Goal: Task Accomplishment & Management: Use online tool/utility

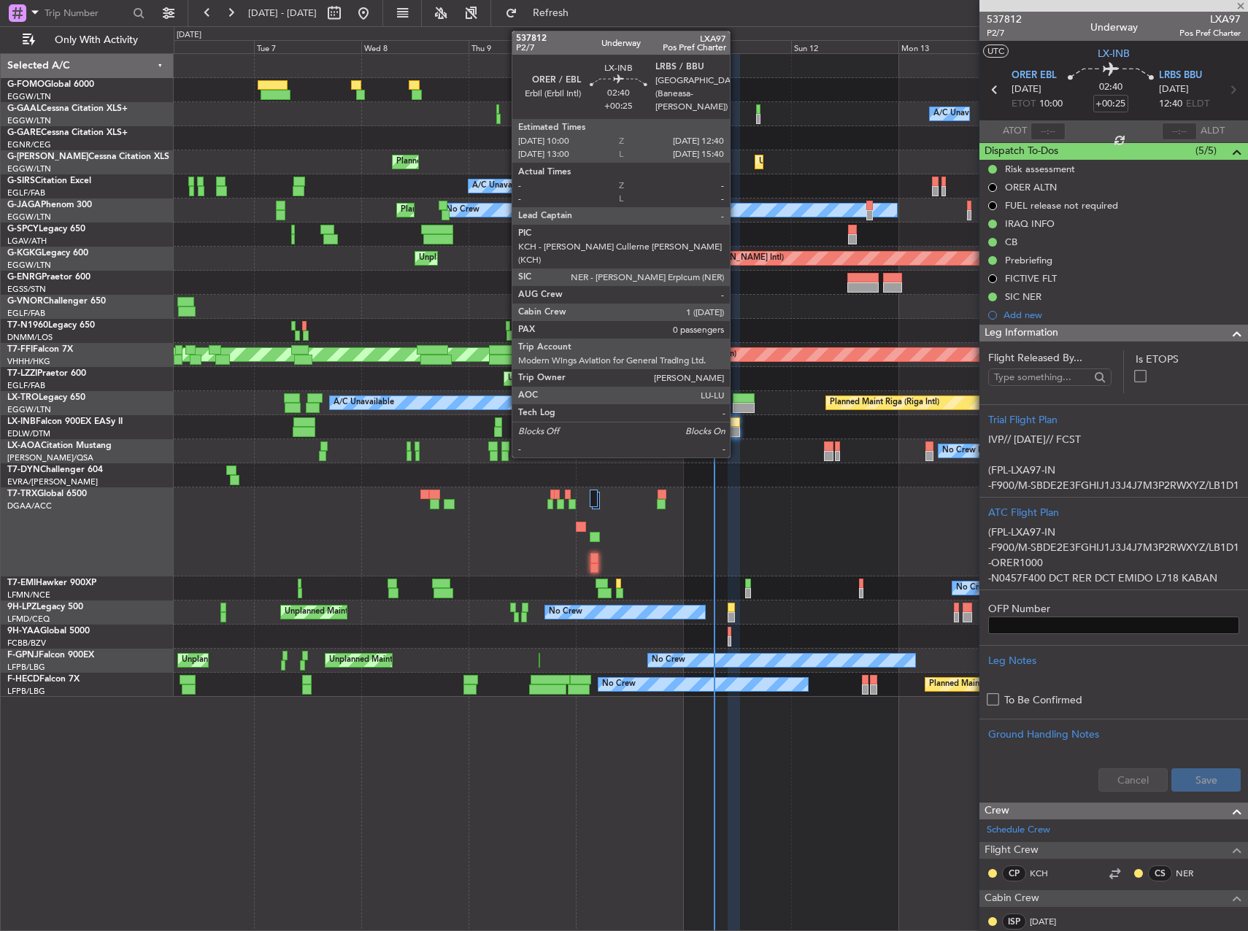
click at [737, 426] on div at bounding box center [734, 423] width 12 height 10
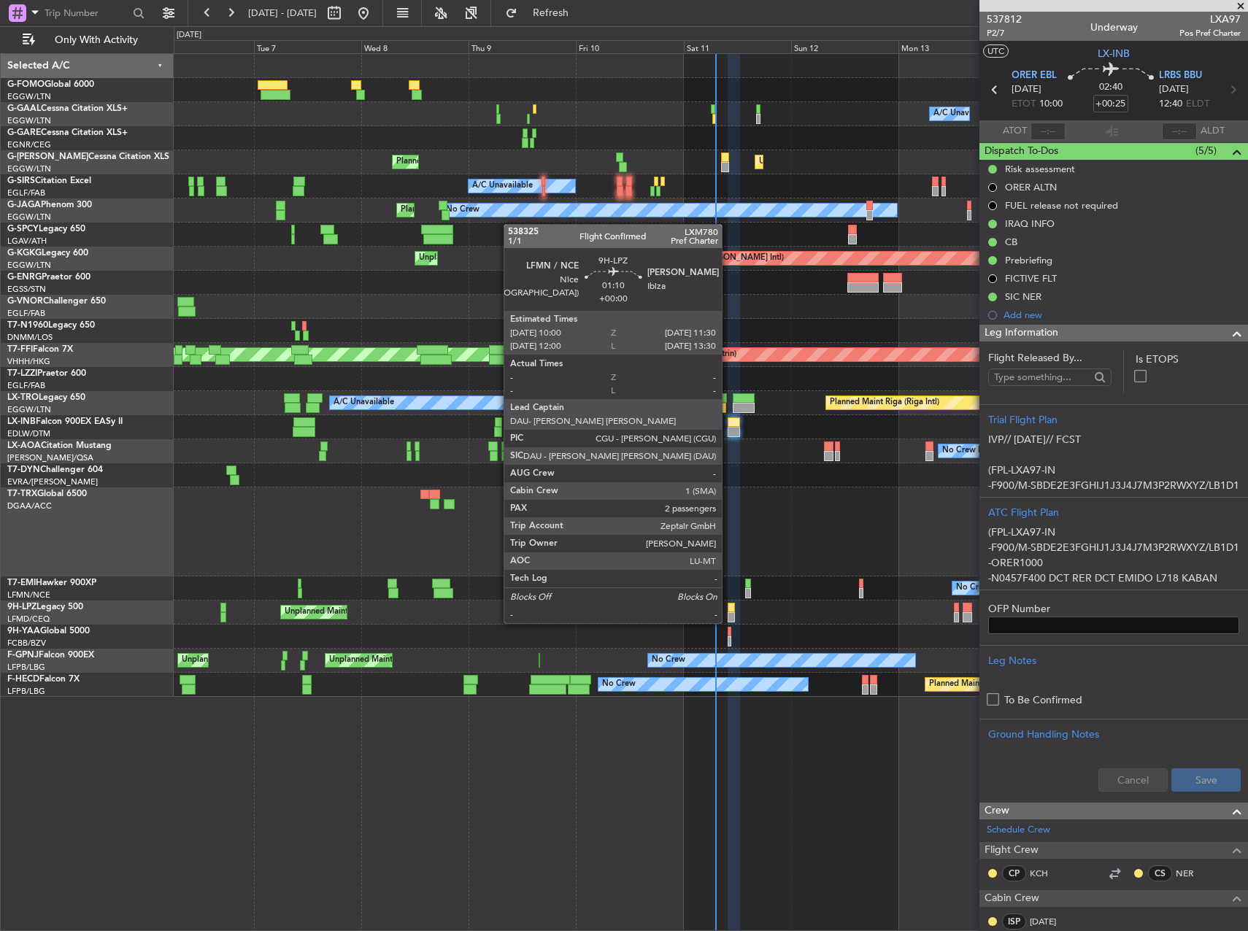
click at [729, 609] on div at bounding box center [731, 608] width 7 height 10
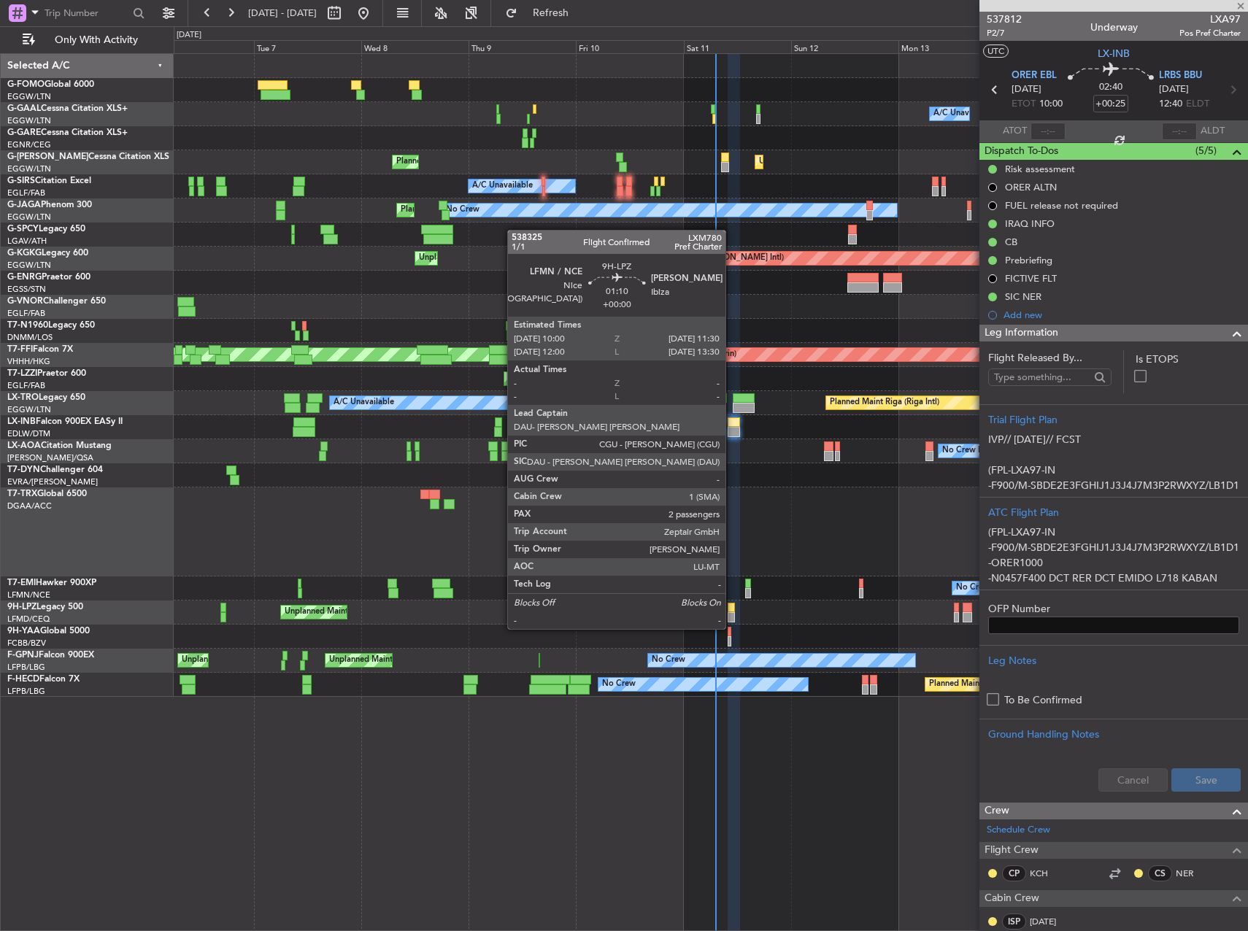
type input "2"
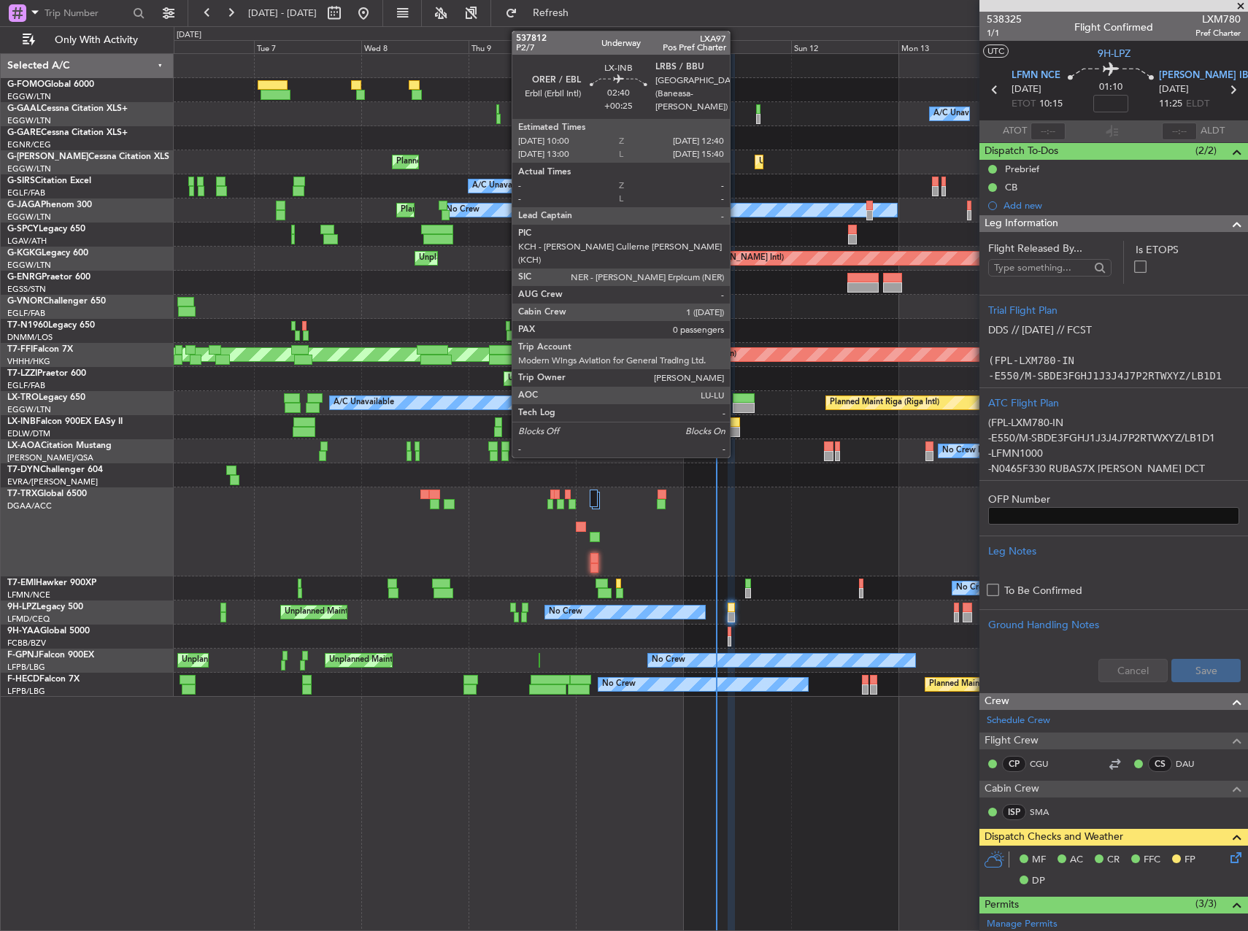
click at [737, 428] on div at bounding box center [734, 432] width 12 height 10
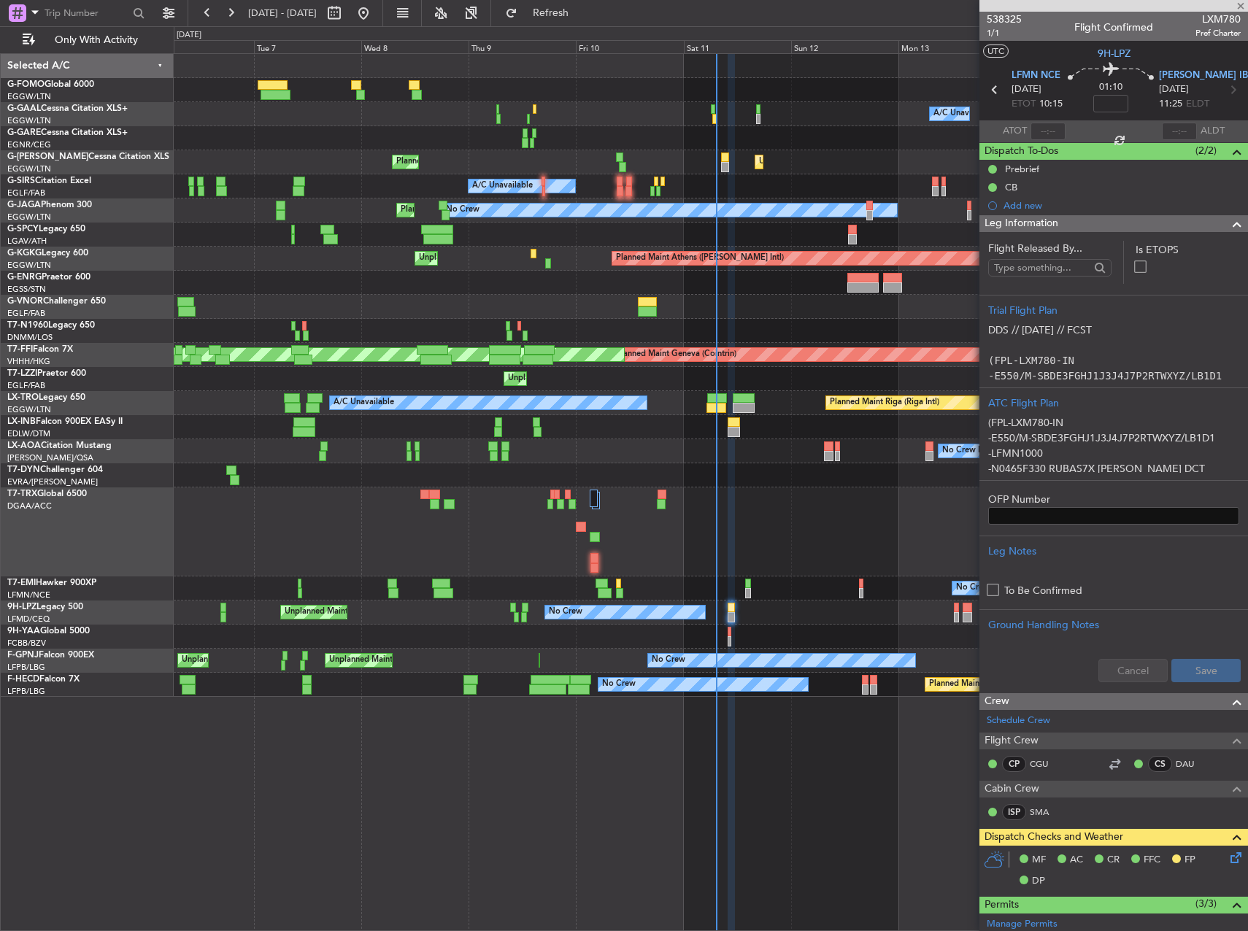
type input "+00:25"
type input "0"
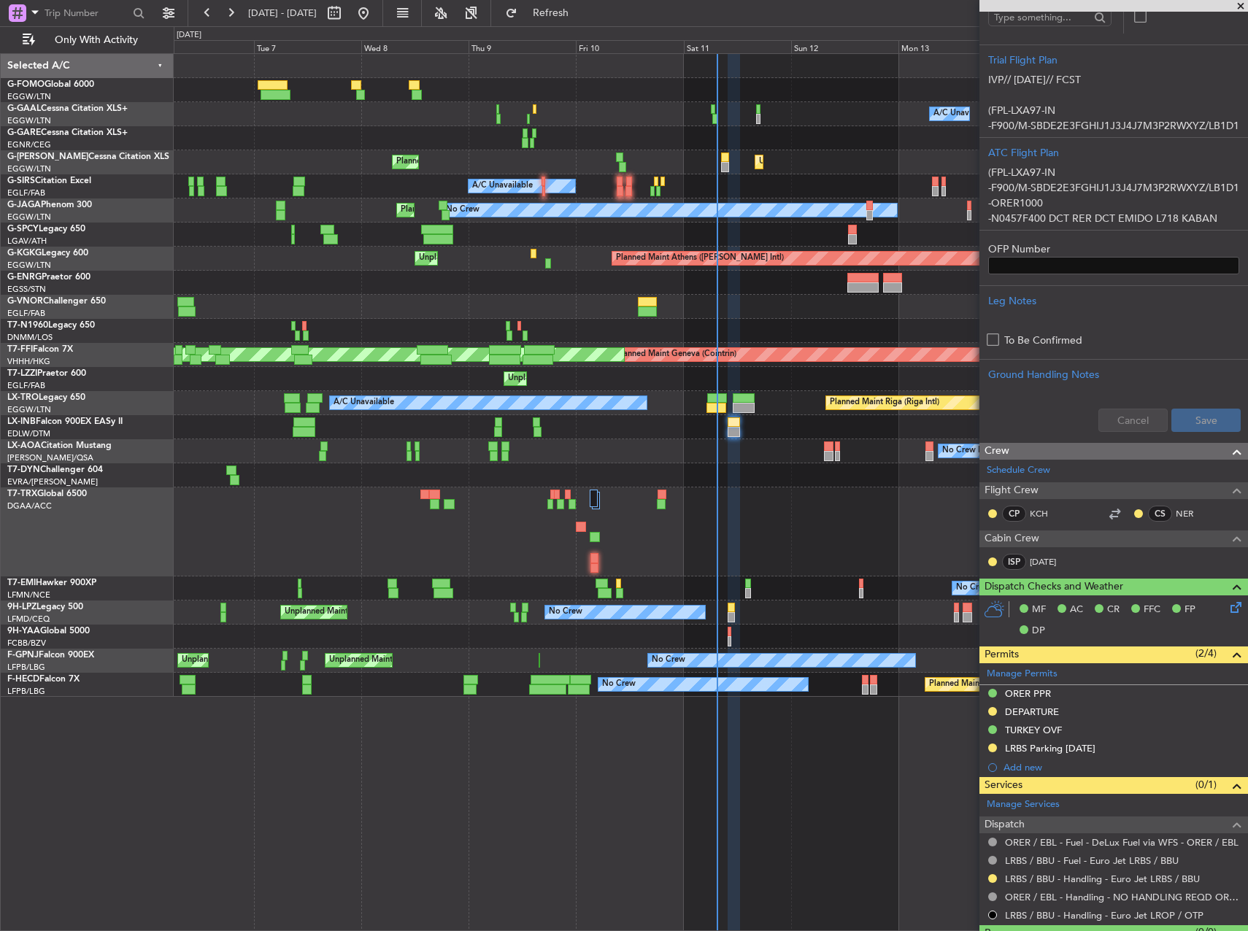
scroll to position [394, 0]
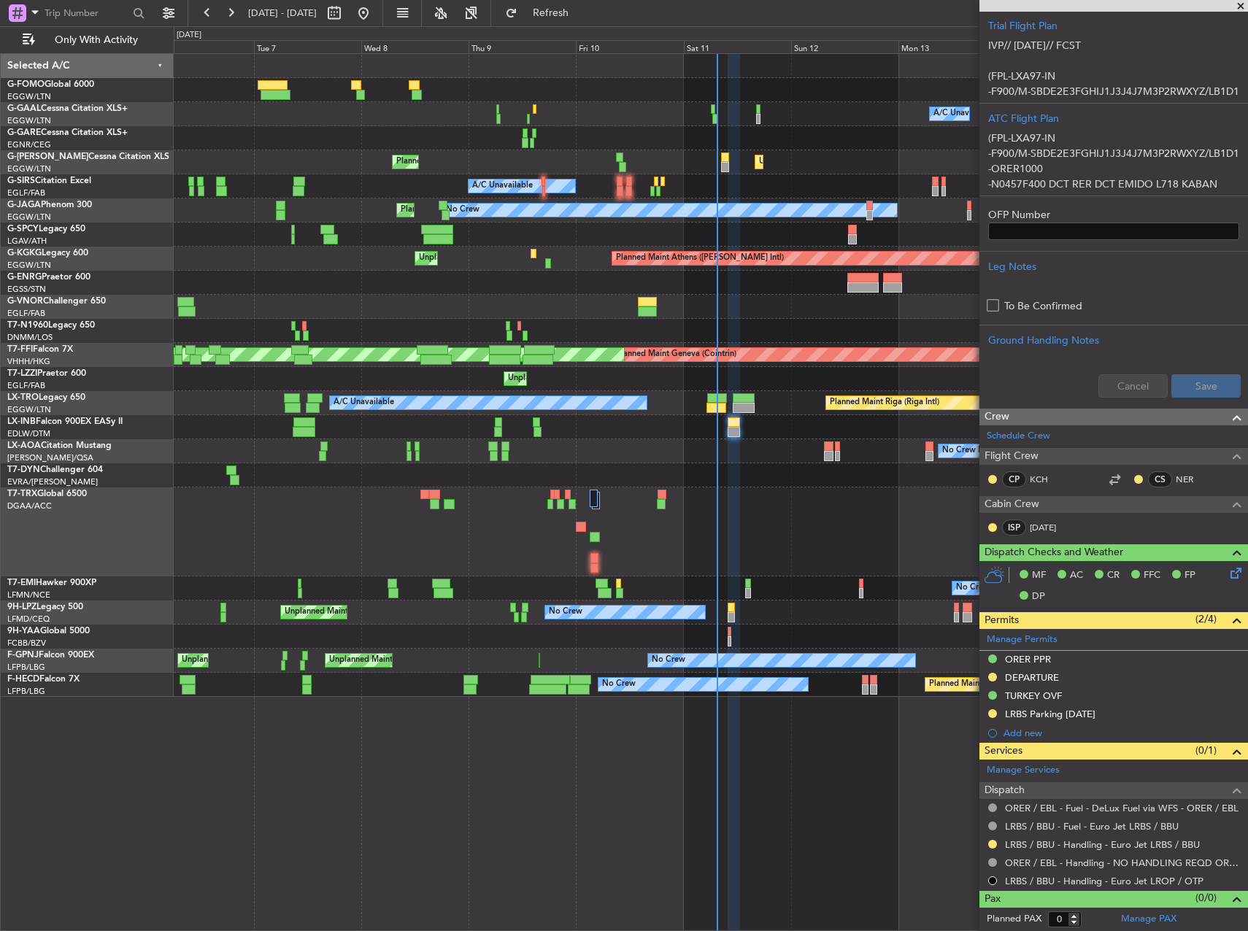
drag, startPoint x: 575, startPoint y: 12, endPoint x: 669, endPoint y: 96, distance: 126.2
click at [575, 12] on span "Refresh" at bounding box center [550, 13] width 61 height 10
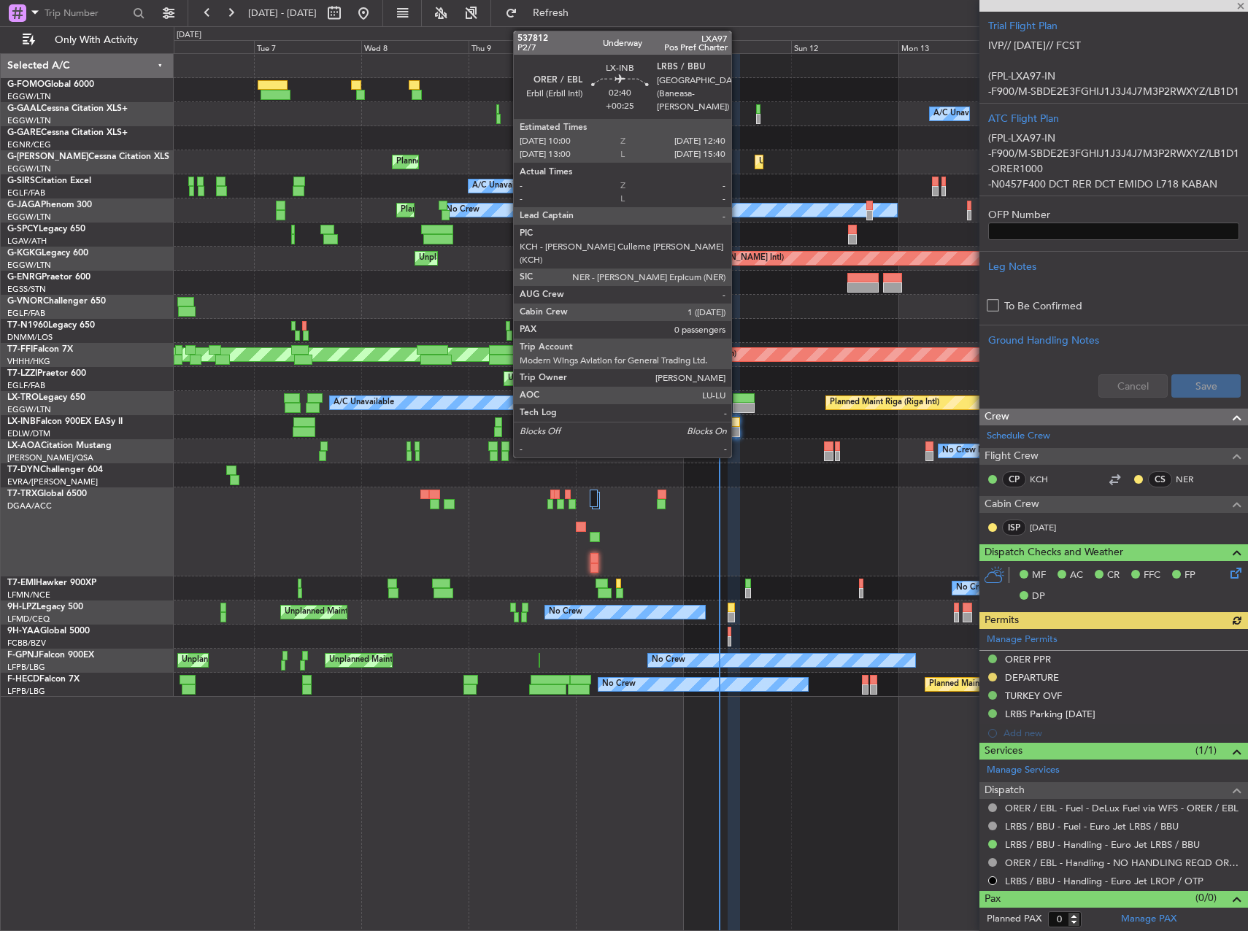
click at [738, 425] on div at bounding box center [734, 423] width 12 height 10
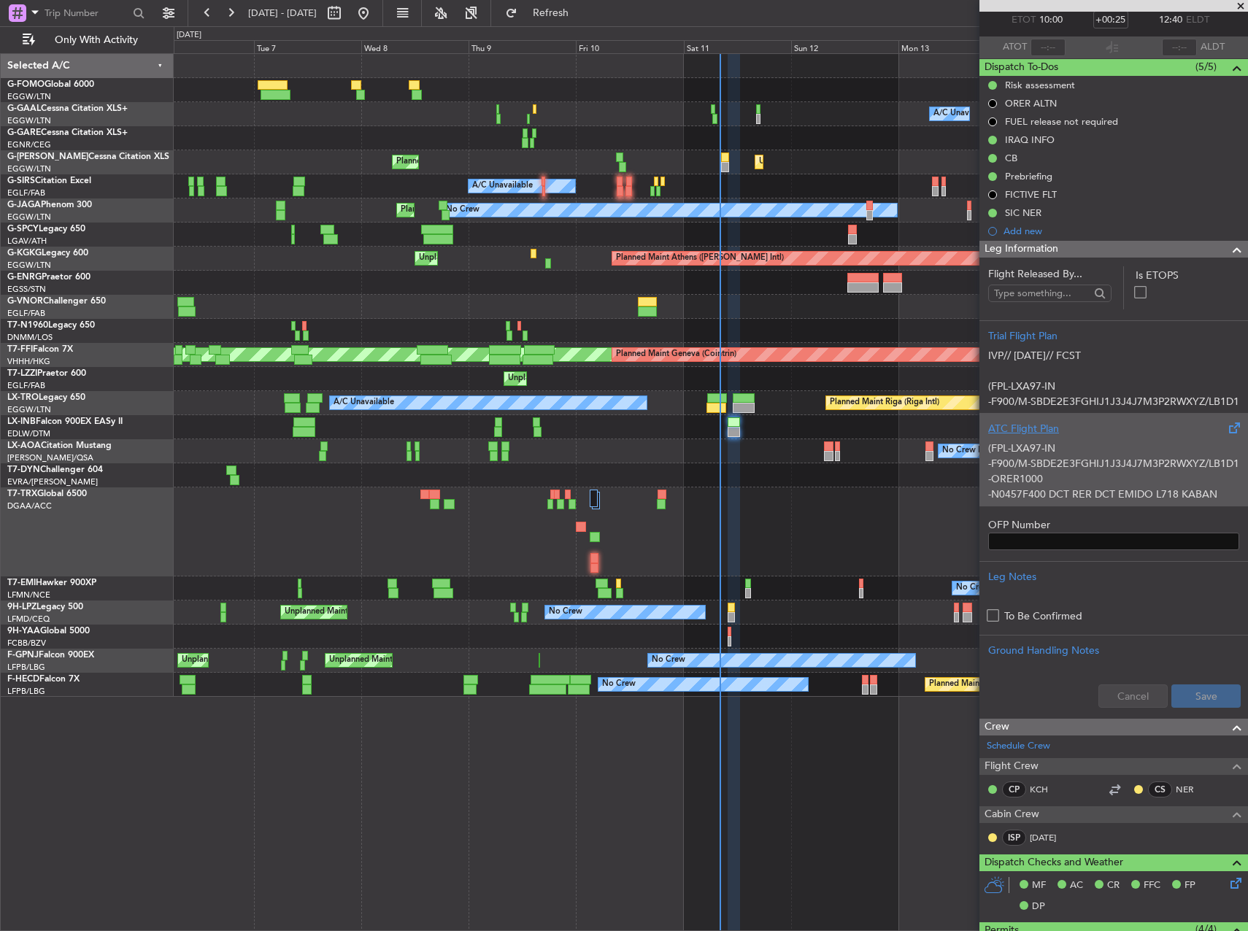
scroll to position [0, 0]
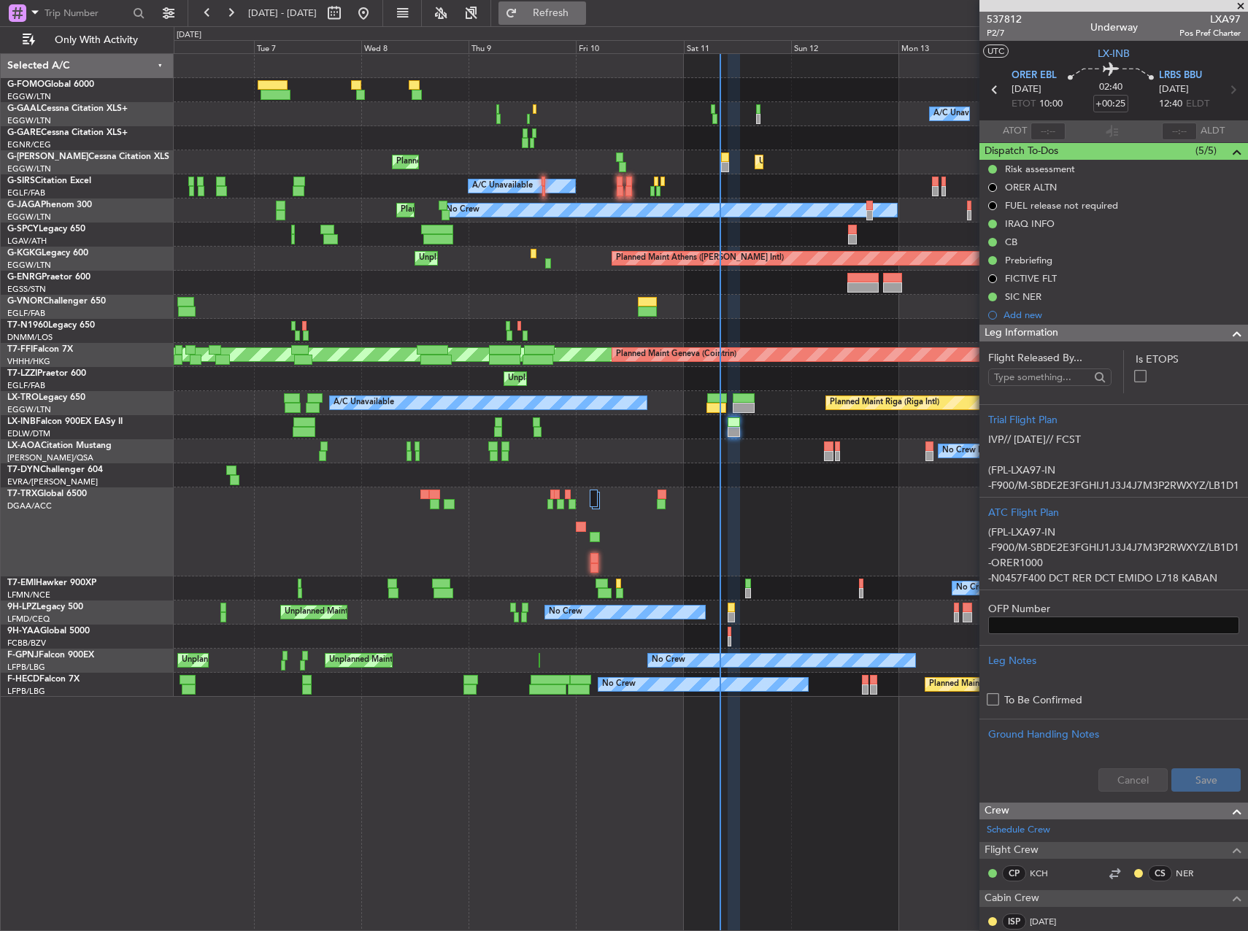
click at [586, 20] on button "Refresh" at bounding box center [543, 12] width 88 height 23
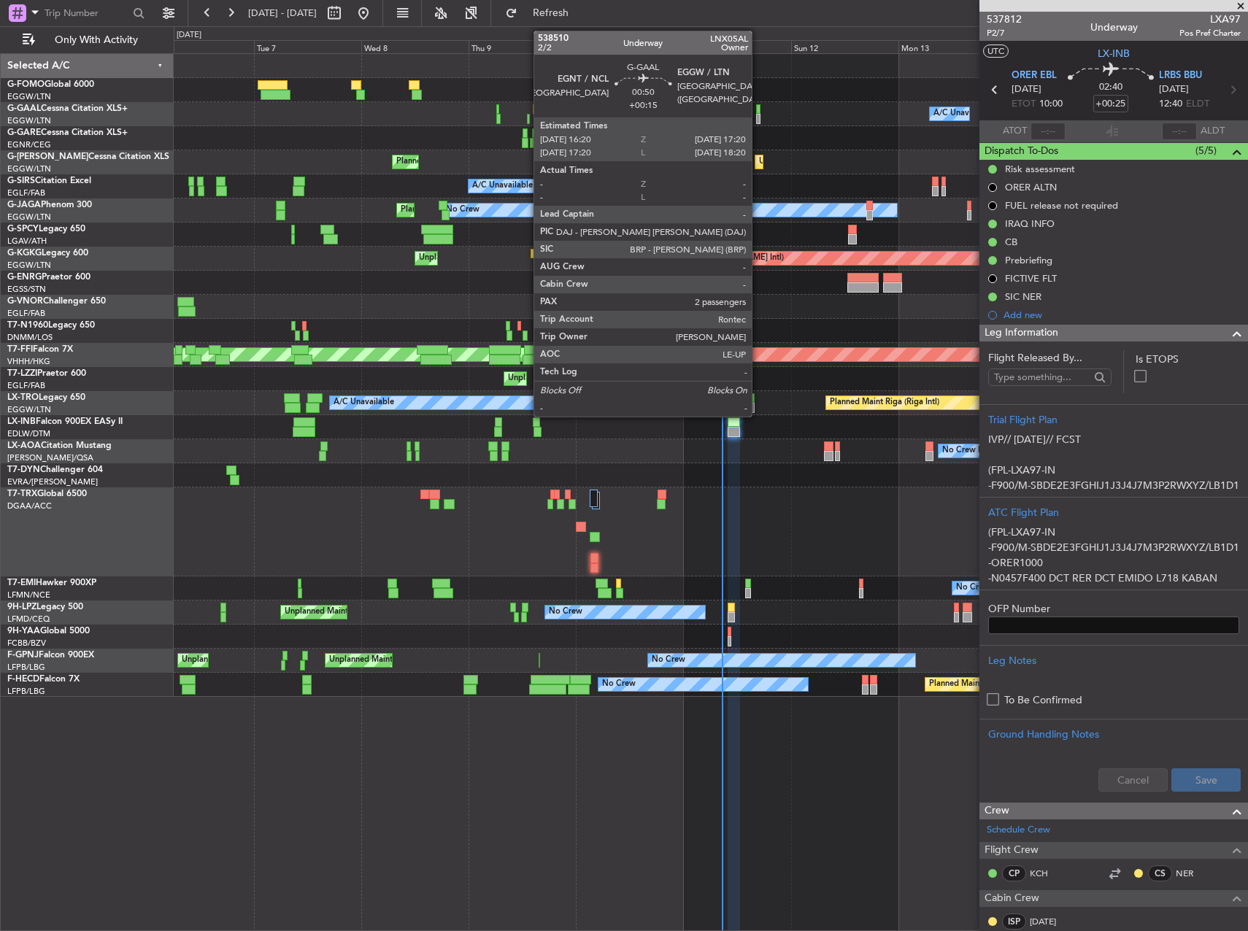
click at [758, 120] on div at bounding box center [758, 119] width 5 height 10
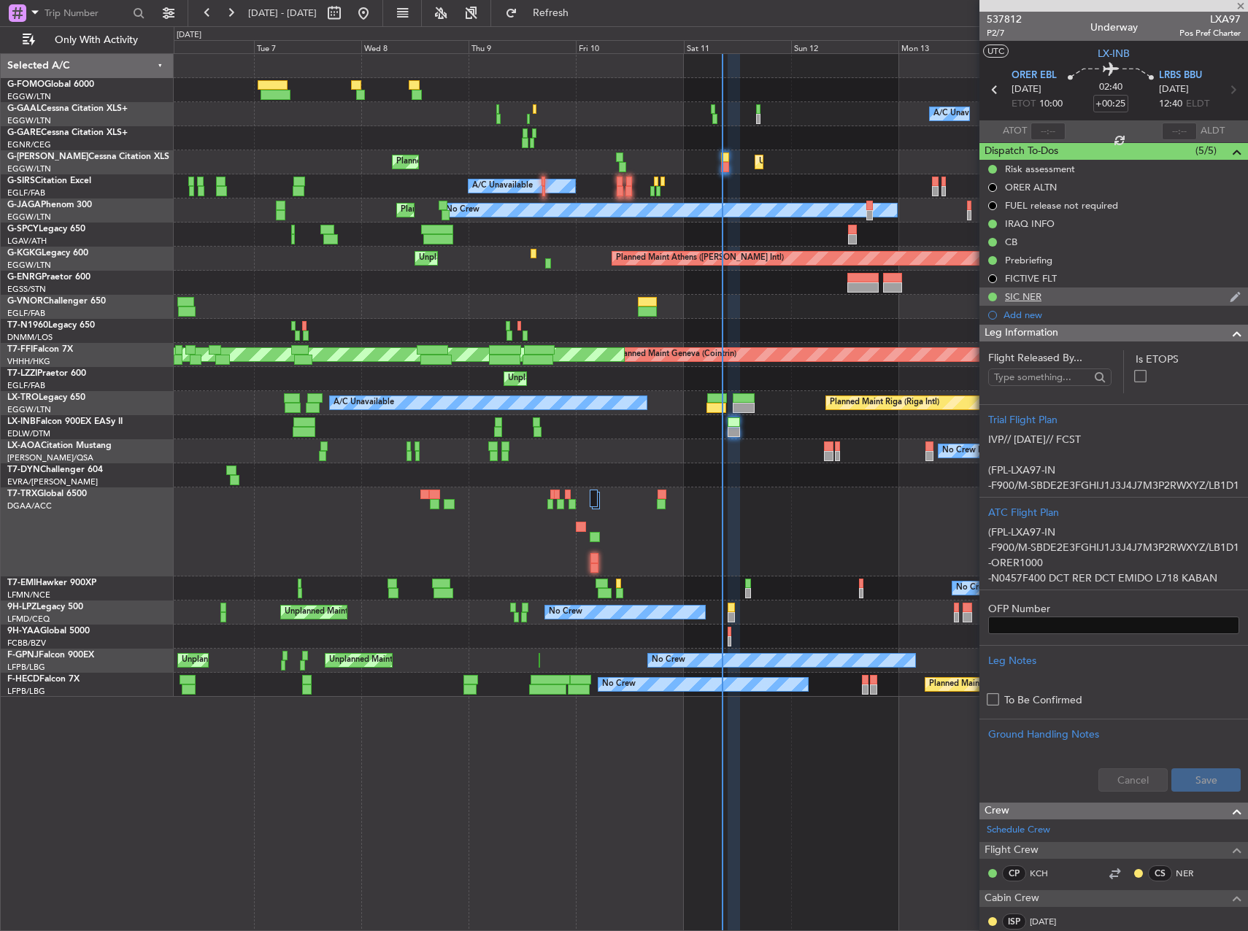
type input "+00:15"
type input "2"
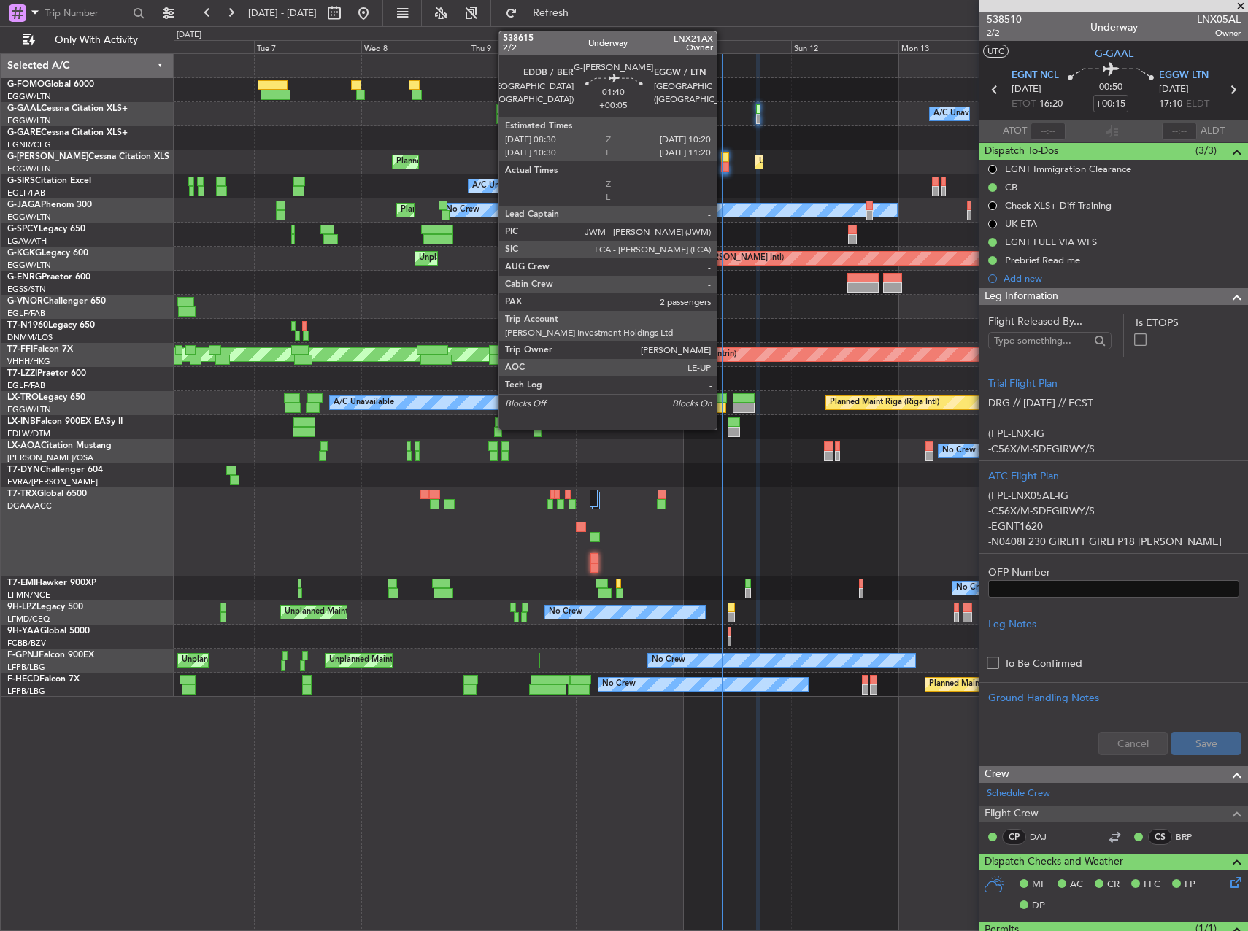
click at [723, 166] on div at bounding box center [725, 167] width 9 height 10
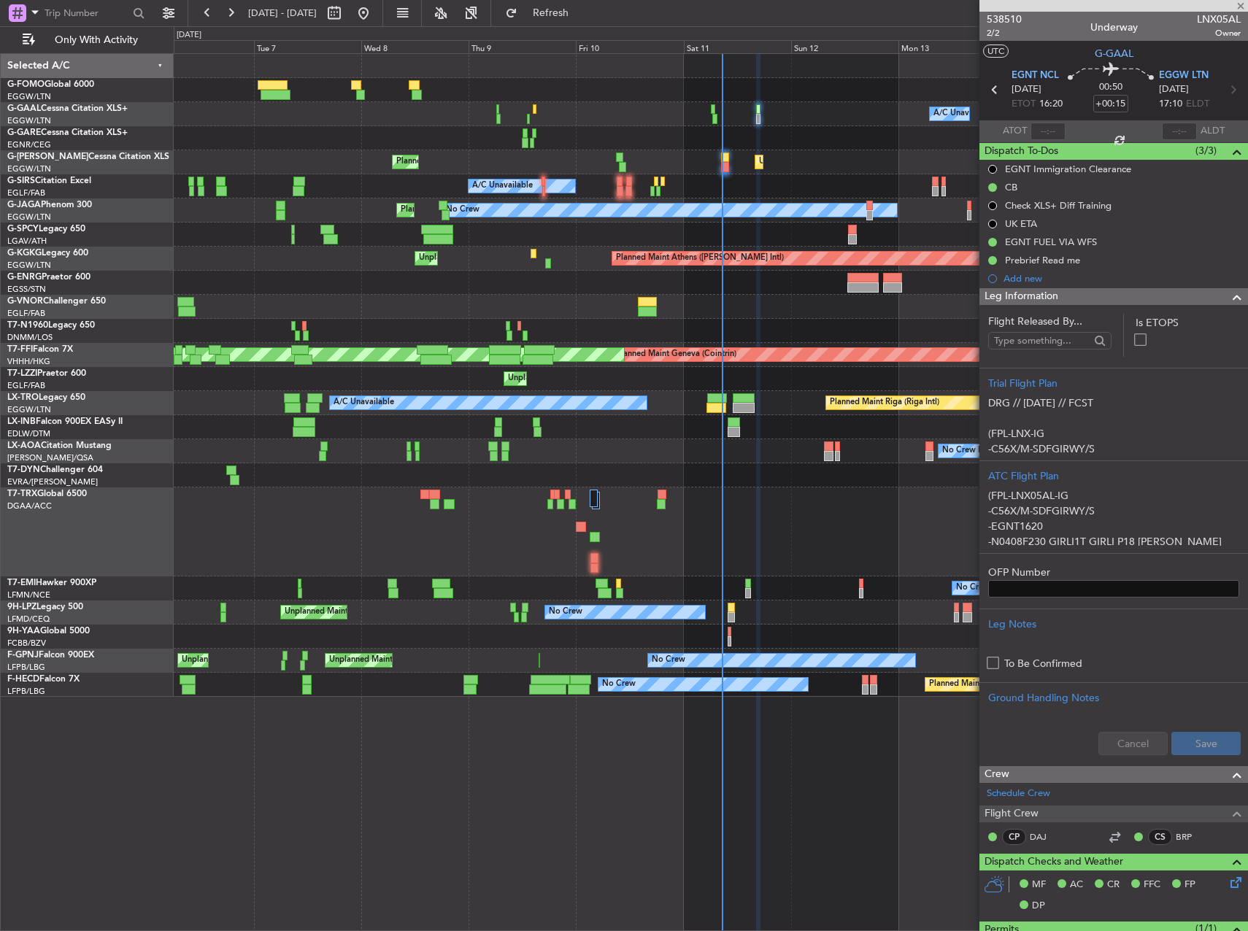
type input "+00:05"
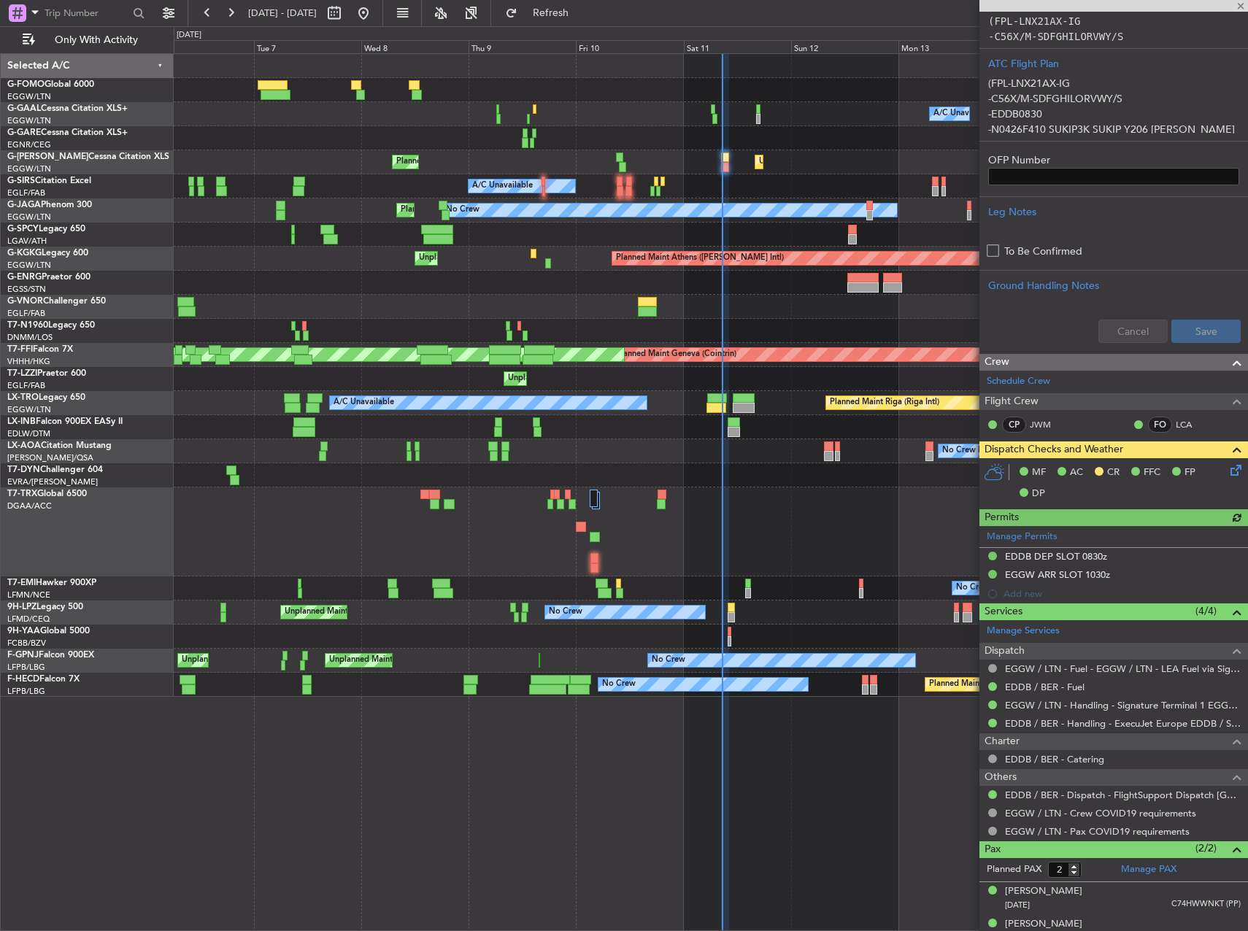
scroll to position [410, 0]
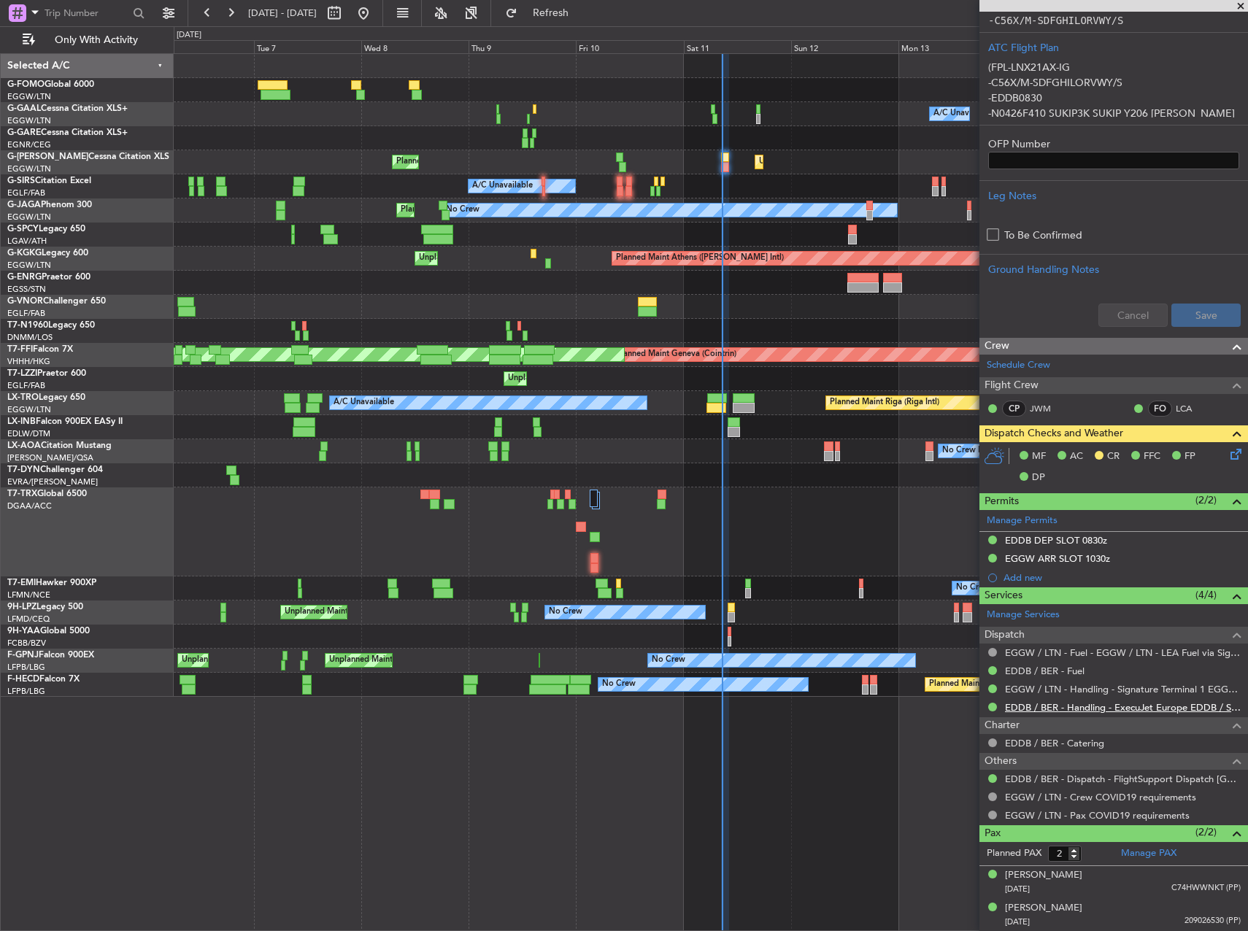
click at [1086, 707] on link "EDDB / BER - Handling - ExecuJet Europe EDDB / SXF" at bounding box center [1123, 708] width 236 height 12
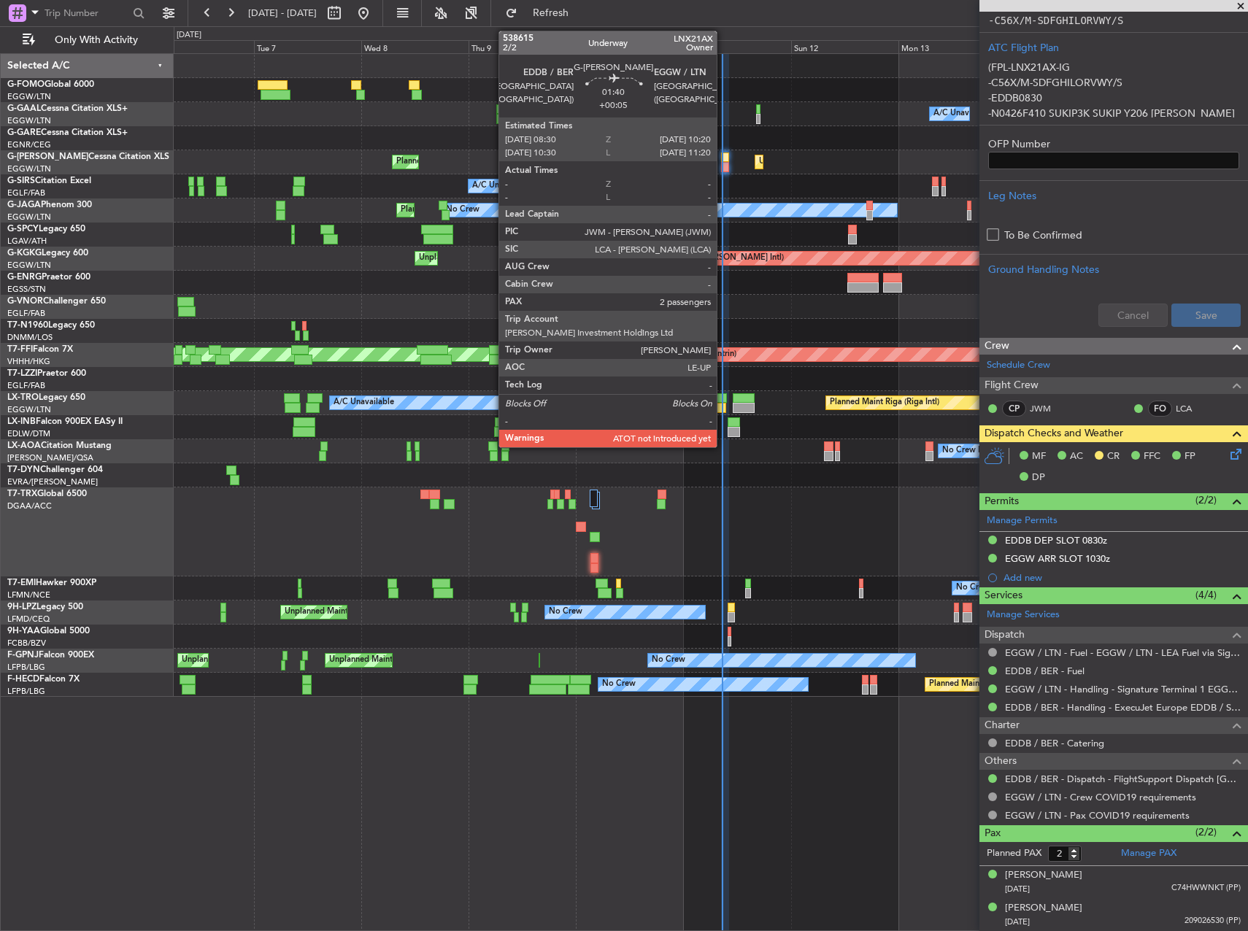
click at [723, 166] on div at bounding box center [725, 167] width 9 height 10
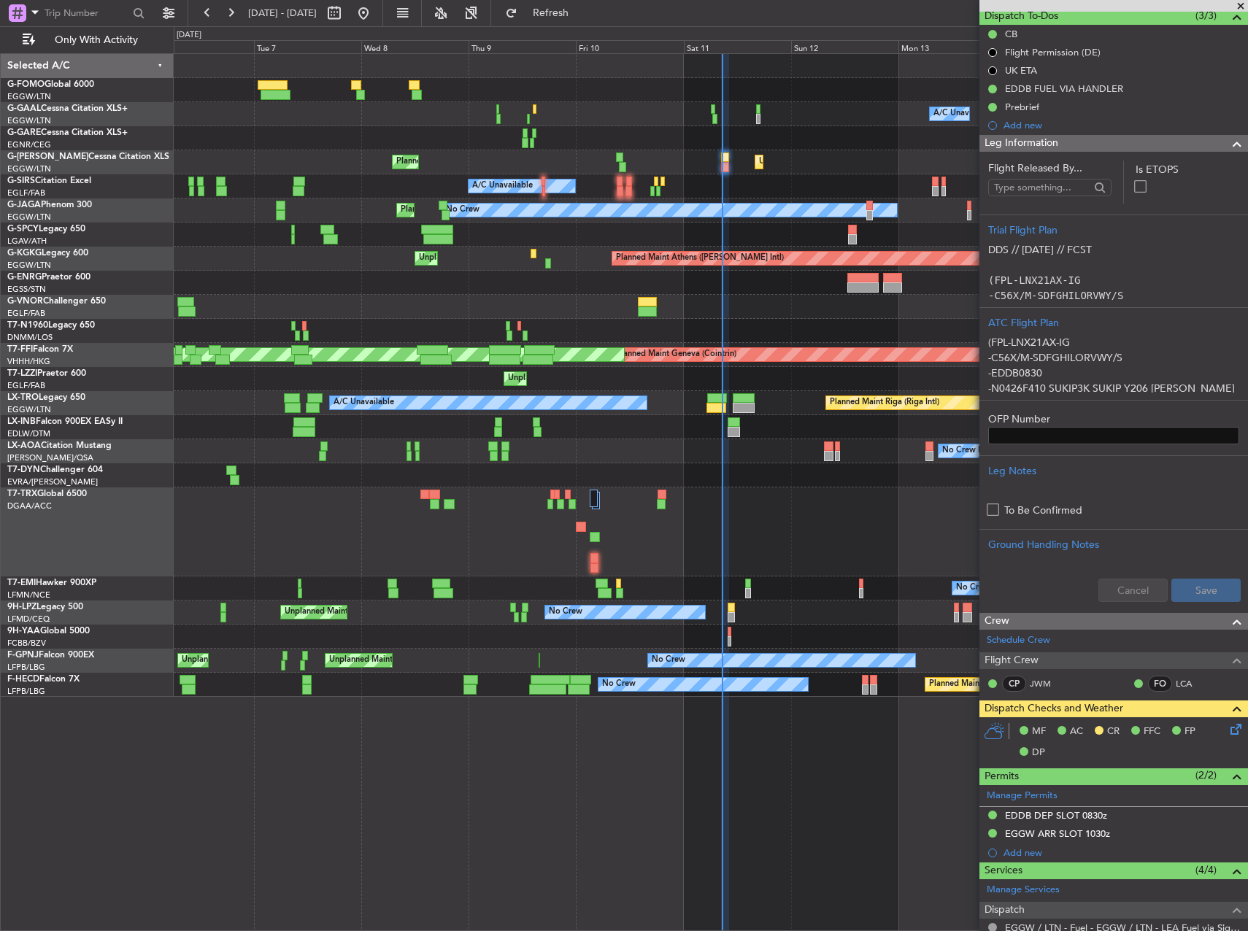
scroll to position [0, 0]
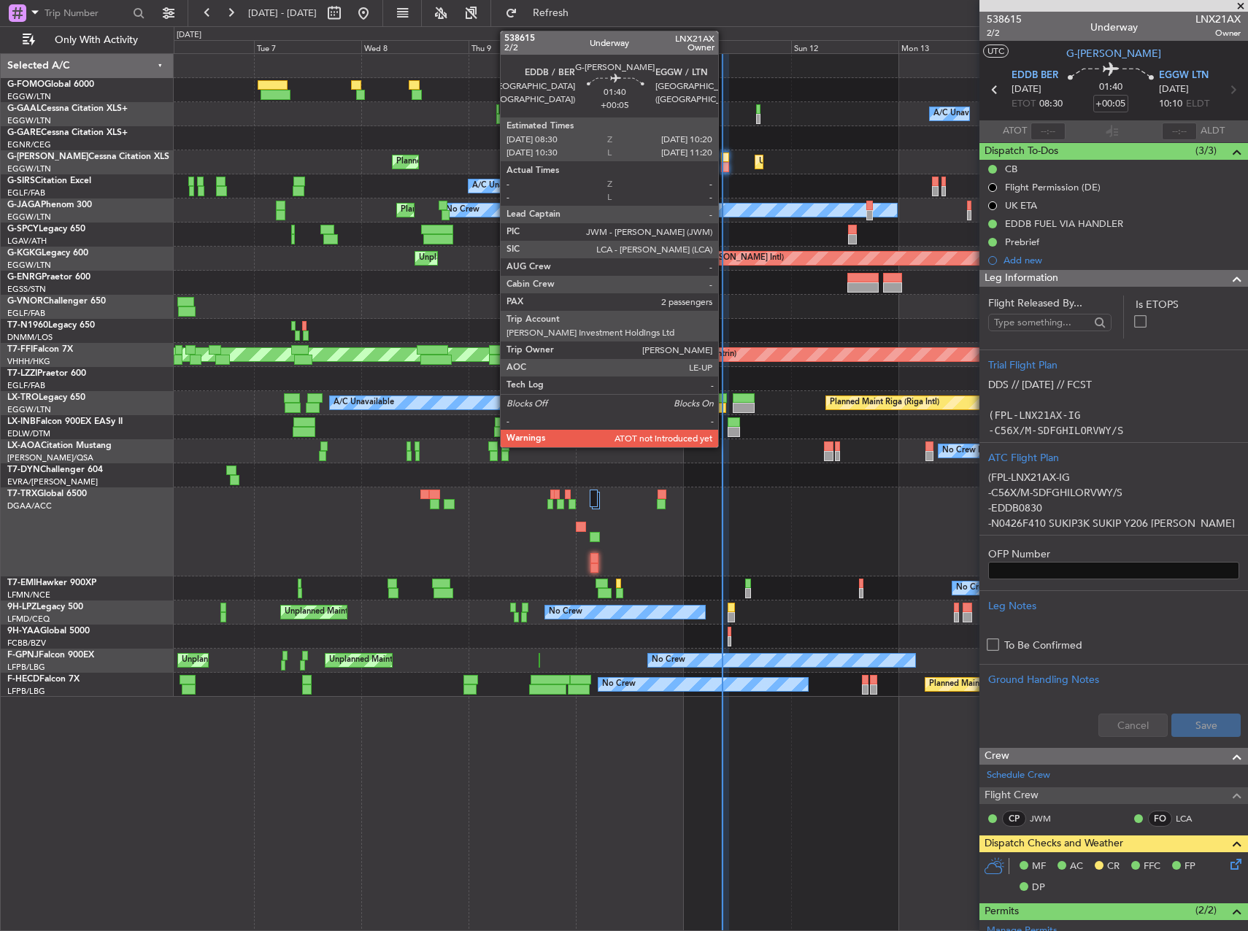
click at [725, 159] on div at bounding box center [725, 158] width 9 height 10
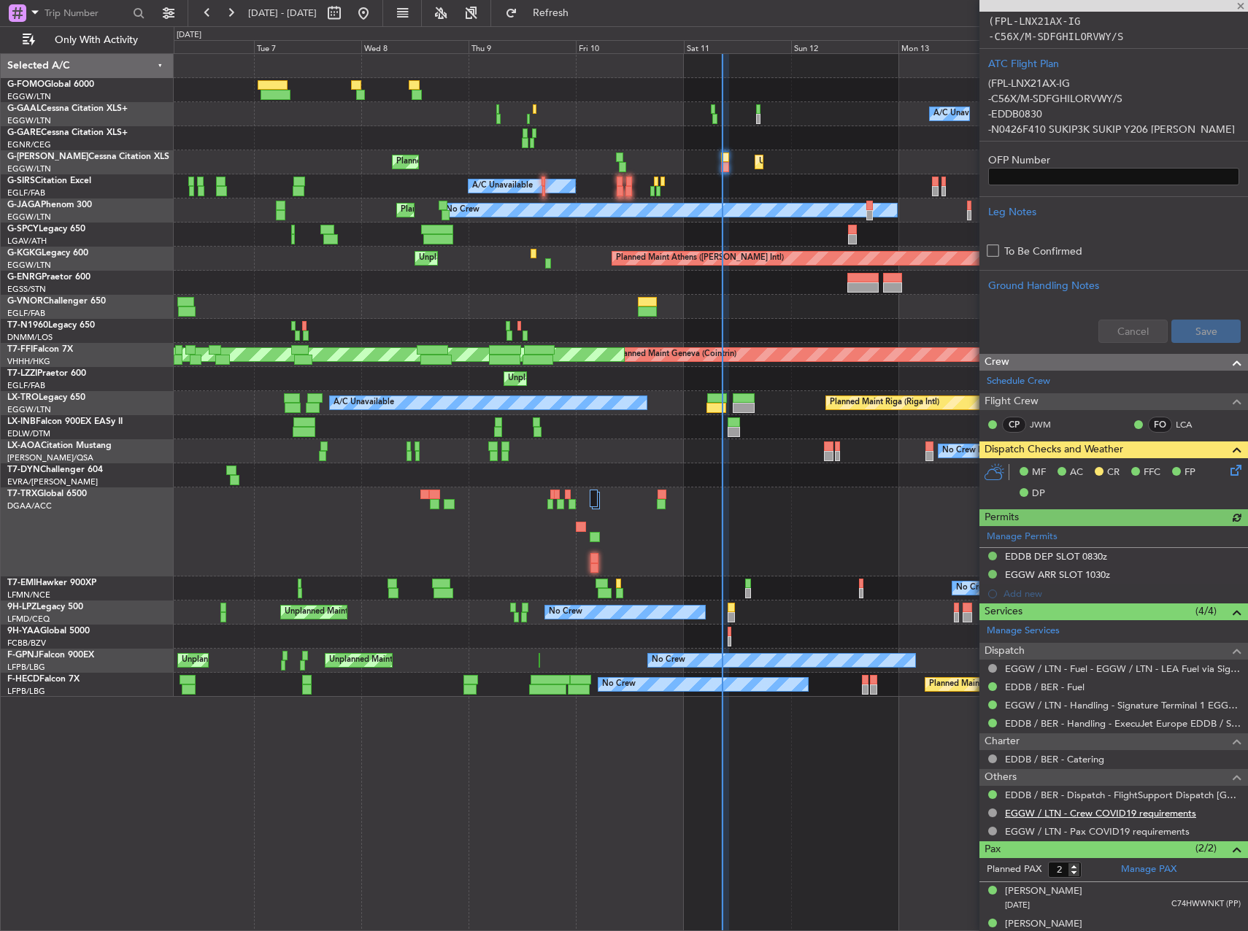
scroll to position [410, 0]
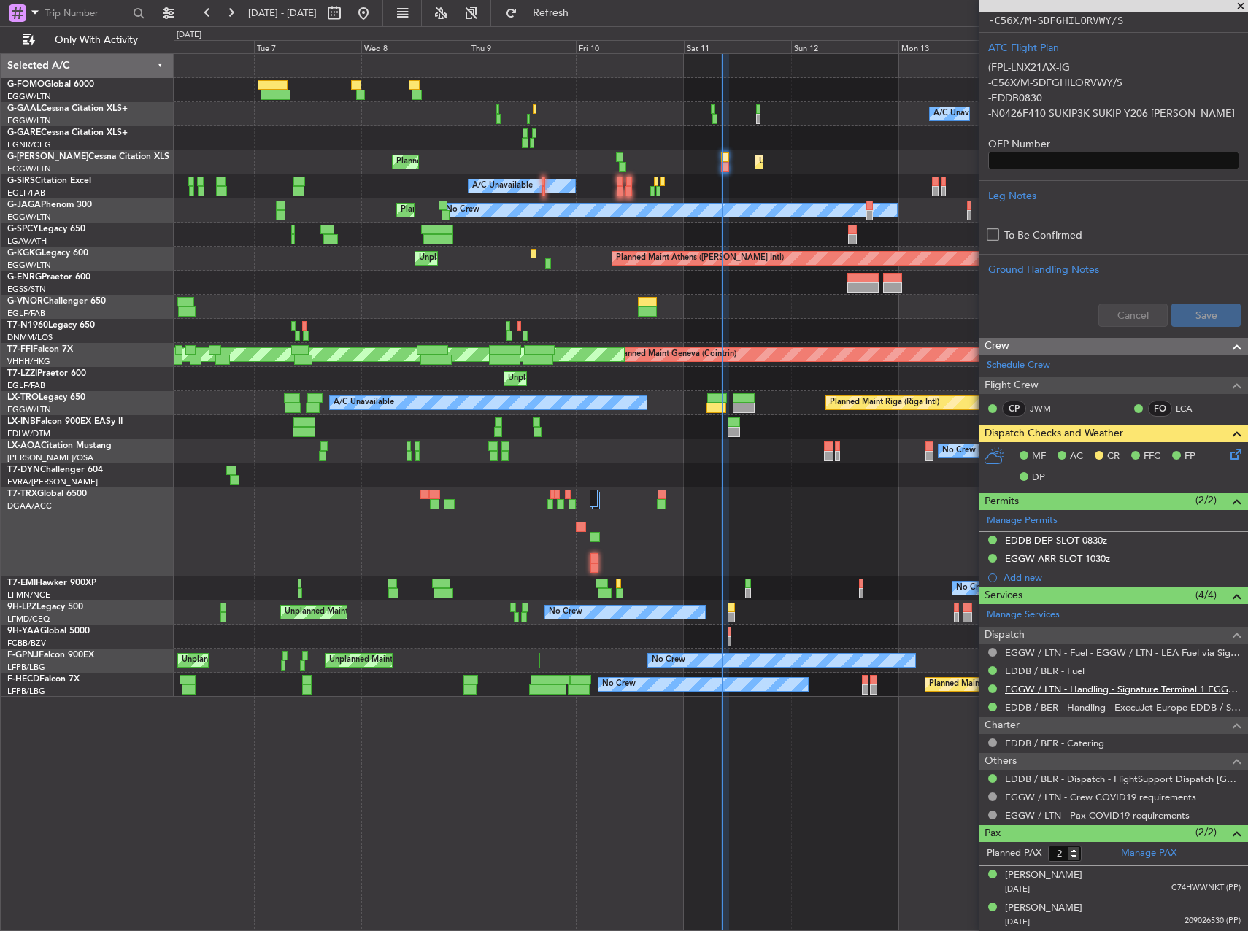
click at [1107, 689] on link "EGGW / LTN - Handling - Signature Terminal 1 EGGW / LTN" at bounding box center [1123, 689] width 236 height 12
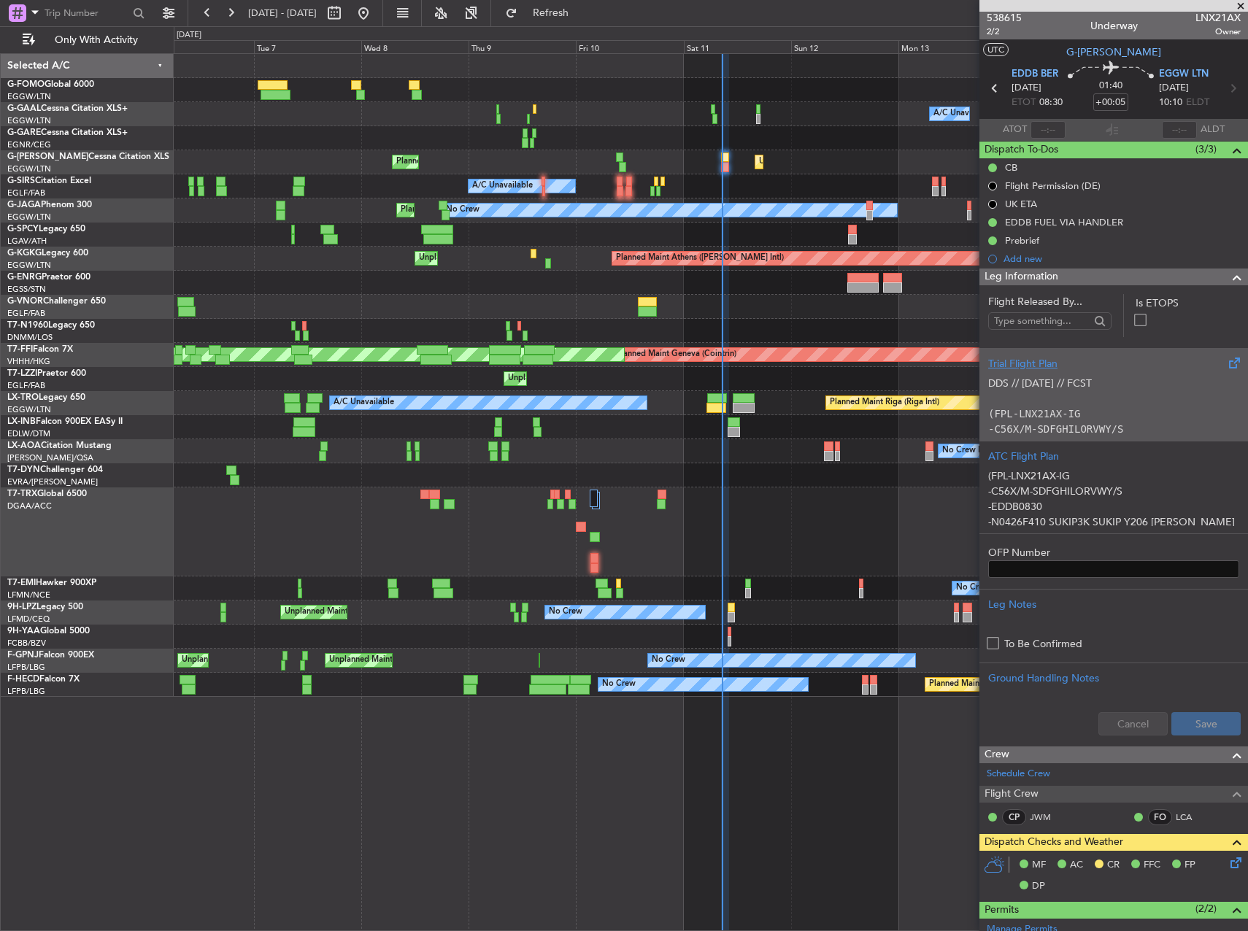
scroll to position [0, 0]
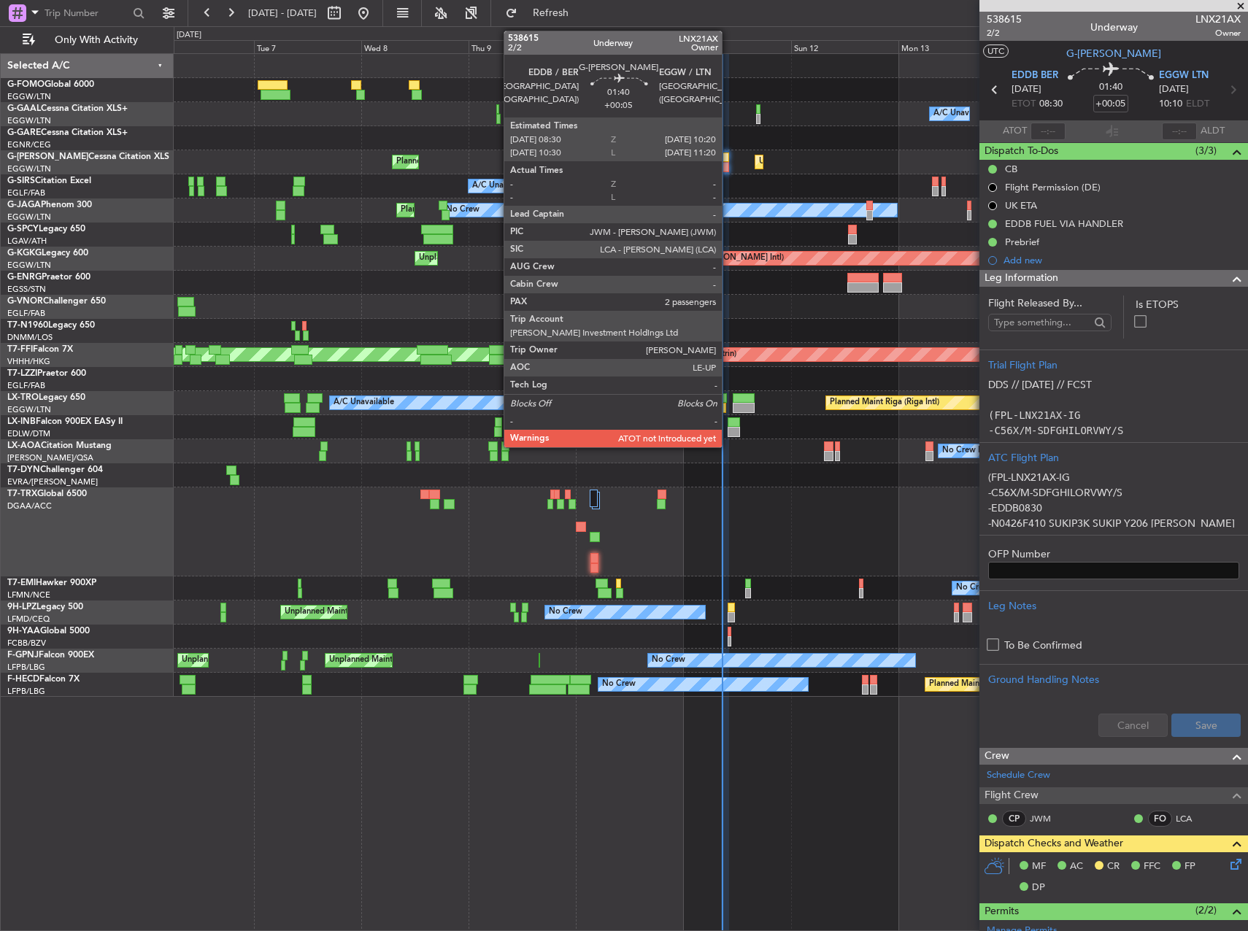
click at [729, 161] on div at bounding box center [725, 158] width 9 height 10
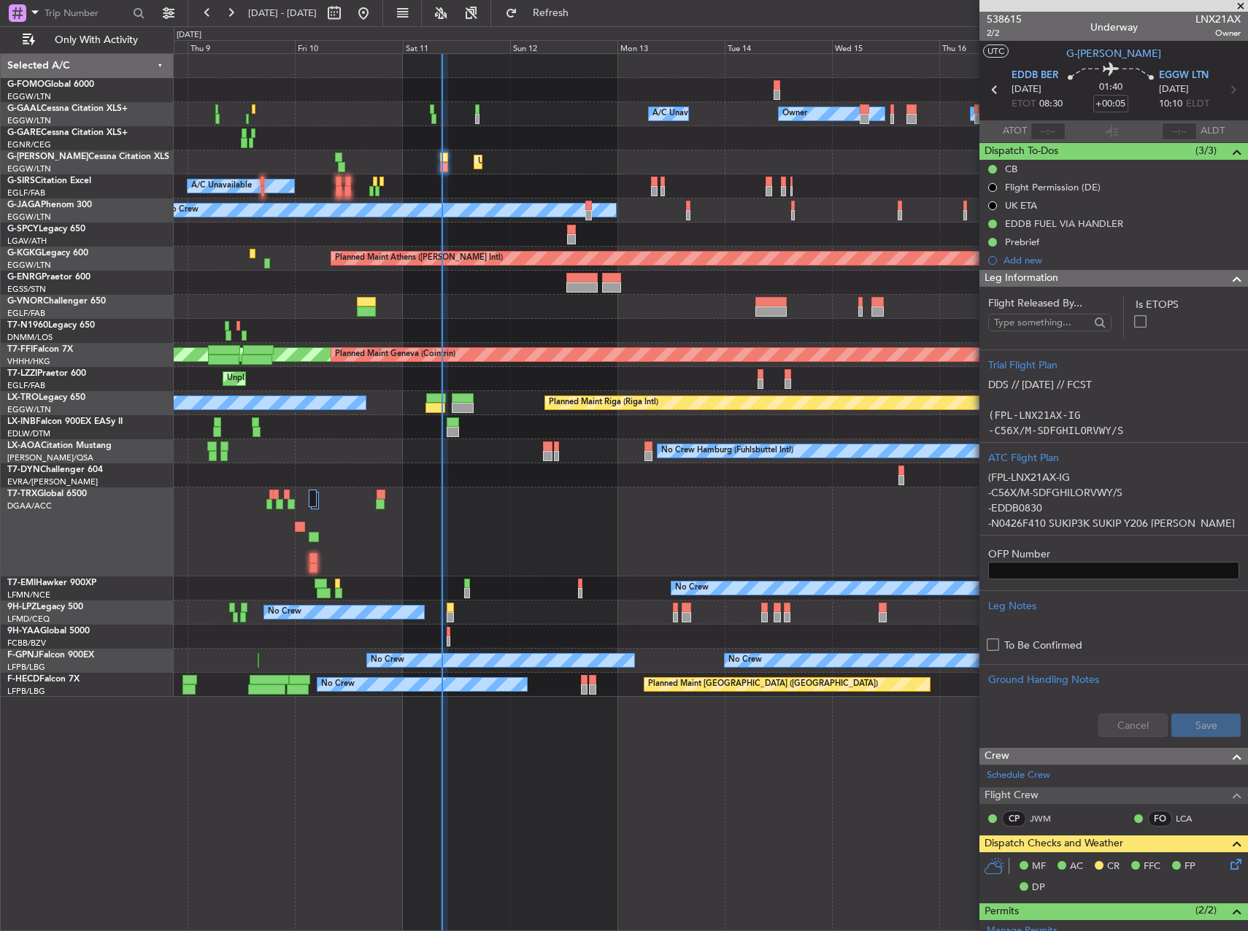
click at [305, 275] on div "Owner A/C Unavailable Owner A/C Unavailable Unplanned Maint [GEOGRAPHIC_DATA] (…" at bounding box center [711, 375] width 1074 height 643
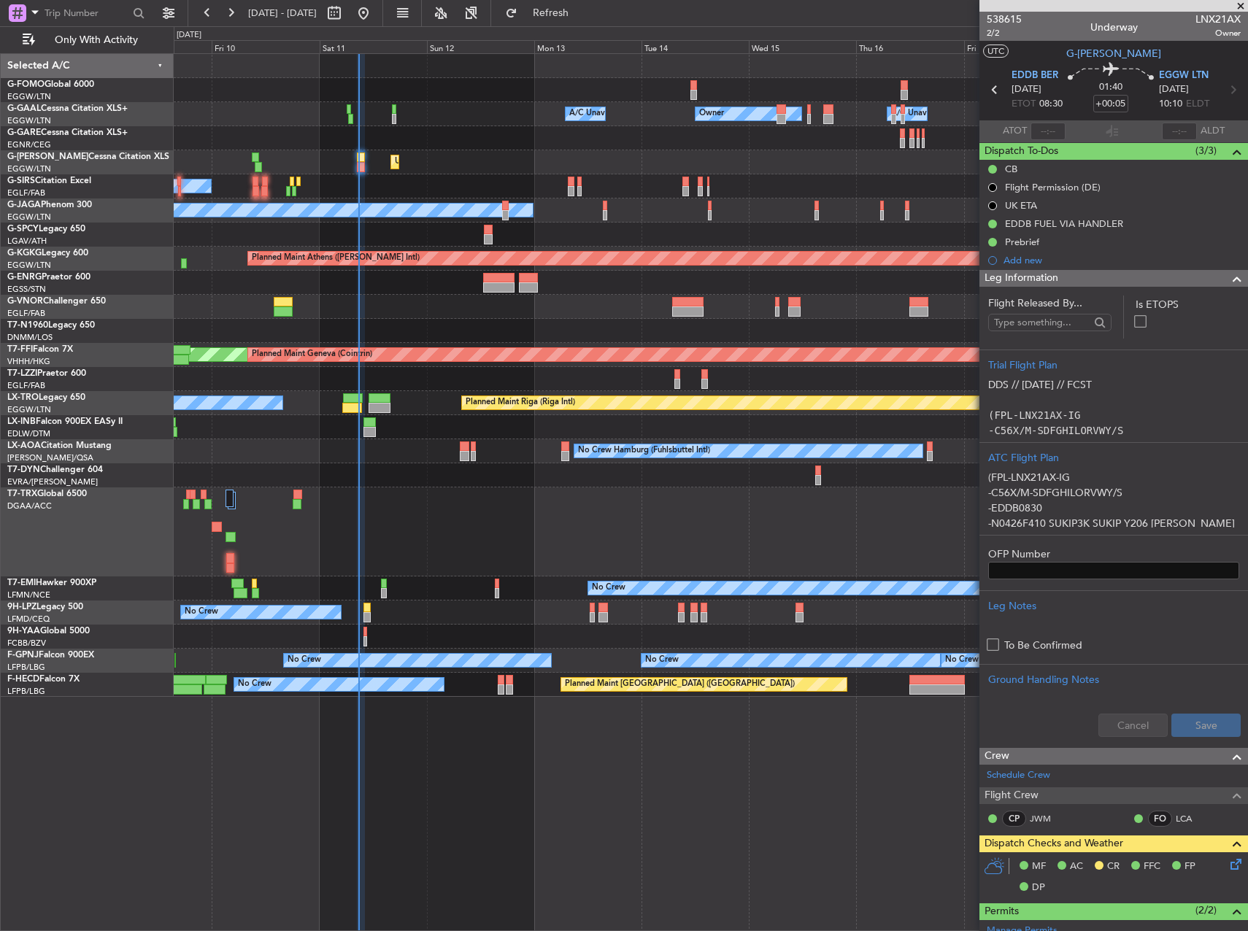
click at [574, 280] on div "Owner A/C Unavailable Owner A/C Unavailable Unplanned Maint [GEOGRAPHIC_DATA] (…" at bounding box center [711, 375] width 1074 height 643
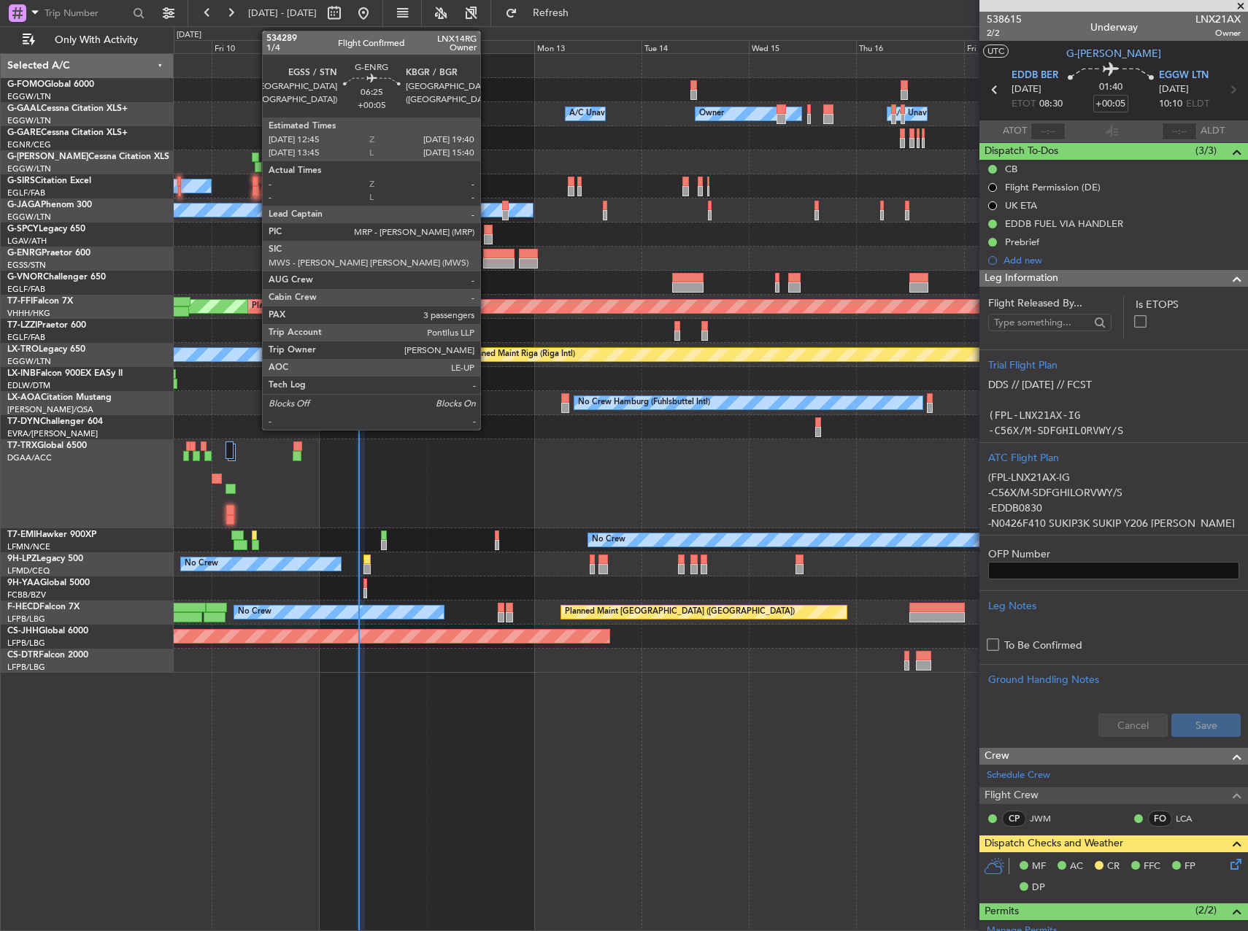
click at [487, 254] on div at bounding box center [498, 254] width 31 height 10
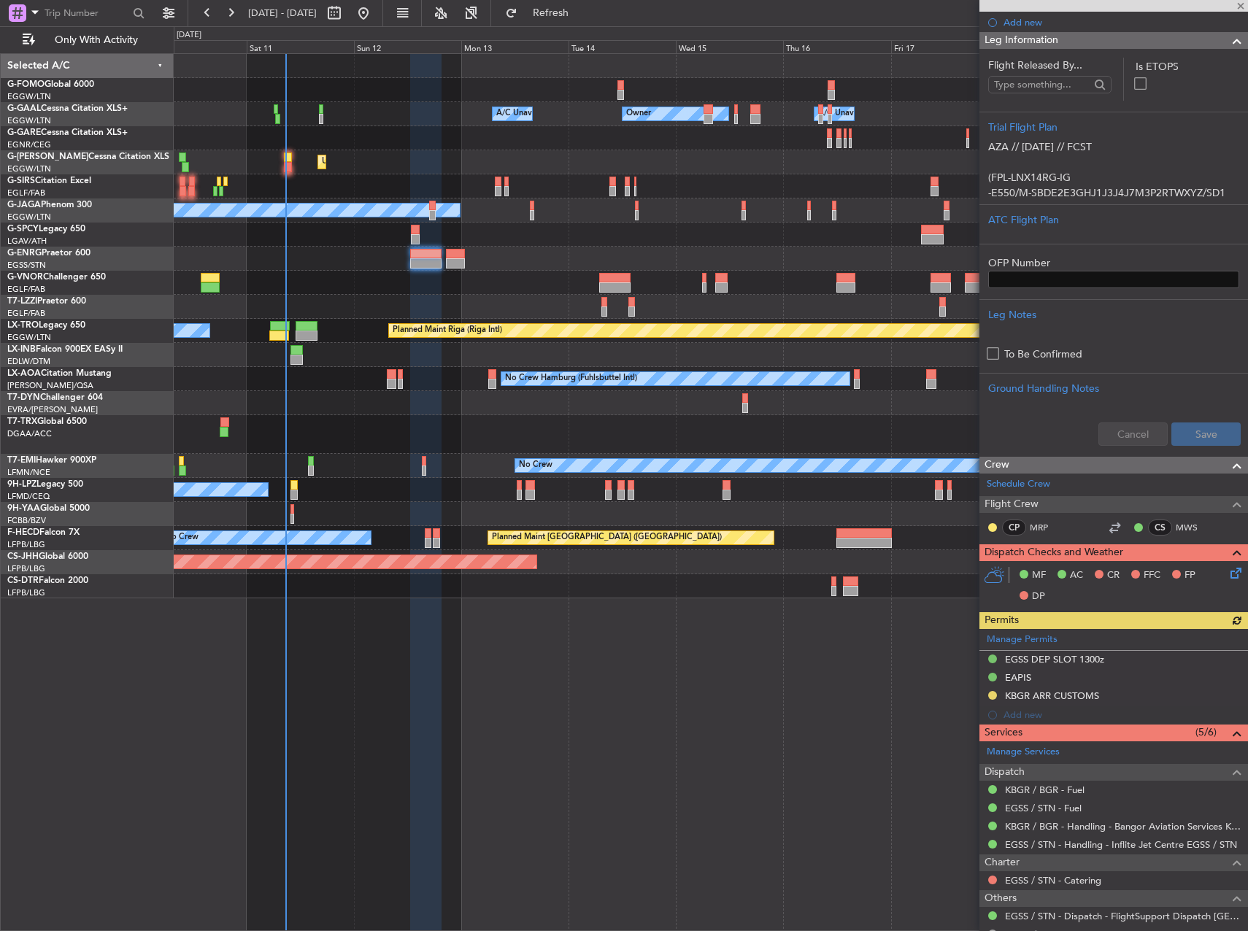
scroll to position [73, 0]
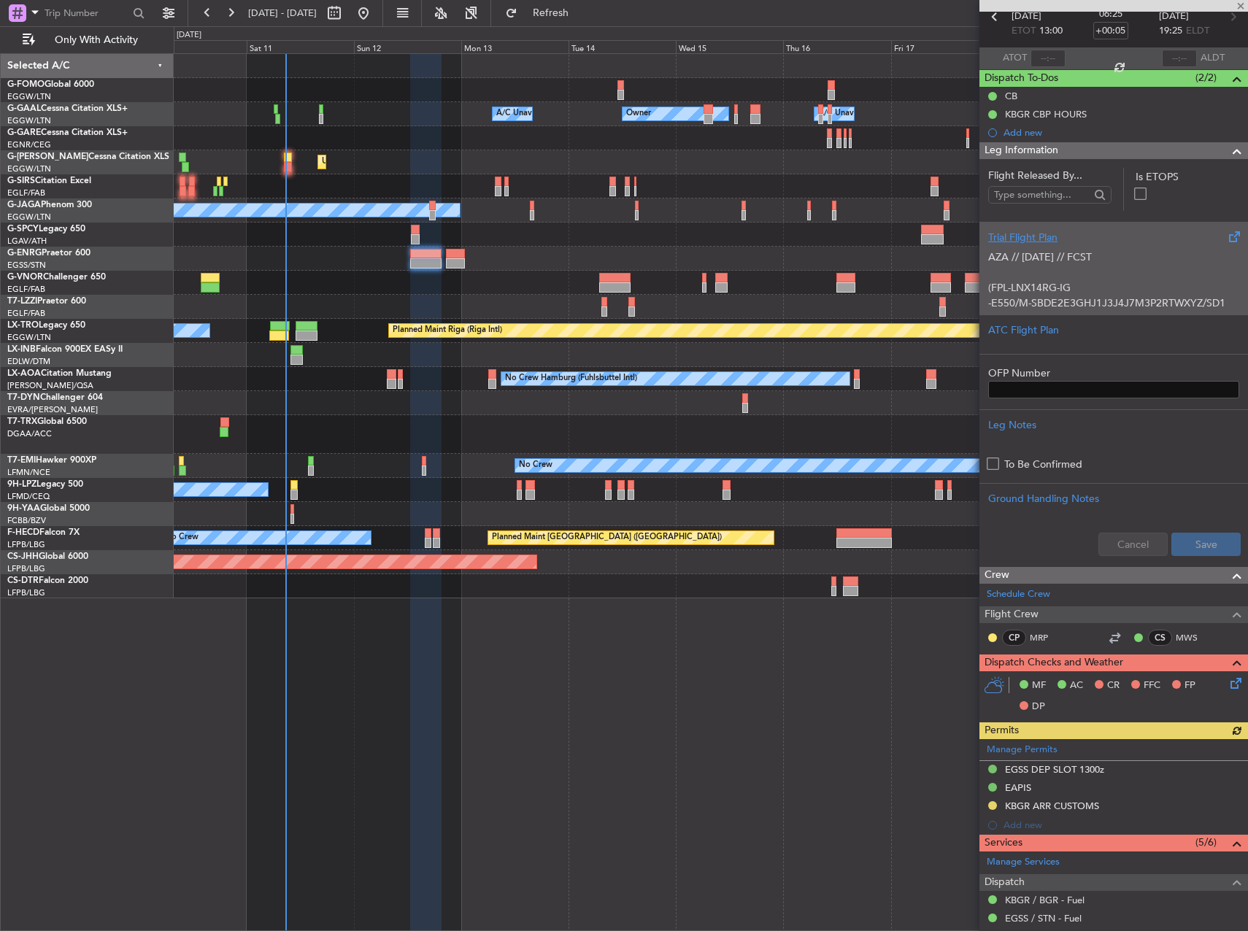
click at [1064, 282] on p "AZA // [DATE] // FCST (FPL-LNX14RG-IG -E550/M-SBDE2E3GHJ1J3J4J7M3P2RTWXYZ/SD1 -…" at bounding box center [1113, 426] width 251 height 353
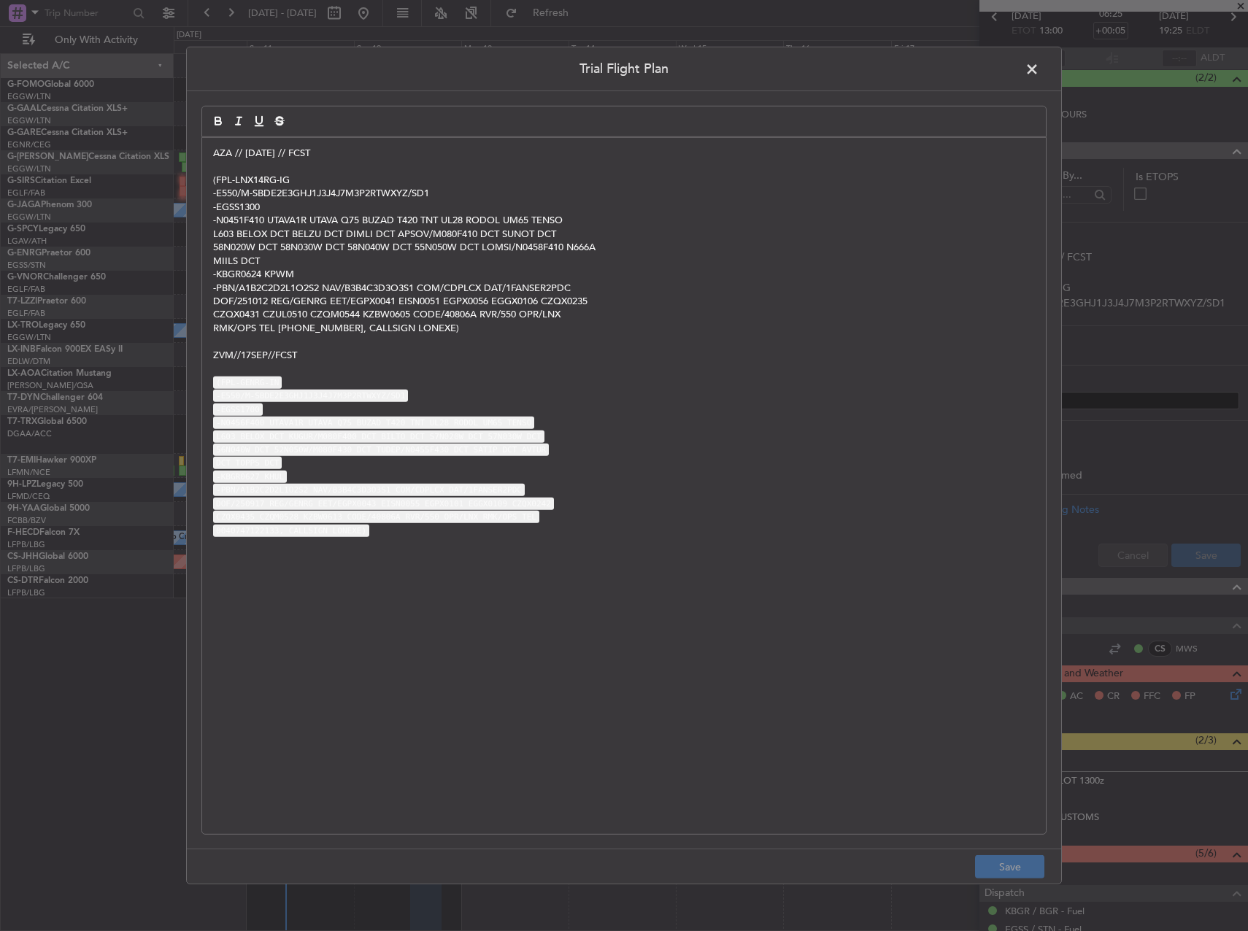
click at [1030, 81] on header "Trial Flight Plan" at bounding box center [624, 69] width 875 height 44
click at [1040, 78] on span at bounding box center [1040, 72] width 0 height 29
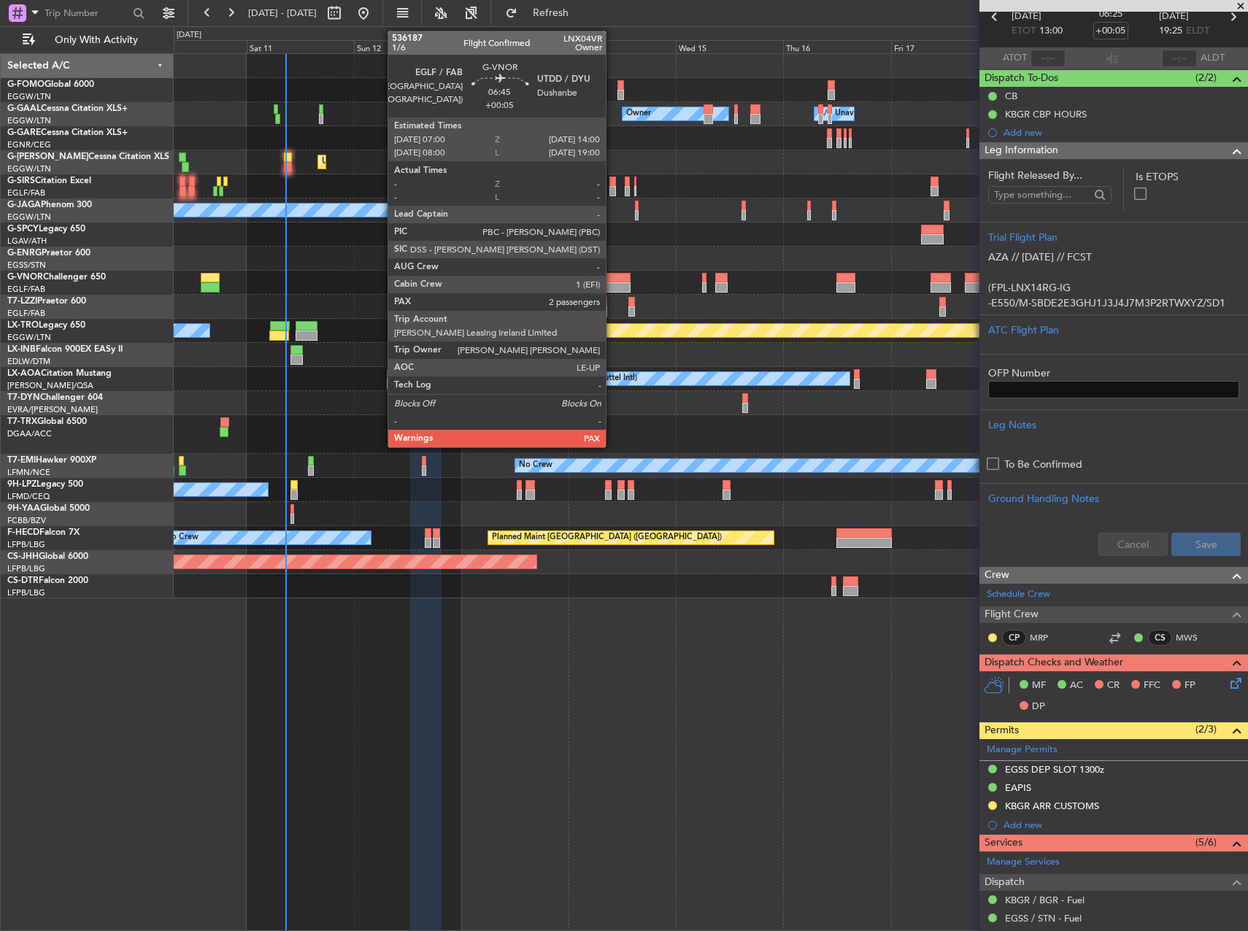
click at [612, 280] on div at bounding box center [614, 278] width 31 height 10
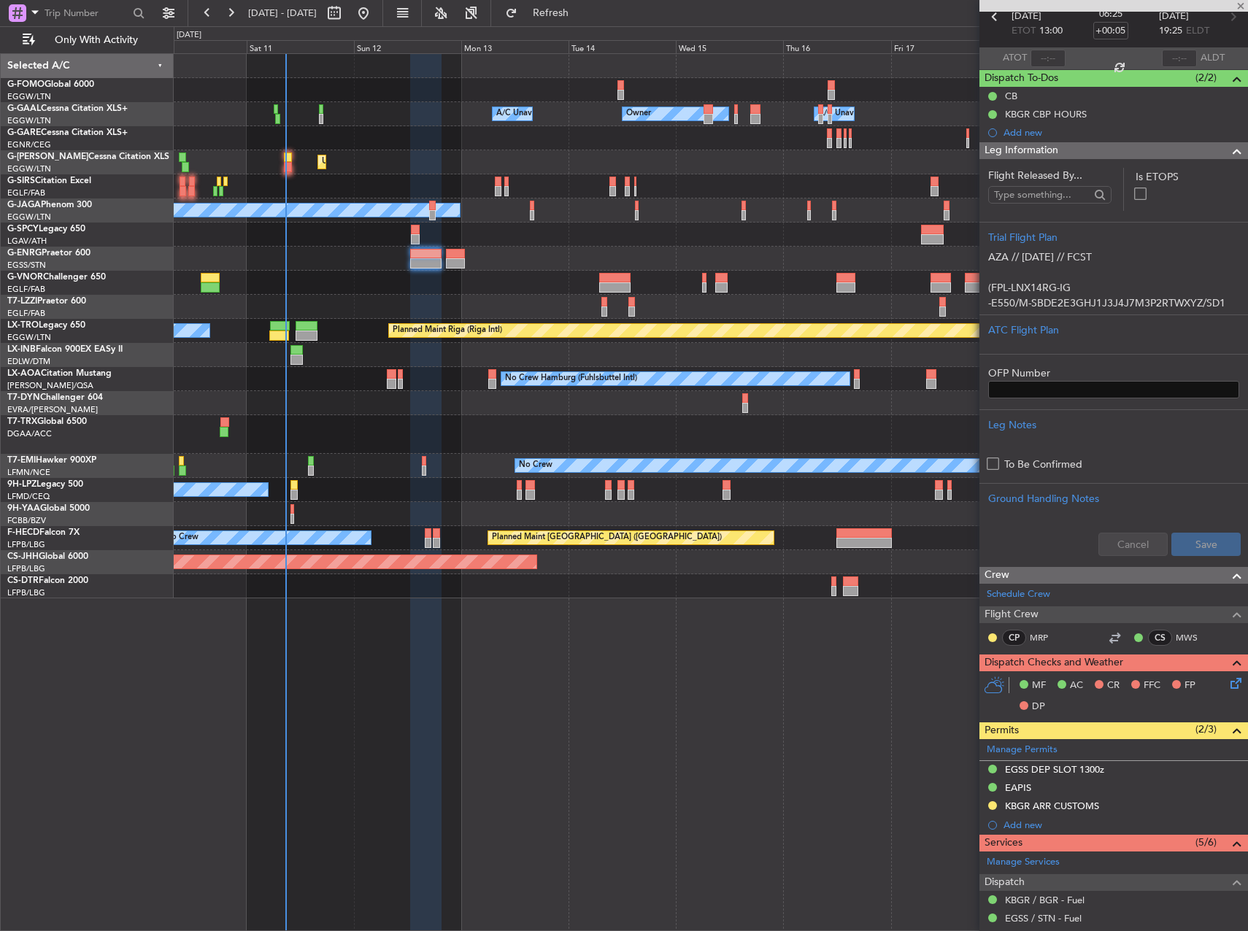
type input "2"
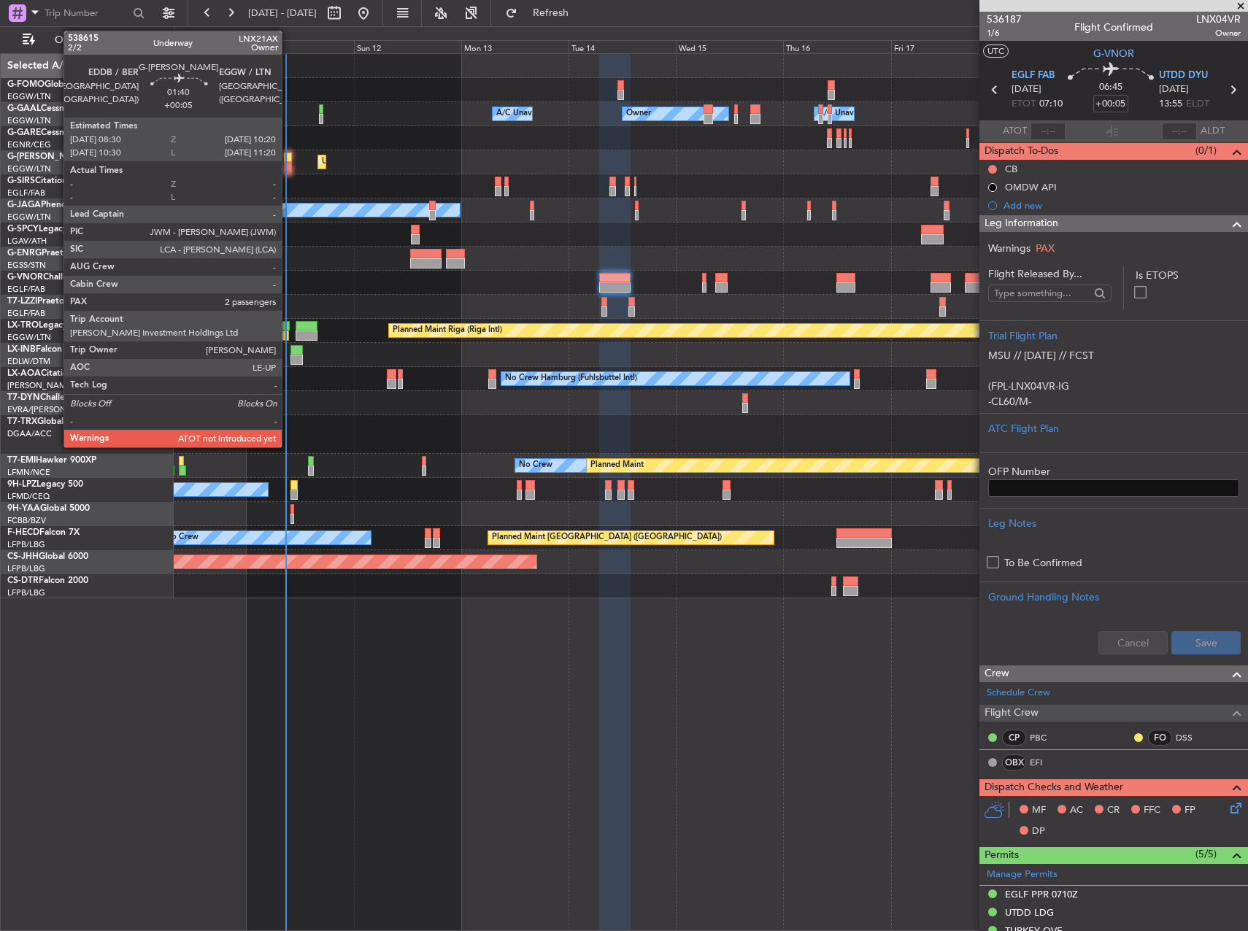
click at [288, 153] on div at bounding box center [288, 158] width 9 height 10
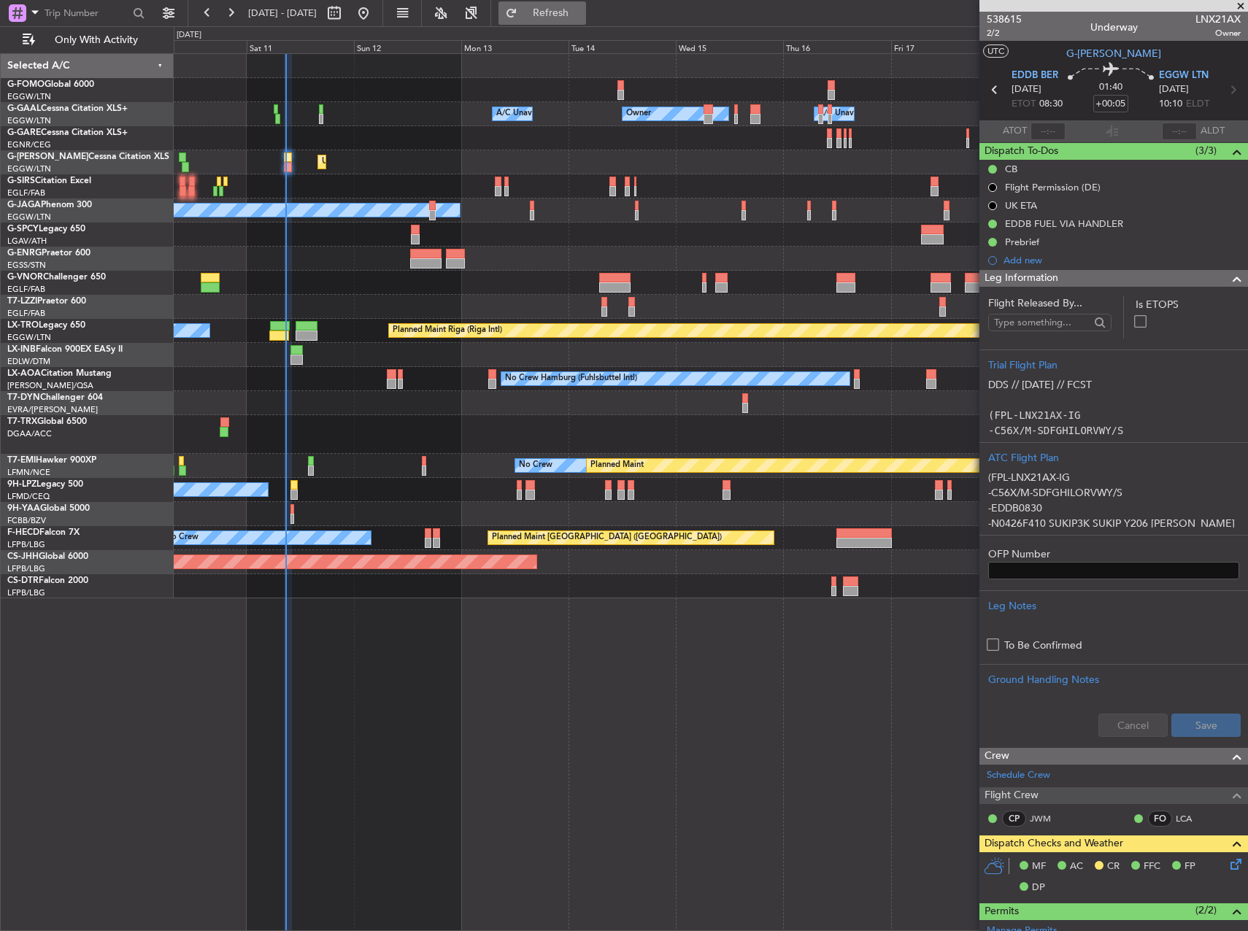
click at [586, 21] on button "Refresh" at bounding box center [543, 12] width 88 height 23
click at [72, 124] on div "EGGW/LTN London ([GEOGRAPHIC_DATA])" at bounding box center [90, 121] width 166 height 12
click at [80, 134] on link "G-GARE Cessna Citation XLS+" at bounding box center [67, 132] width 120 height 9
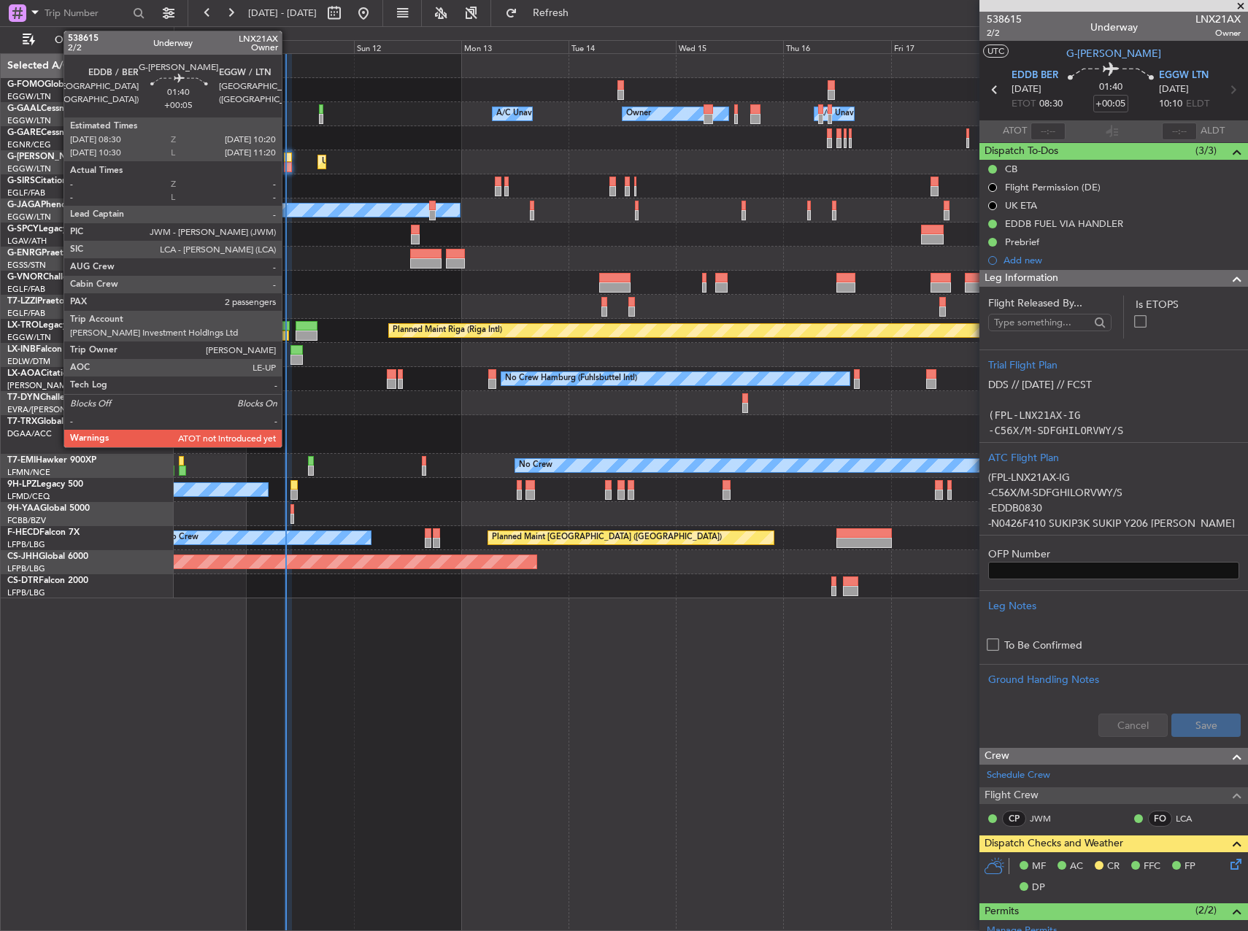
click at [288, 162] on div at bounding box center [288, 167] width 9 height 10
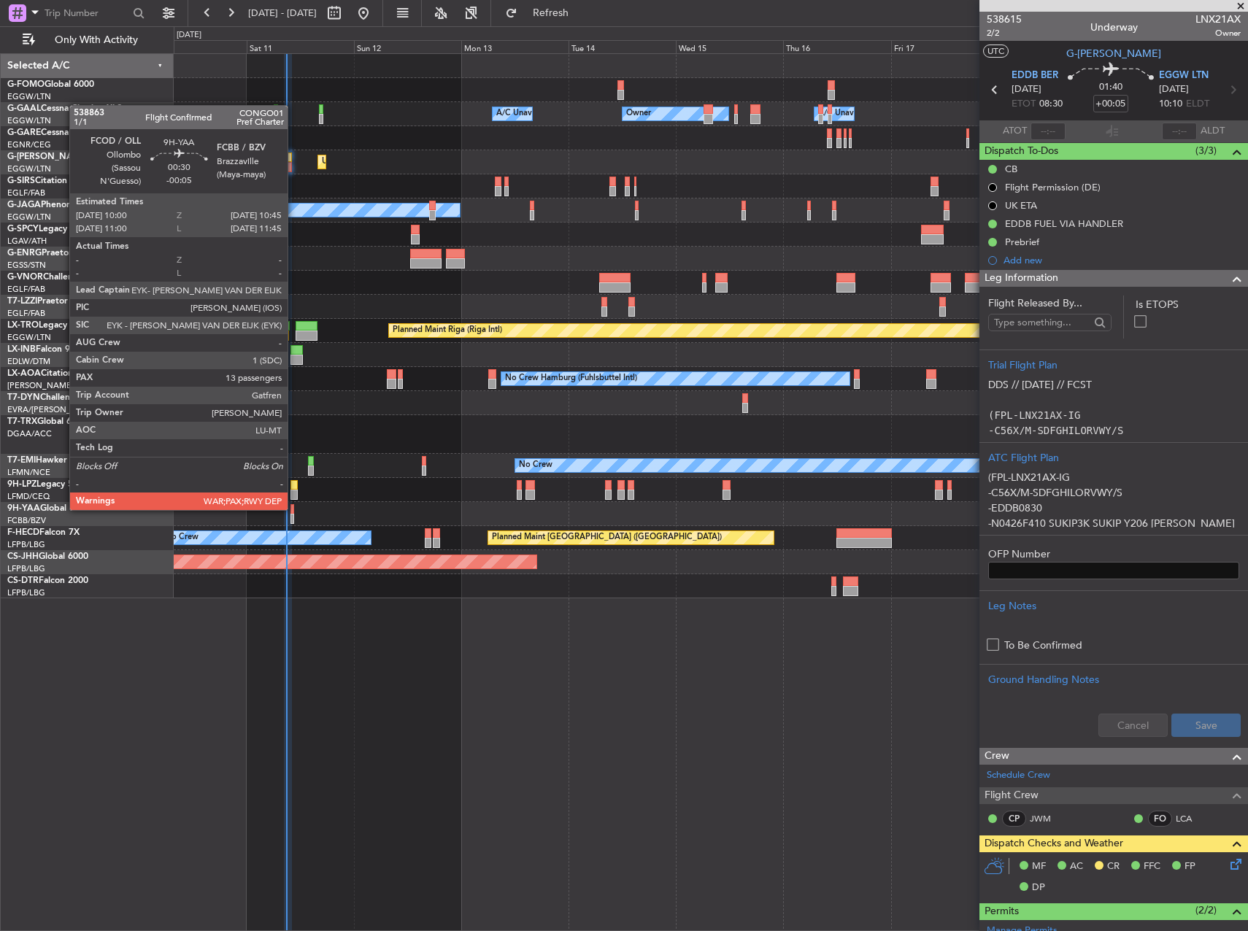
click at [293, 509] on div at bounding box center [293, 509] width 4 height 10
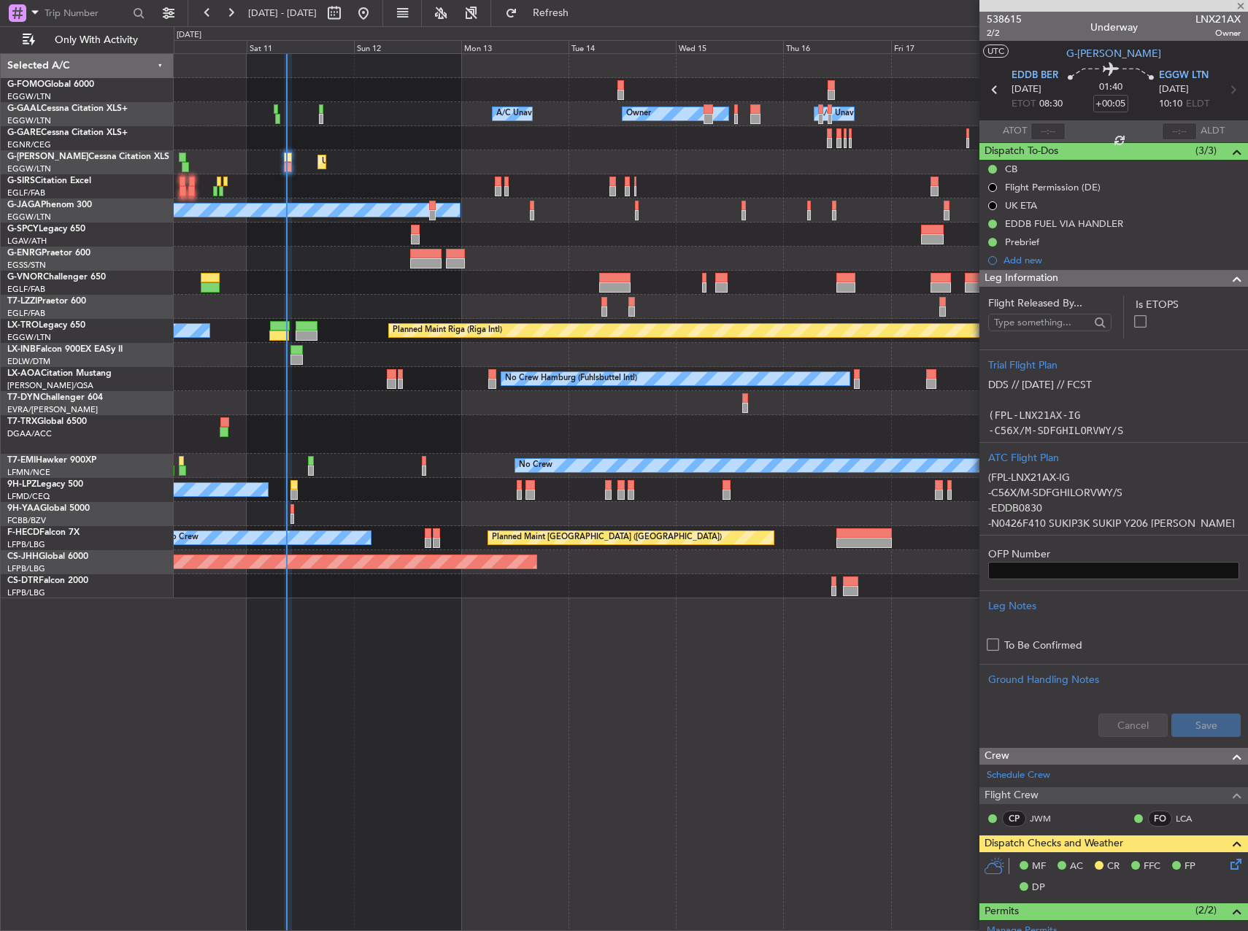
type input "-00:05"
type input "13"
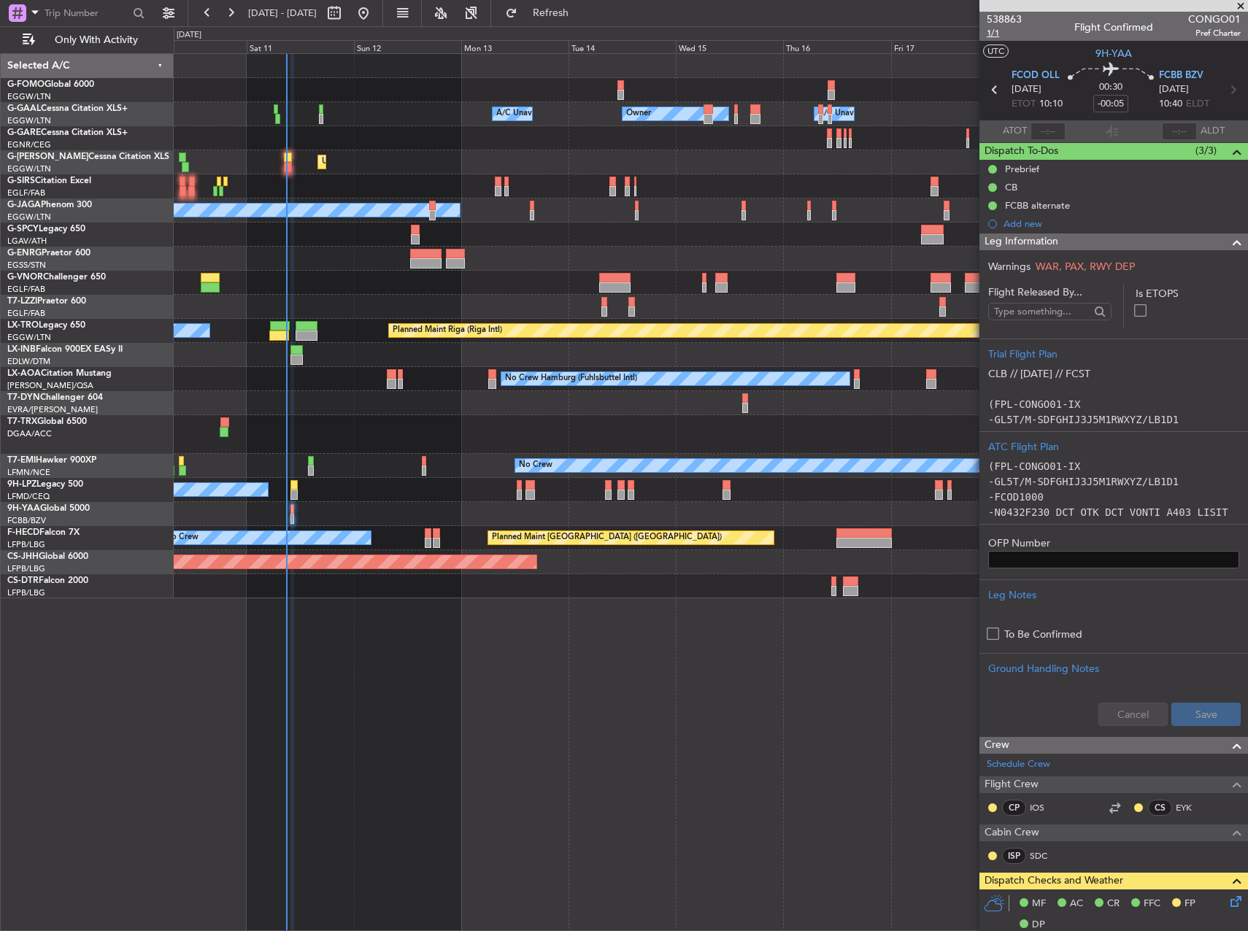
click at [991, 34] on span "1/1" at bounding box center [1004, 33] width 35 height 12
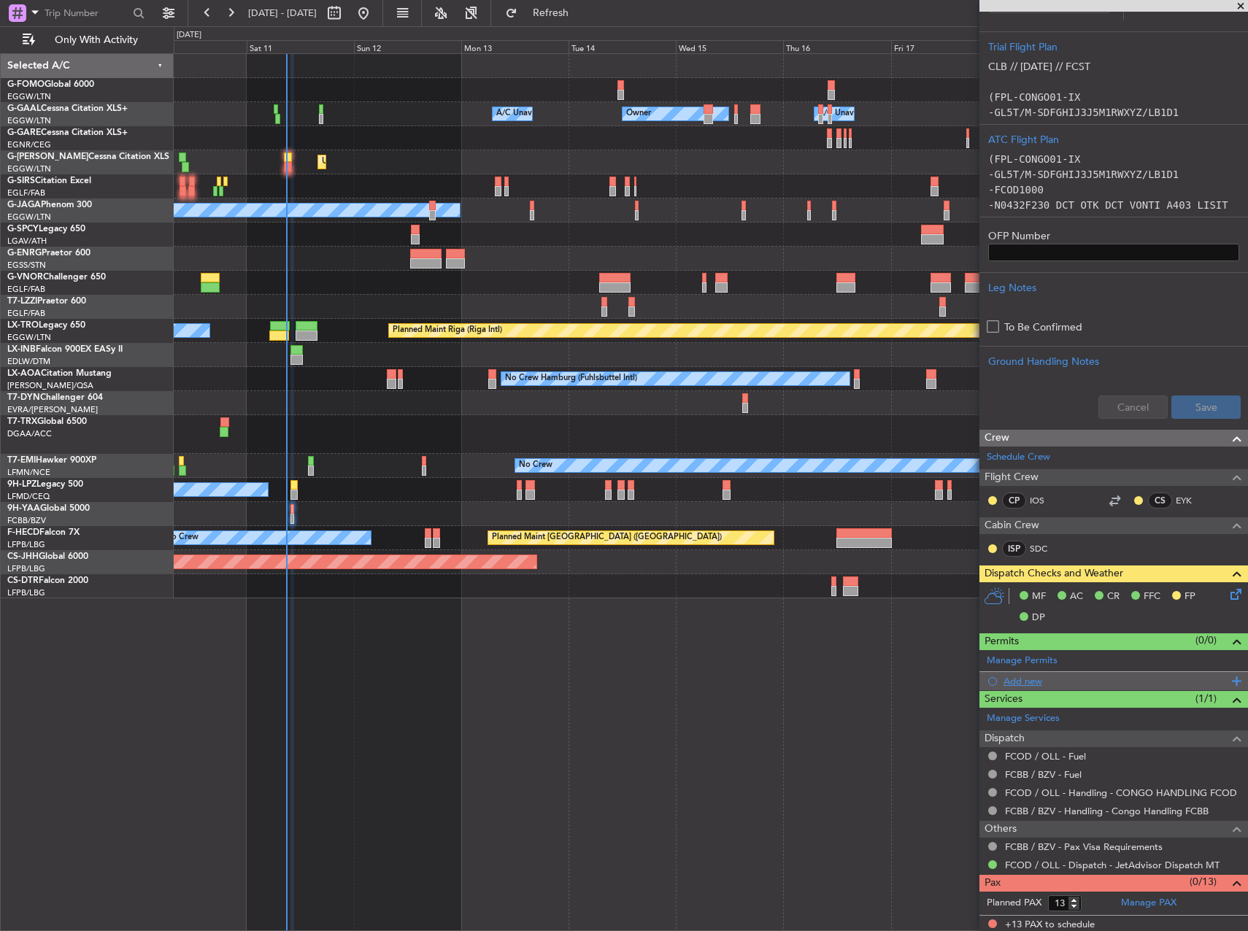
scroll to position [310, 0]
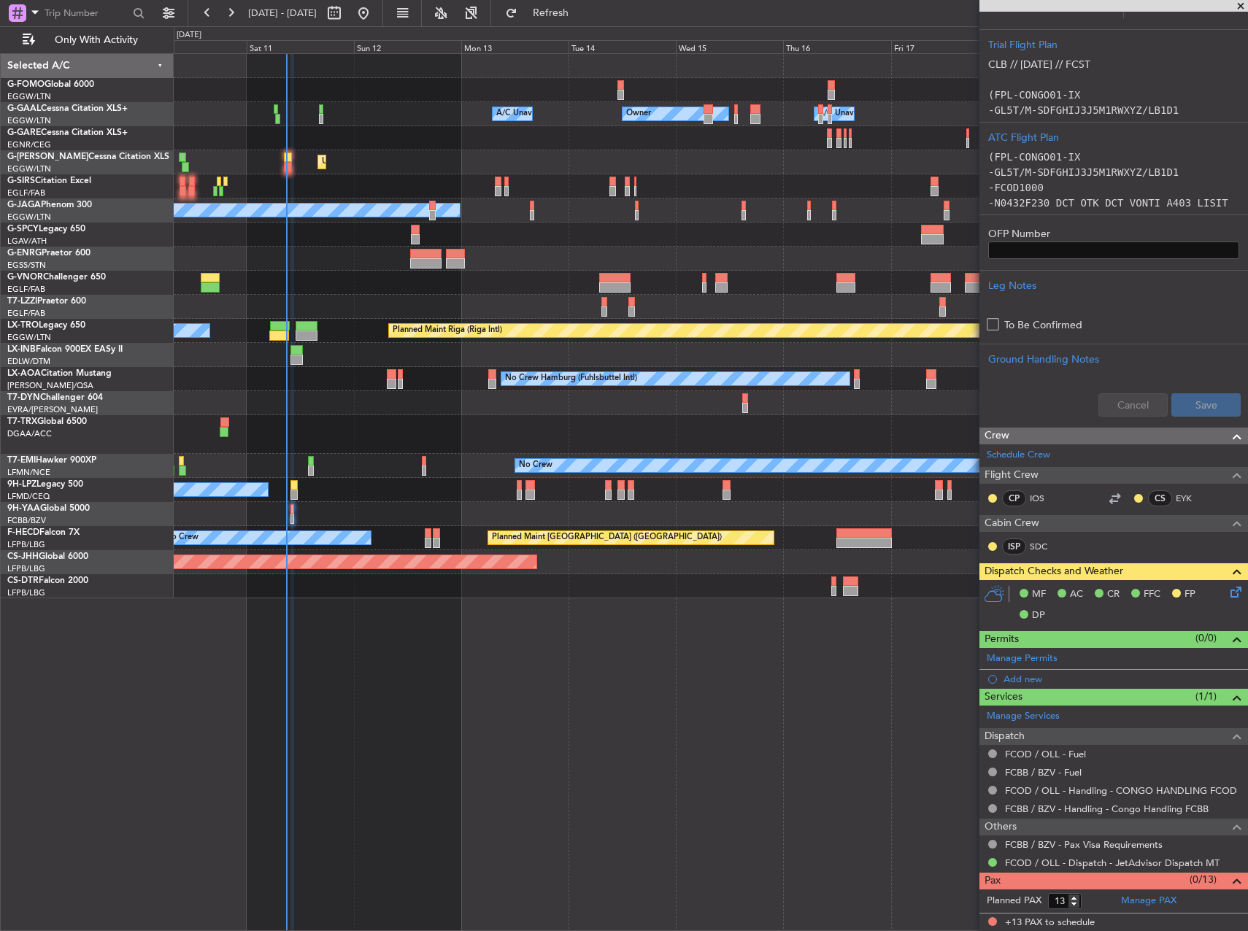
click at [1228, 593] on icon at bounding box center [1234, 590] width 12 height 12
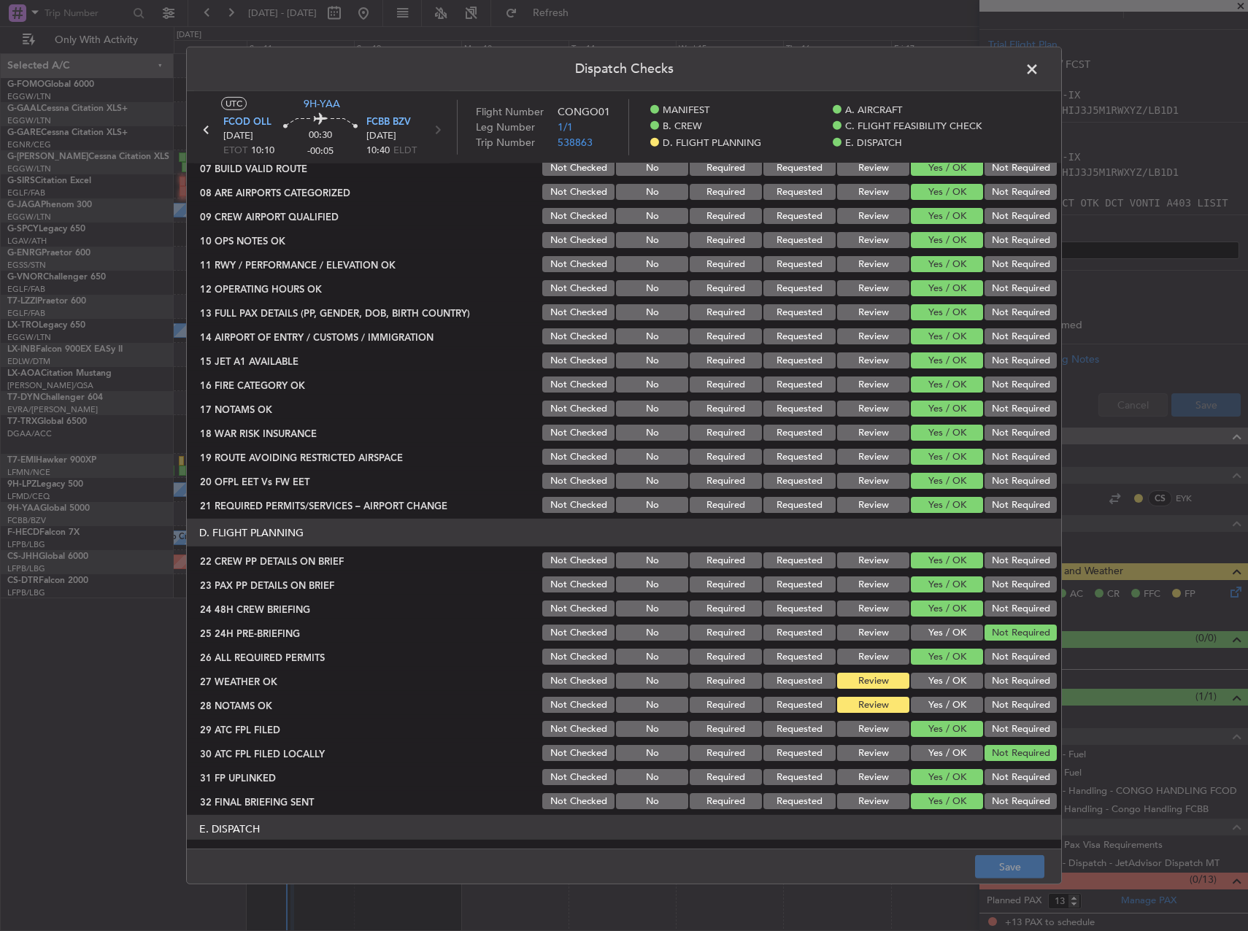
scroll to position [511, 0]
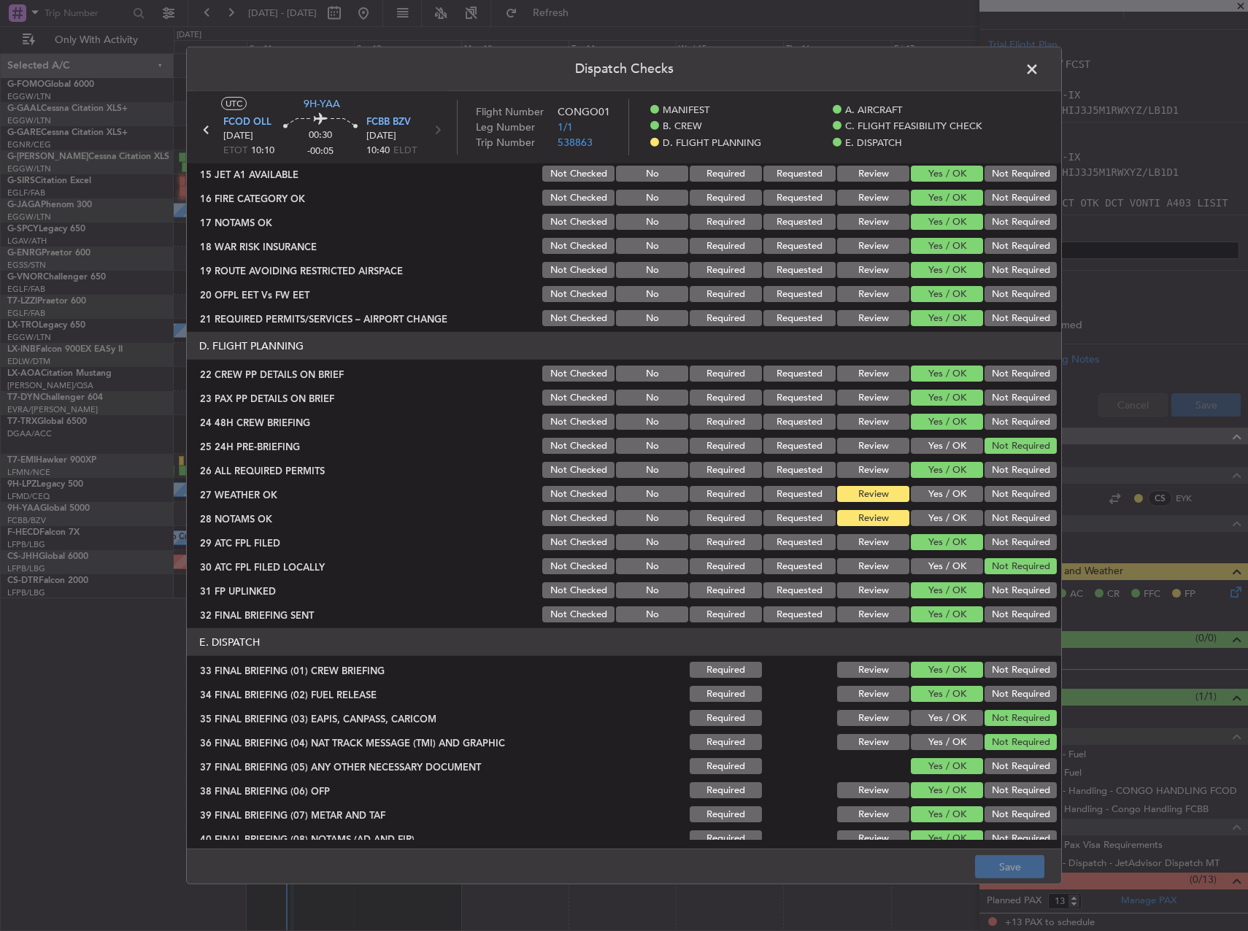
click at [941, 499] on button "Yes / OK" at bounding box center [947, 494] width 72 height 16
click at [940, 524] on button "Yes / OK" at bounding box center [947, 518] width 72 height 16
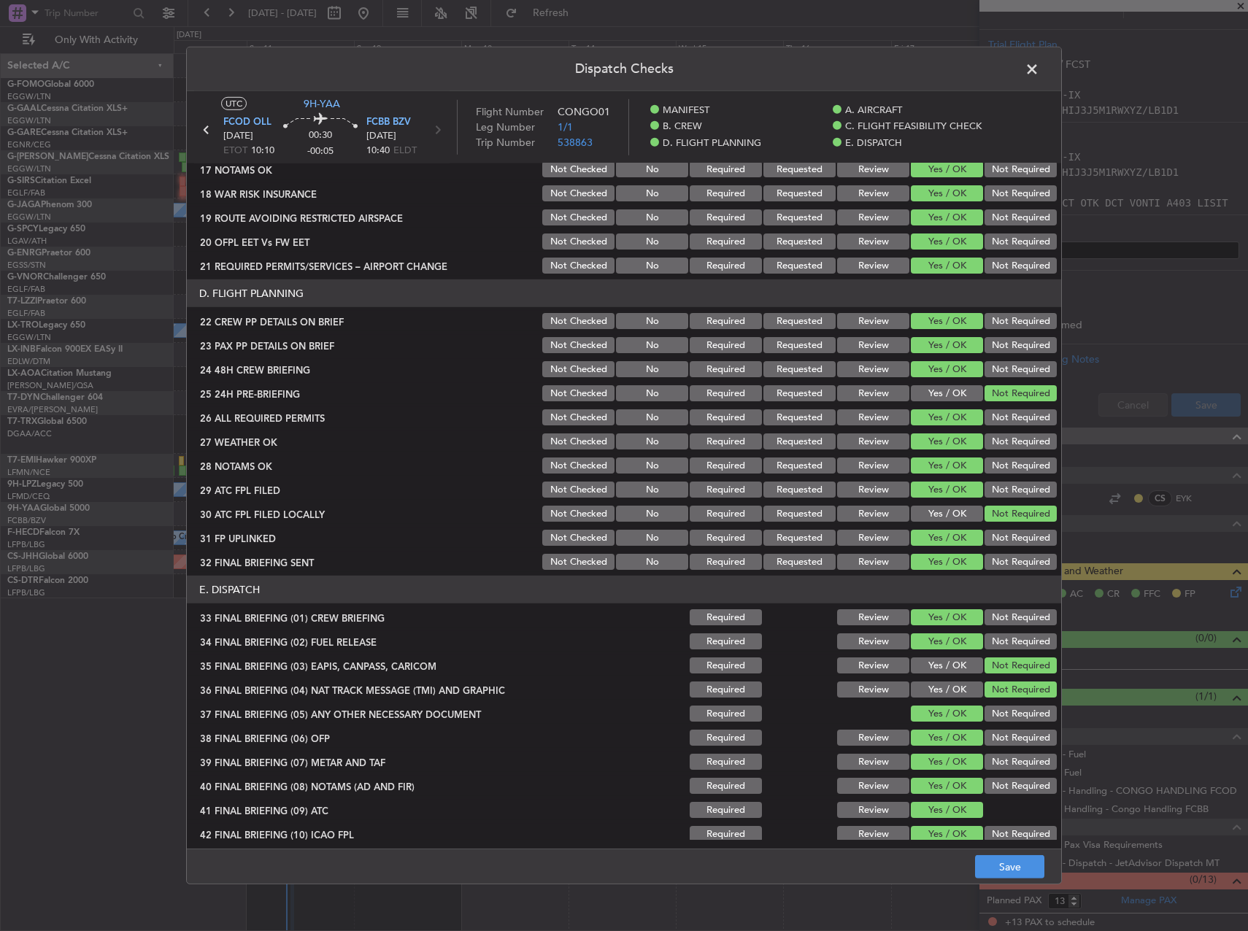
scroll to position [584, 0]
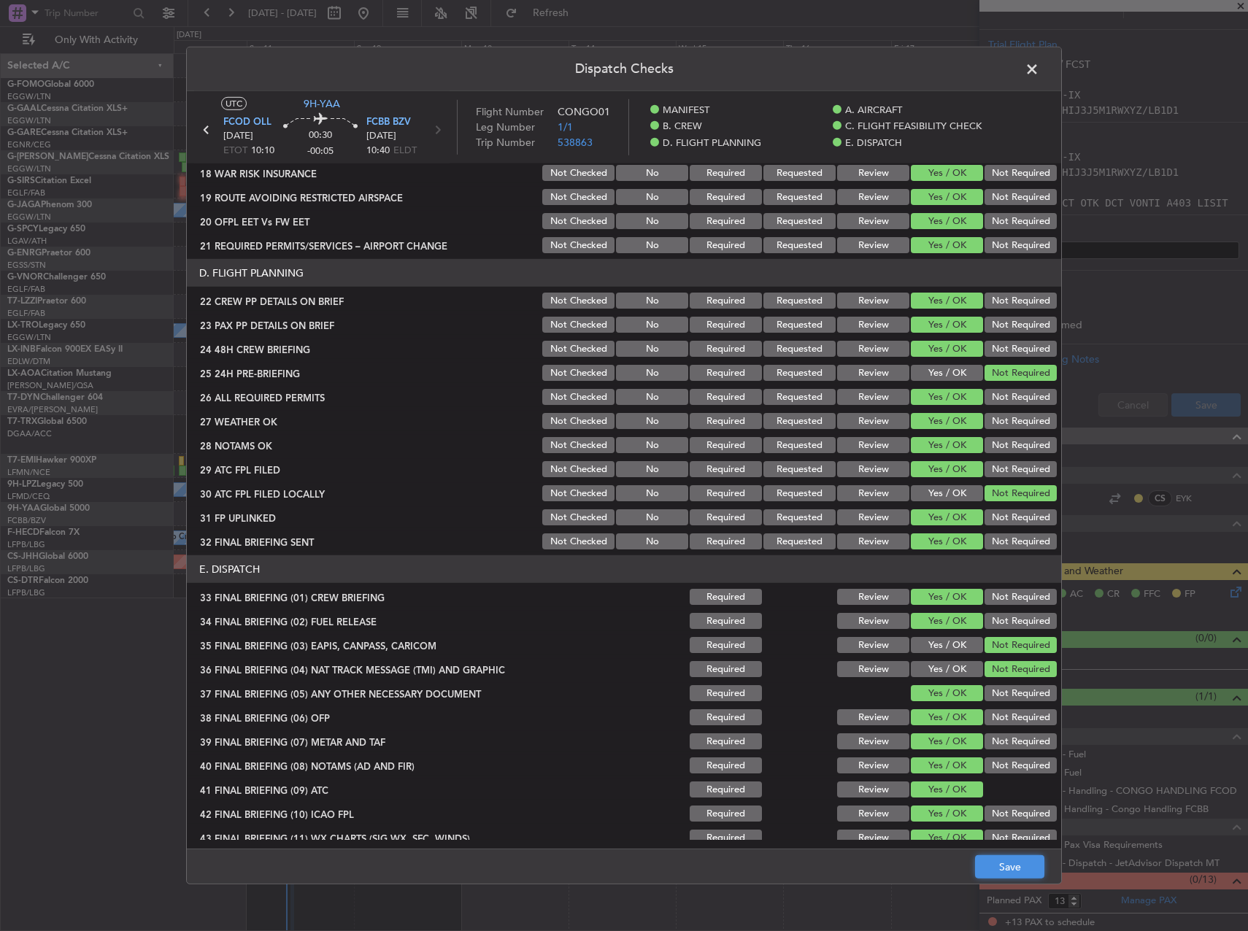
click at [1006, 867] on button "Save" at bounding box center [1009, 867] width 69 height 23
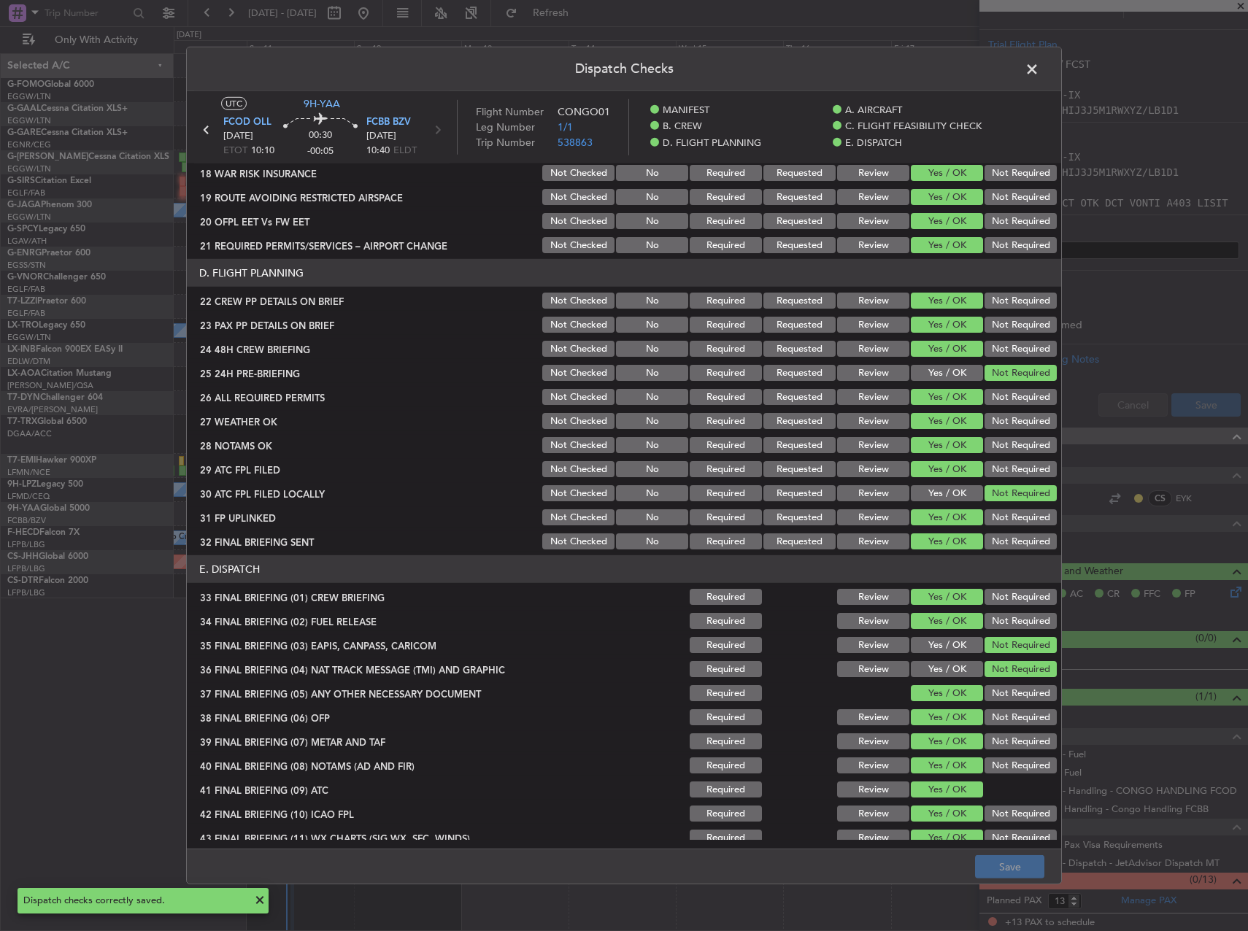
click at [1040, 72] on span at bounding box center [1040, 72] width 0 height 29
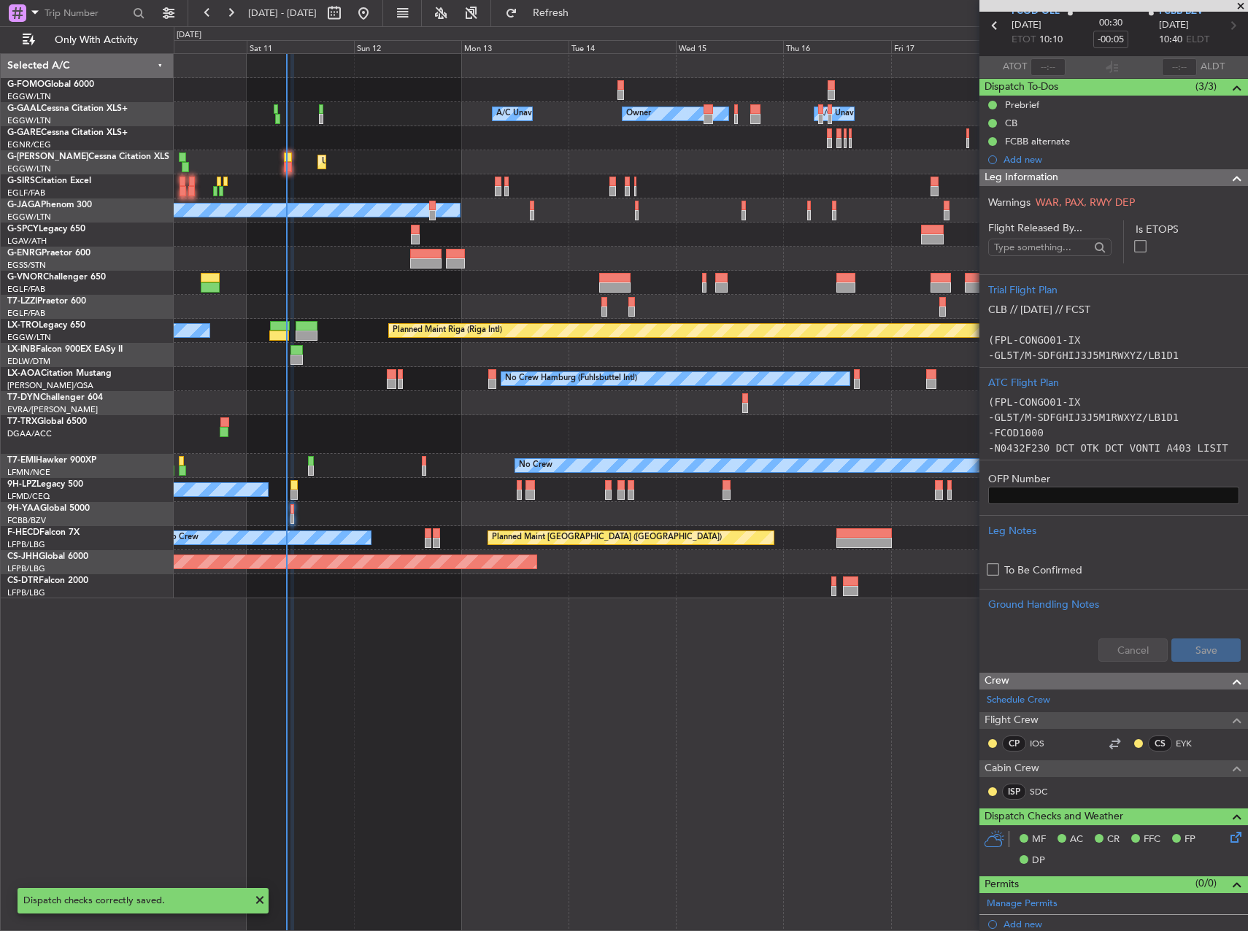
scroll to position [0, 0]
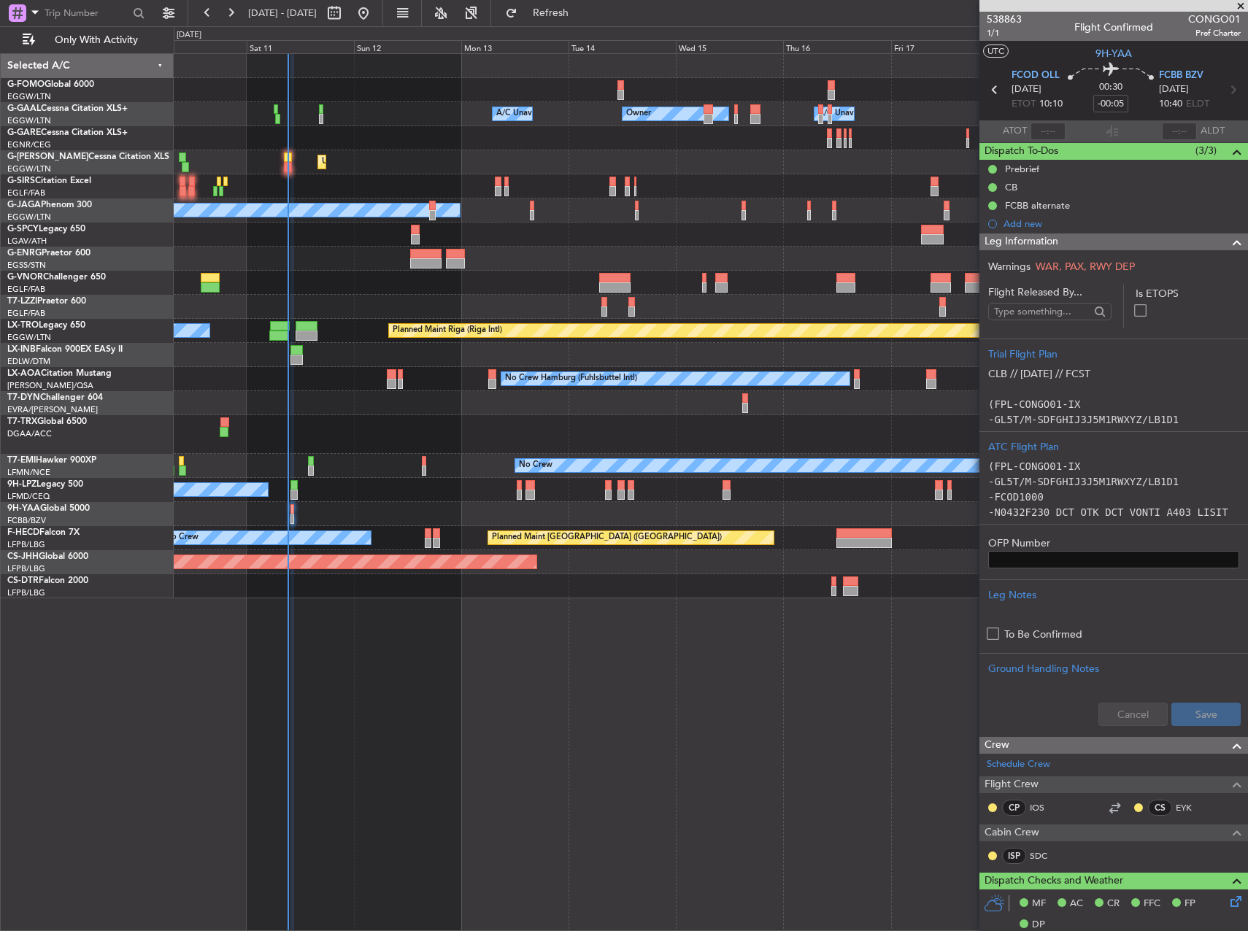
click at [280, 155] on div "Unplanned Maint London (Luton) Planned Maint London (Luton)" at bounding box center [711, 162] width 1074 height 24
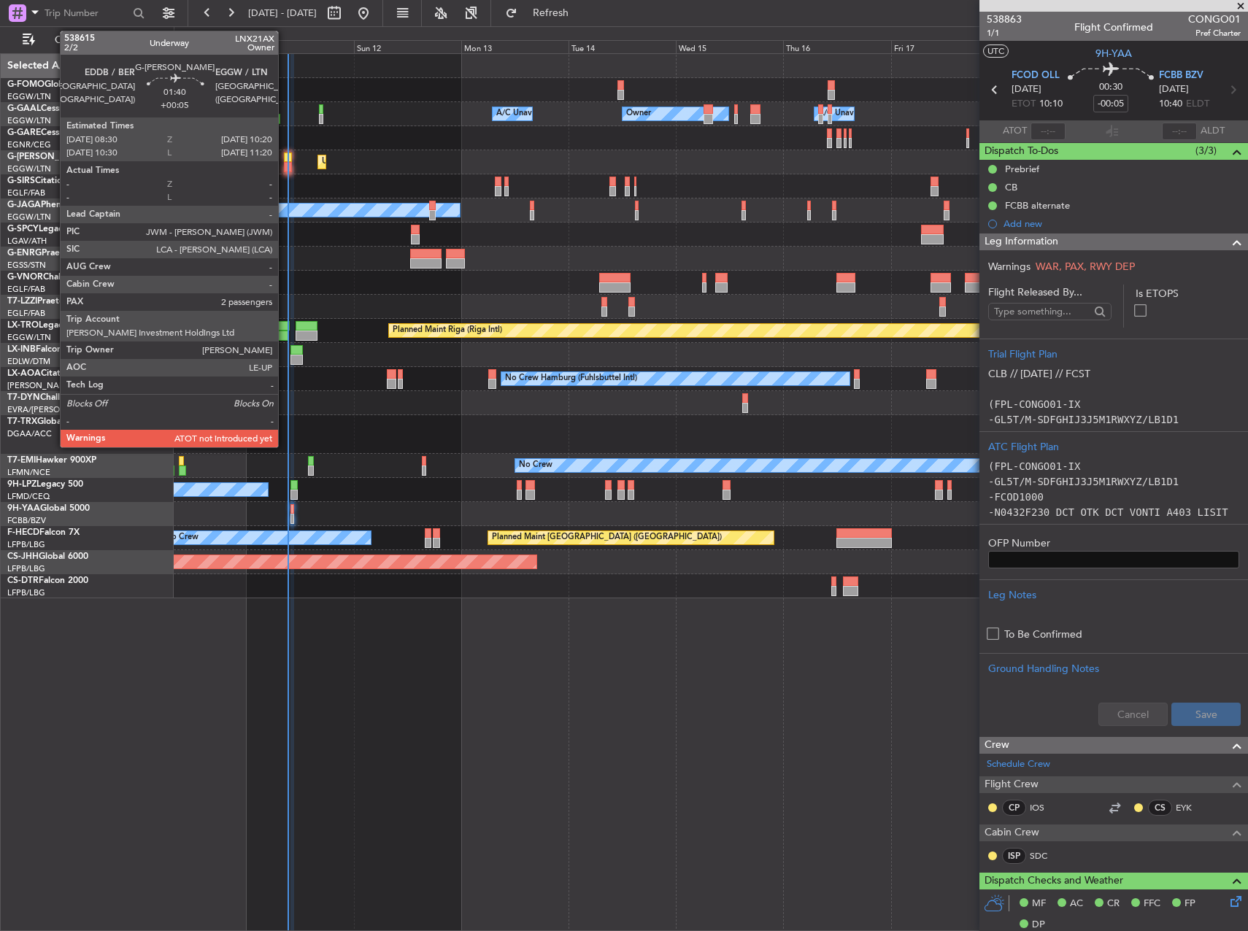
click at [286, 158] on div at bounding box center [288, 158] width 9 height 10
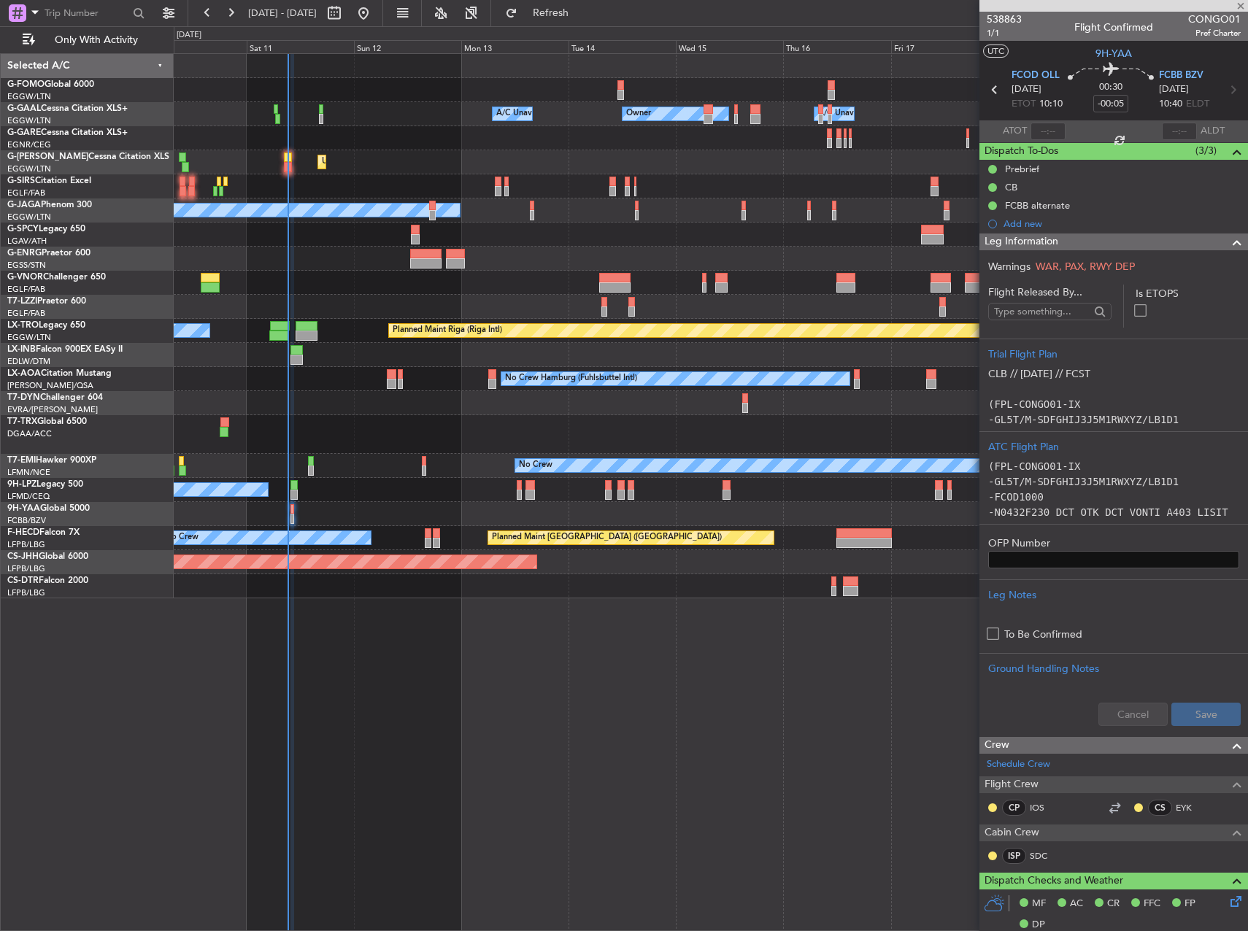
type input "+00:05"
type input "2"
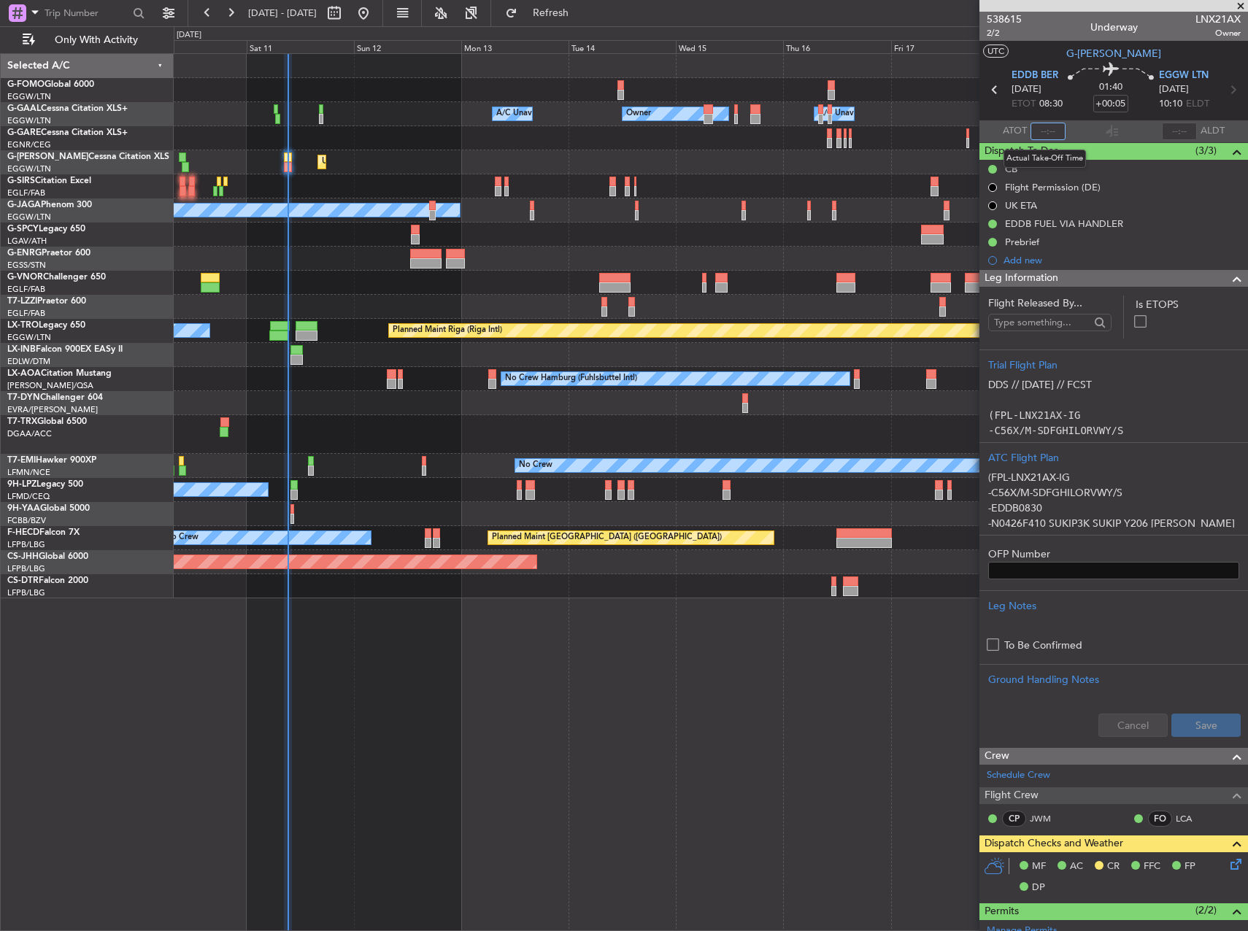
click at [1054, 131] on input "text" at bounding box center [1048, 132] width 35 height 18
type input "09:18"
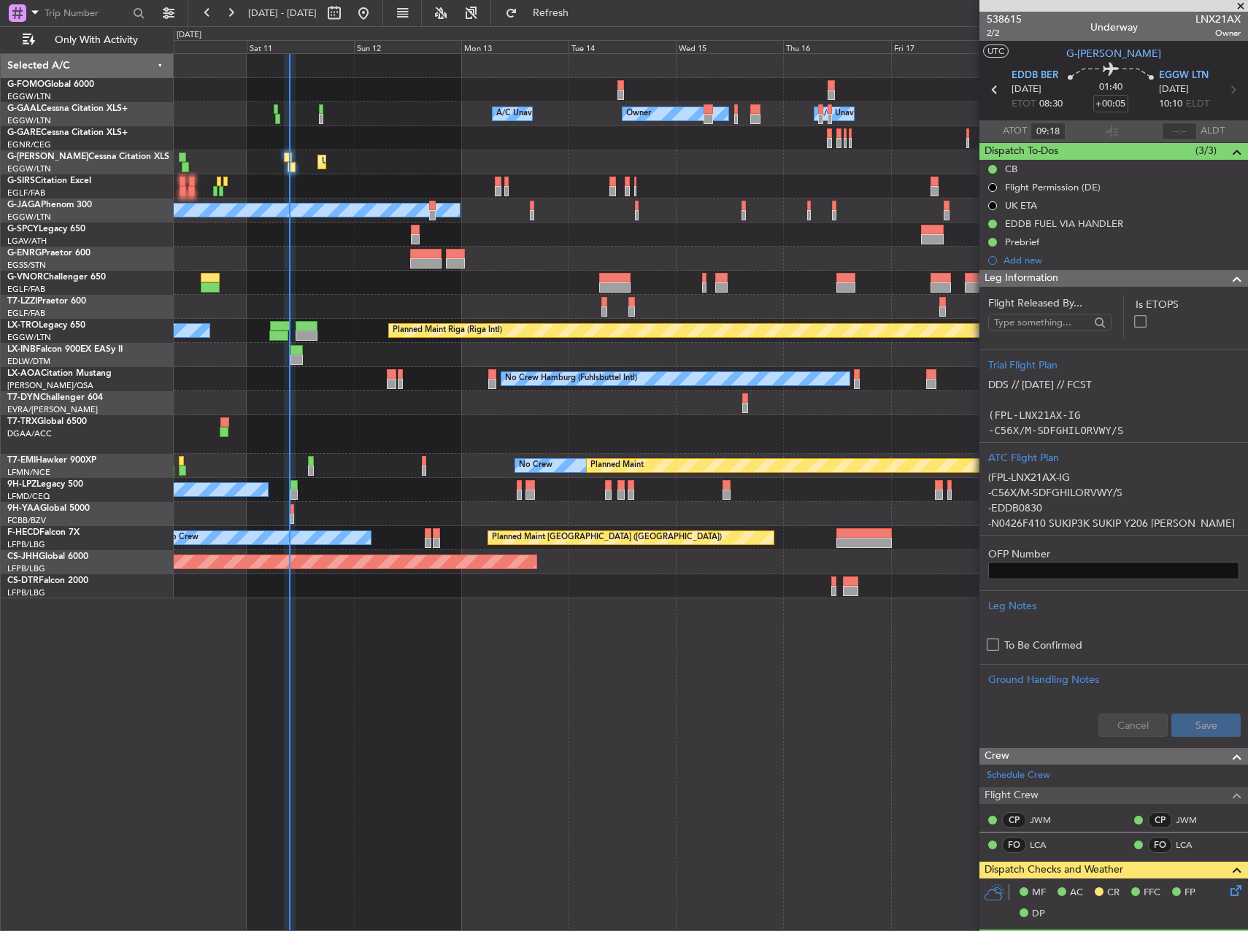
click at [369, 368] on div "No Crew Hamburg (Fuhlsbuttel Intl) No Crew" at bounding box center [711, 379] width 1074 height 24
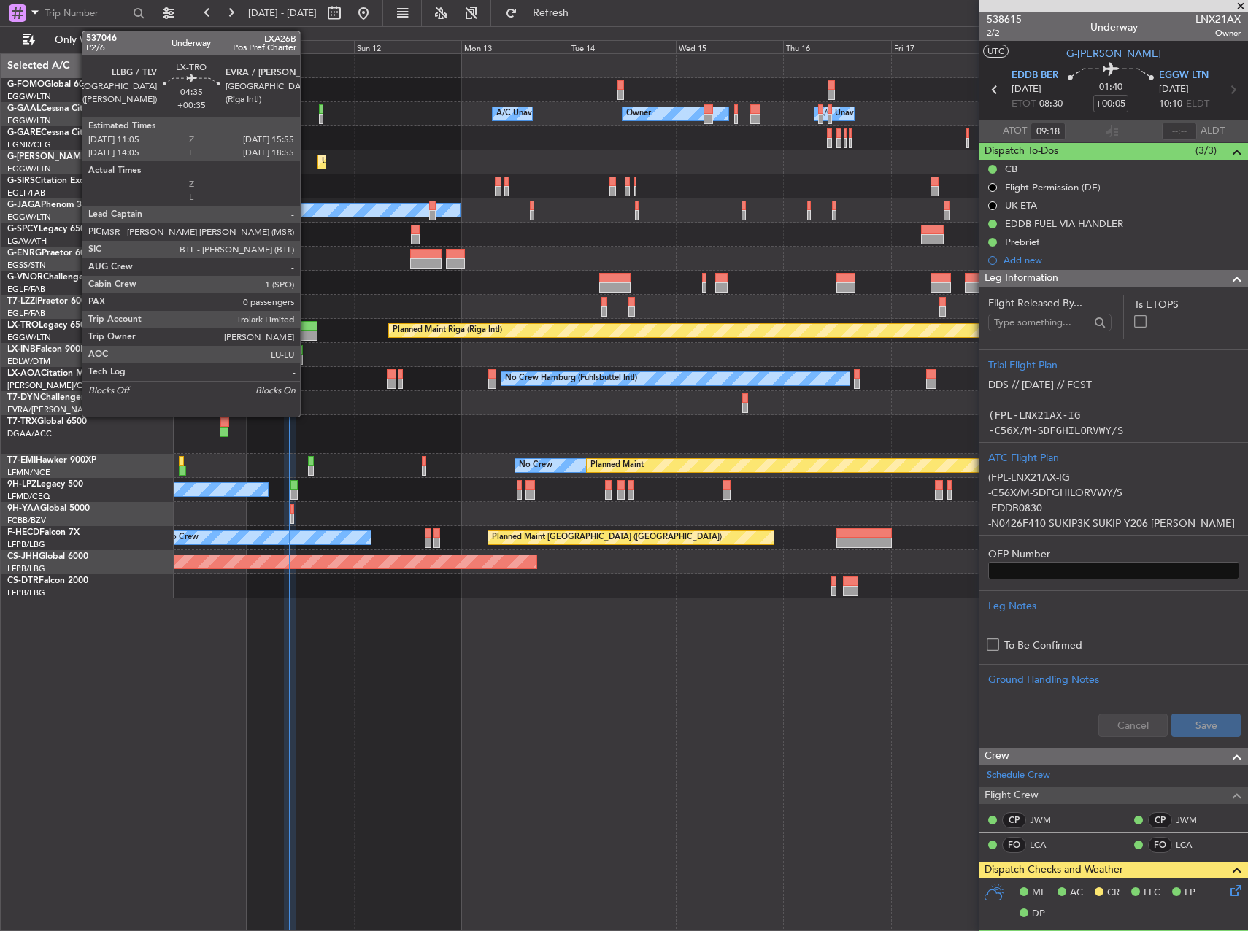
click at [307, 326] on div at bounding box center [307, 326] width 22 height 10
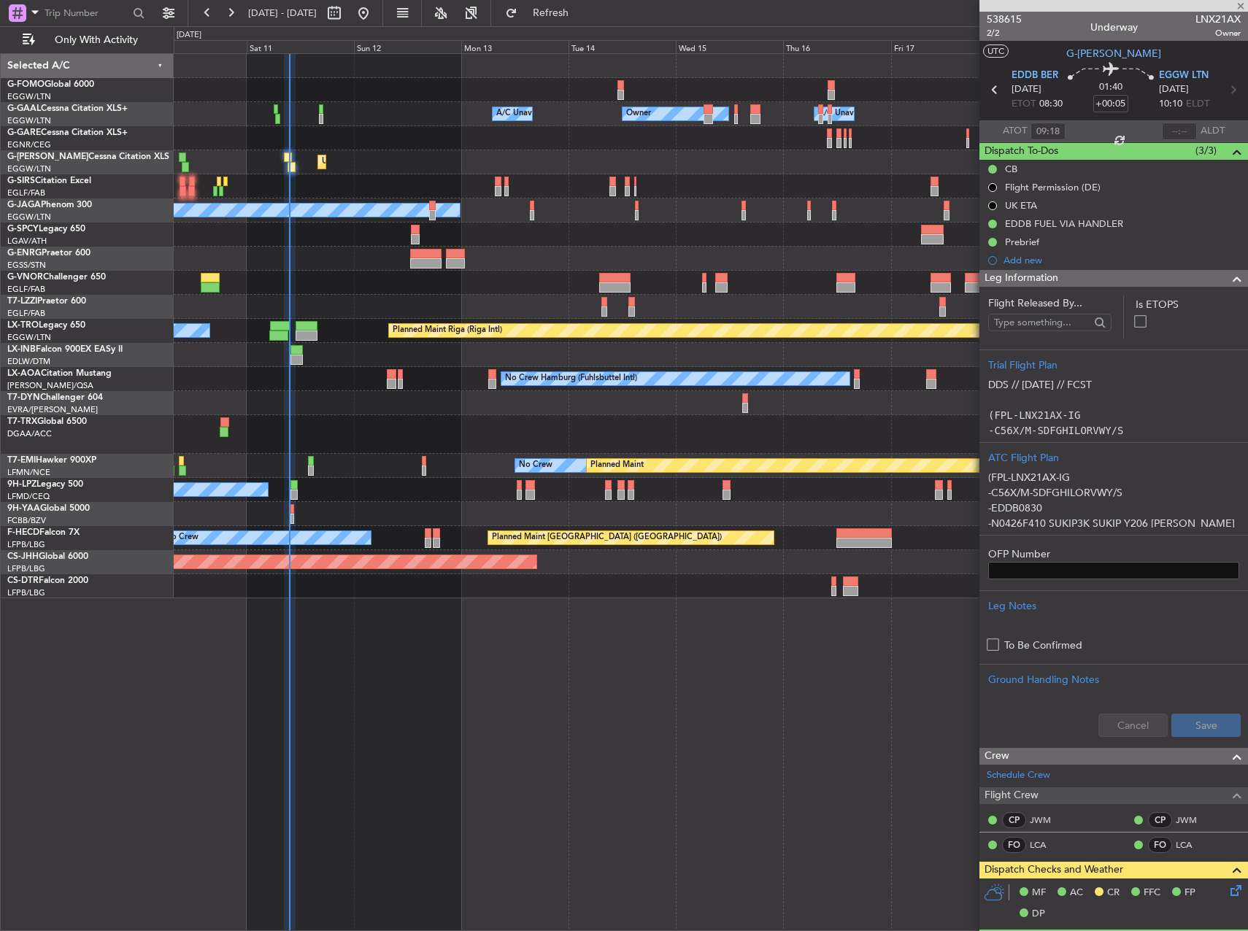
type input "+00:35"
type input "0"
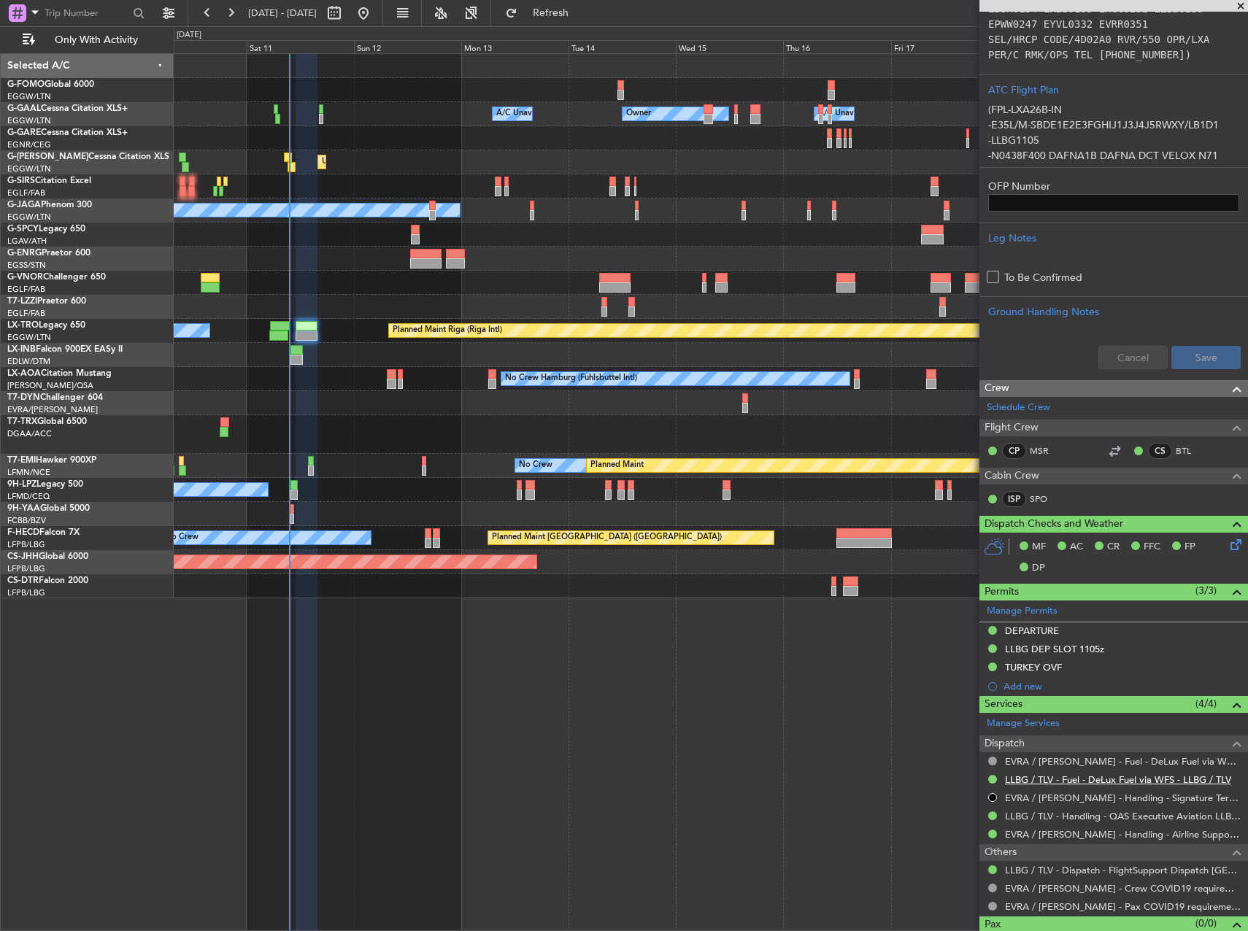
scroll to position [393, 0]
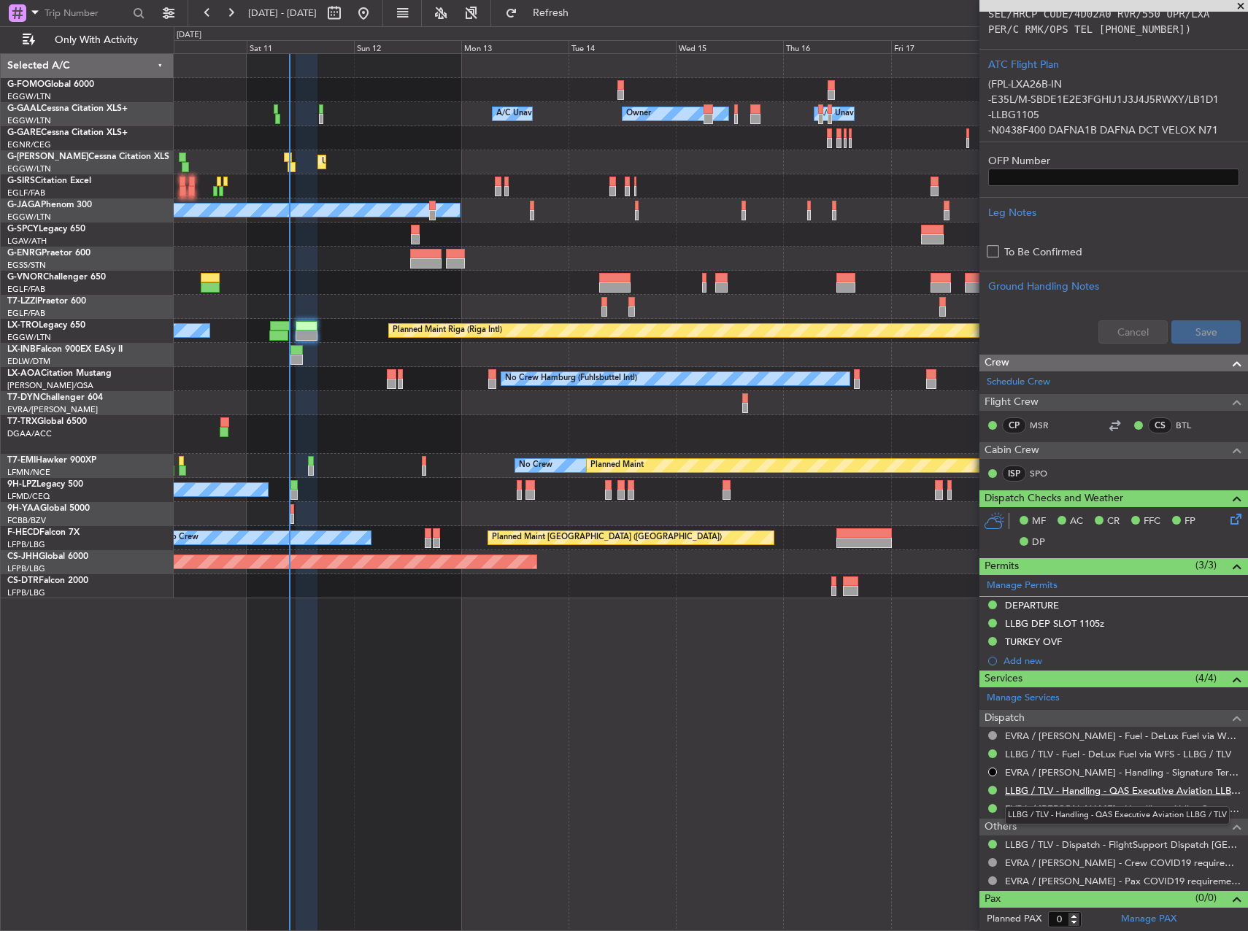
click at [1114, 786] on link "LLBG / TLV - Handling - QAS Executive Aviation LLBG / TLV" at bounding box center [1123, 791] width 236 height 12
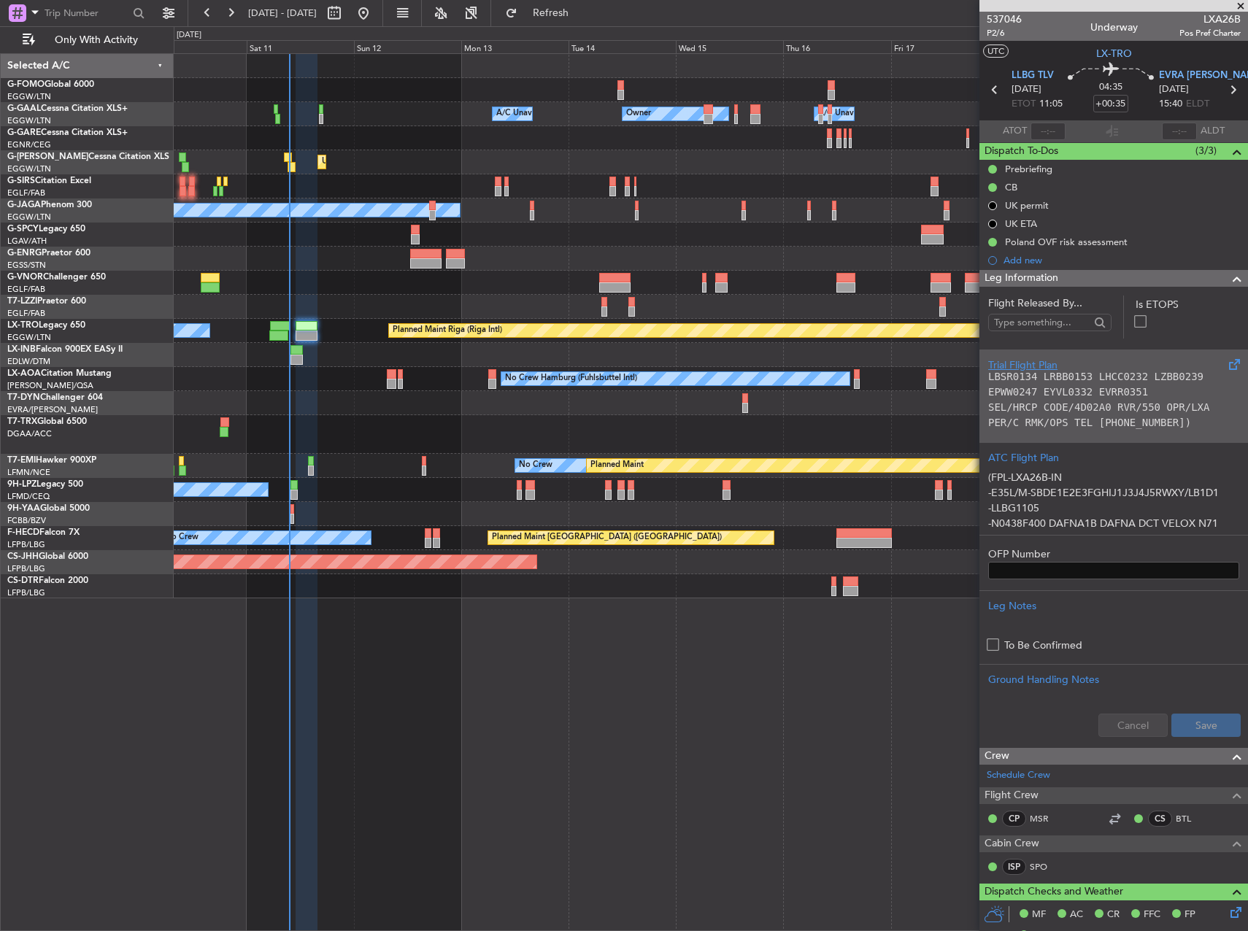
scroll to position [0, 0]
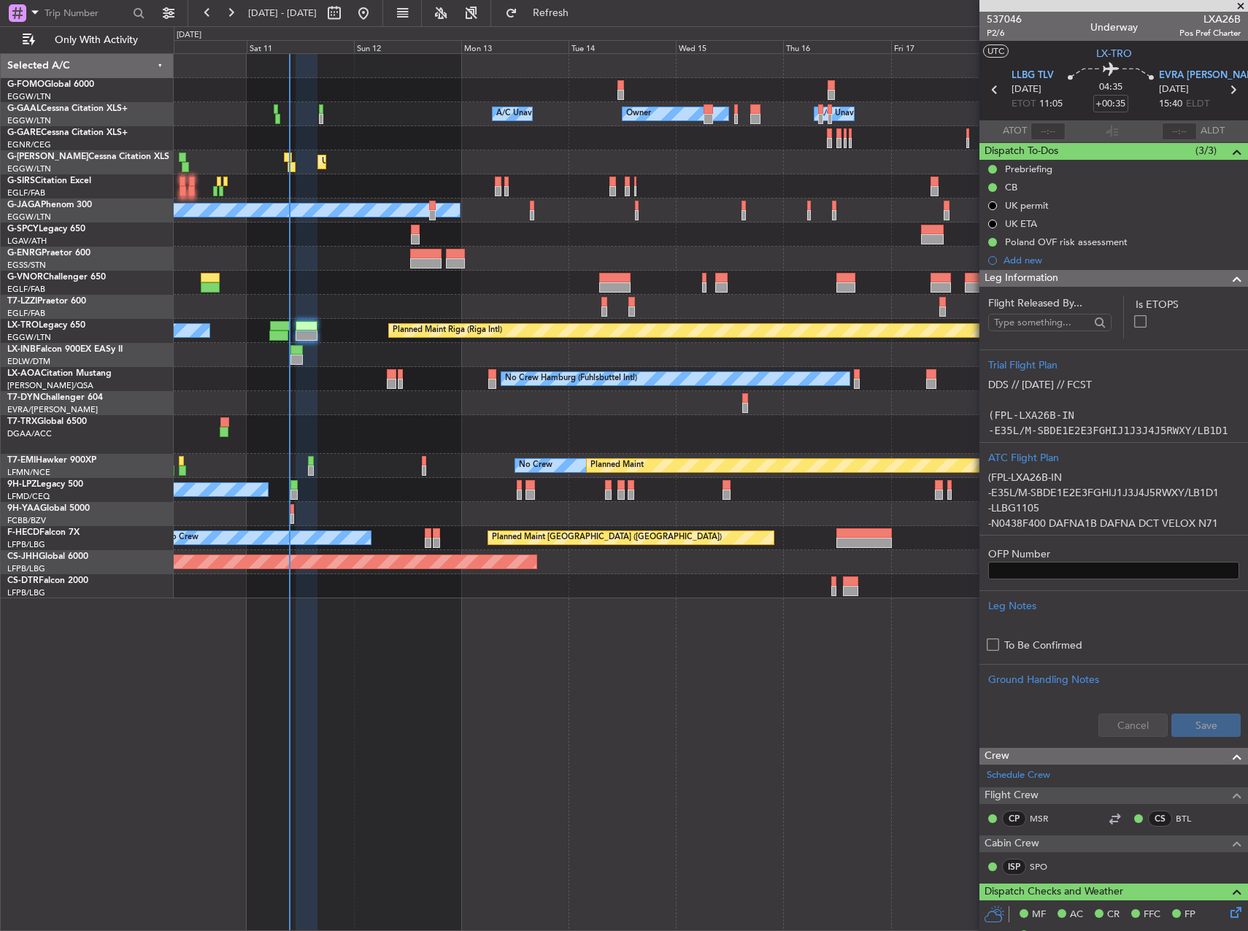
click at [1081, 134] on section "ATOT ALDT" at bounding box center [1114, 131] width 269 height 22
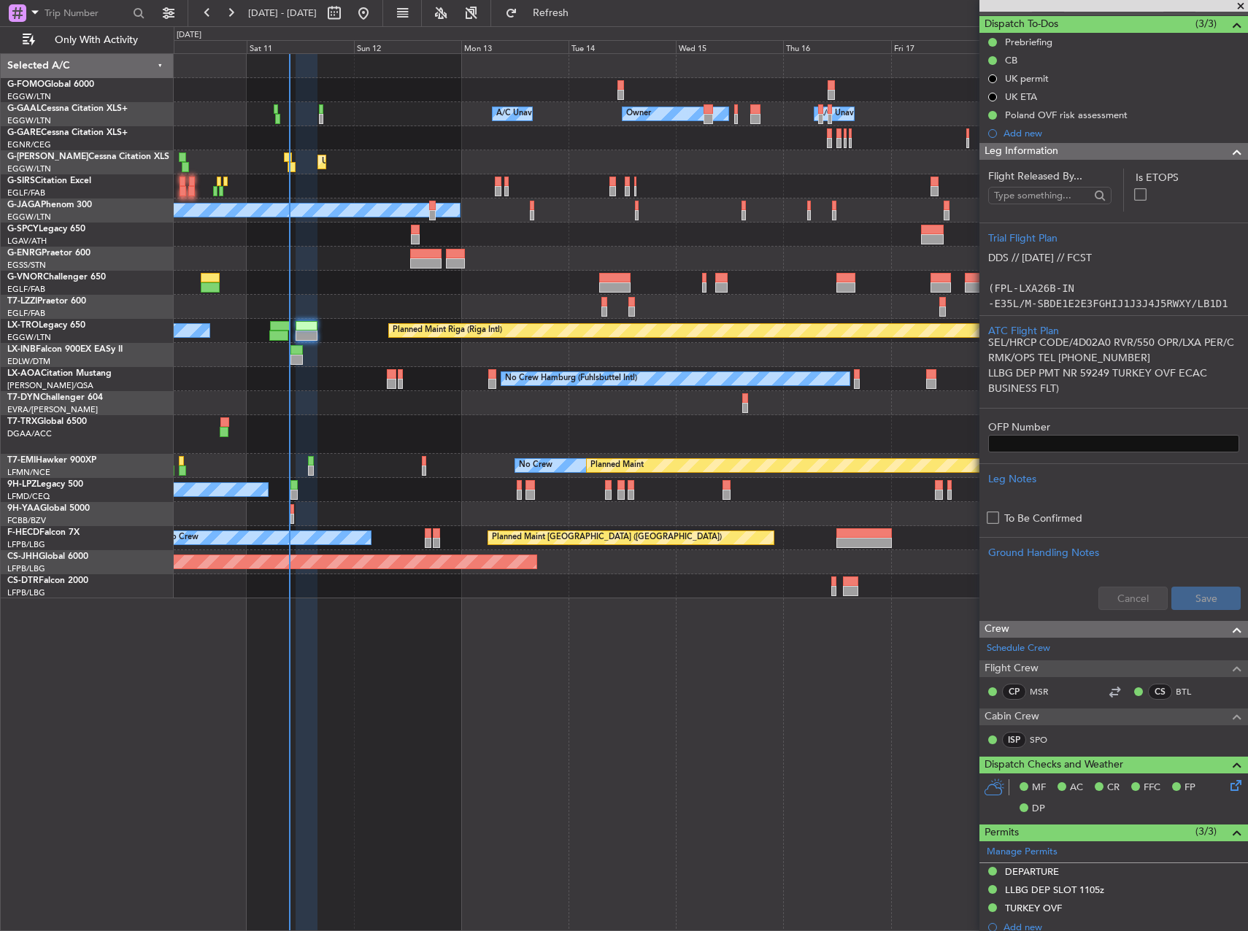
scroll to position [393, 0]
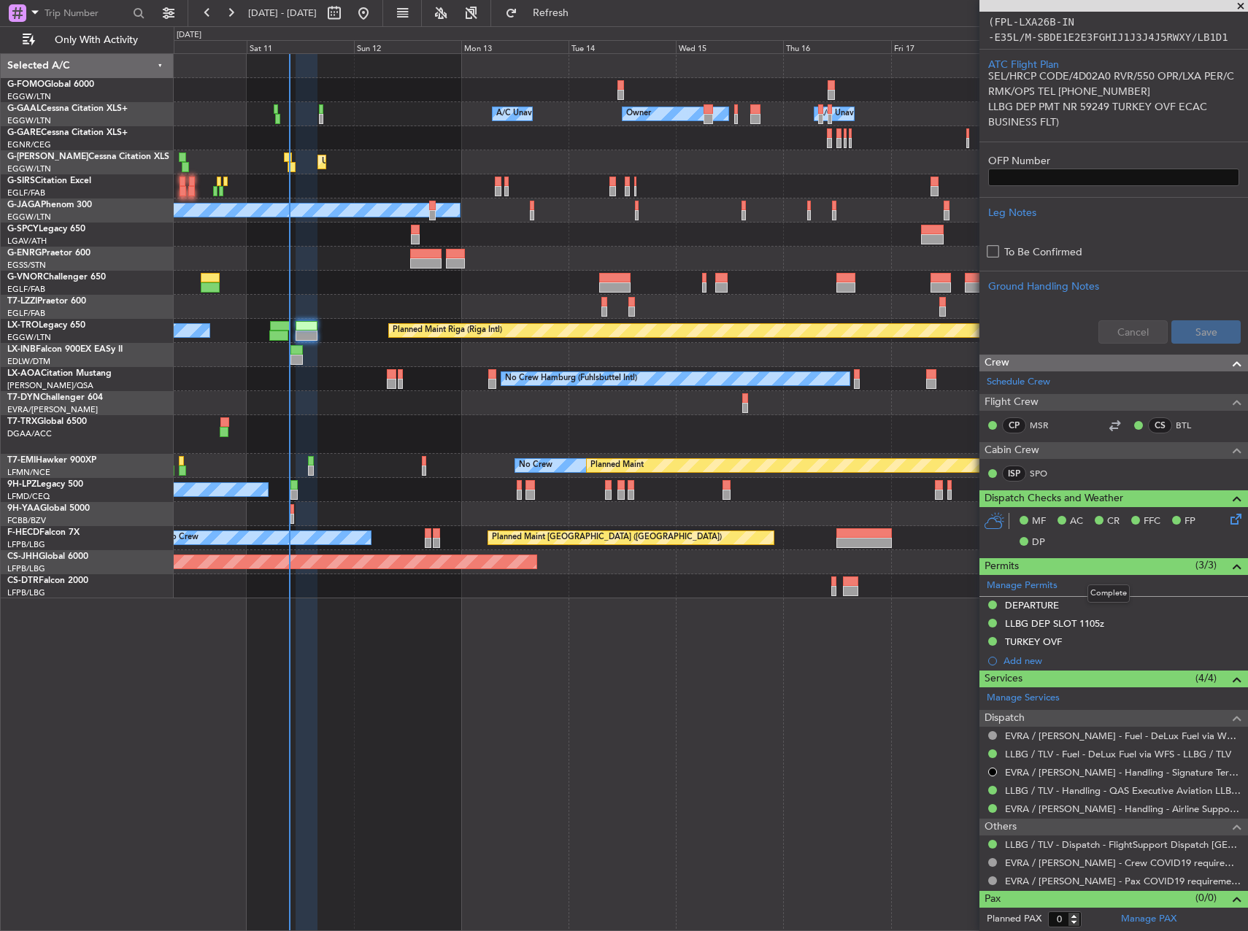
click at [1128, 559] on div "Permits (3/3)" at bounding box center [1114, 566] width 269 height 17
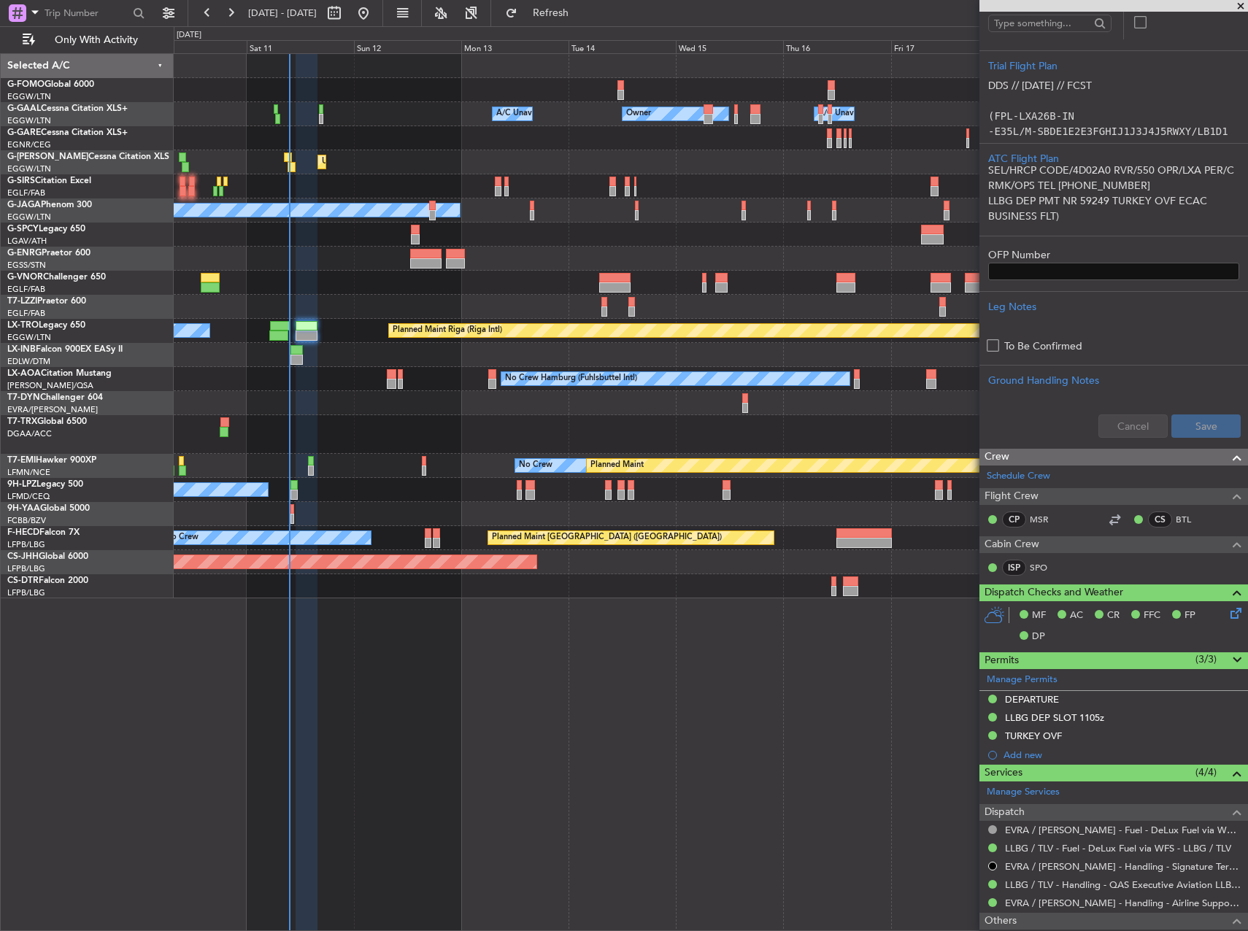
scroll to position [298, 0]
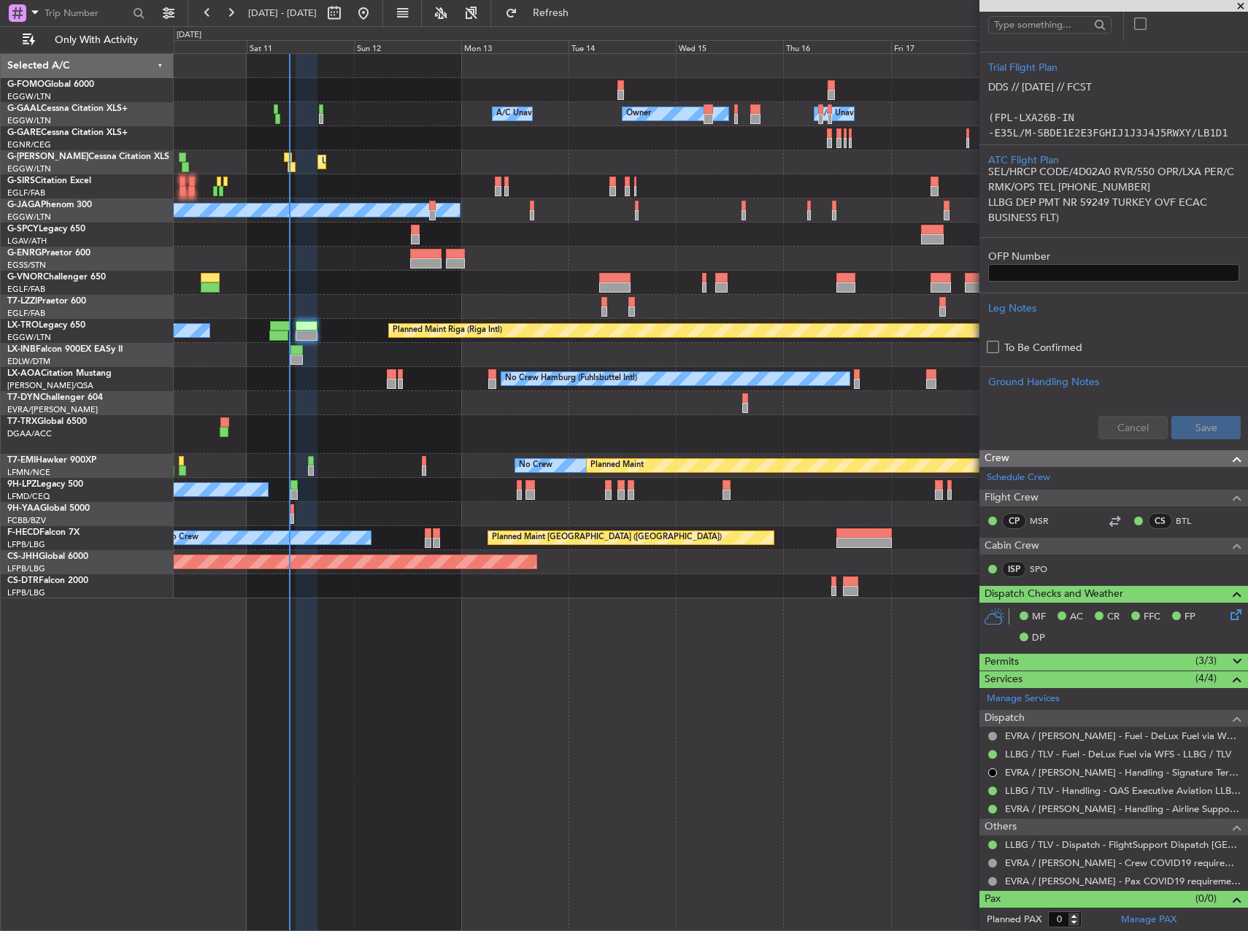
click at [1123, 660] on div "Permits (3/3)" at bounding box center [1114, 662] width 269 height 17
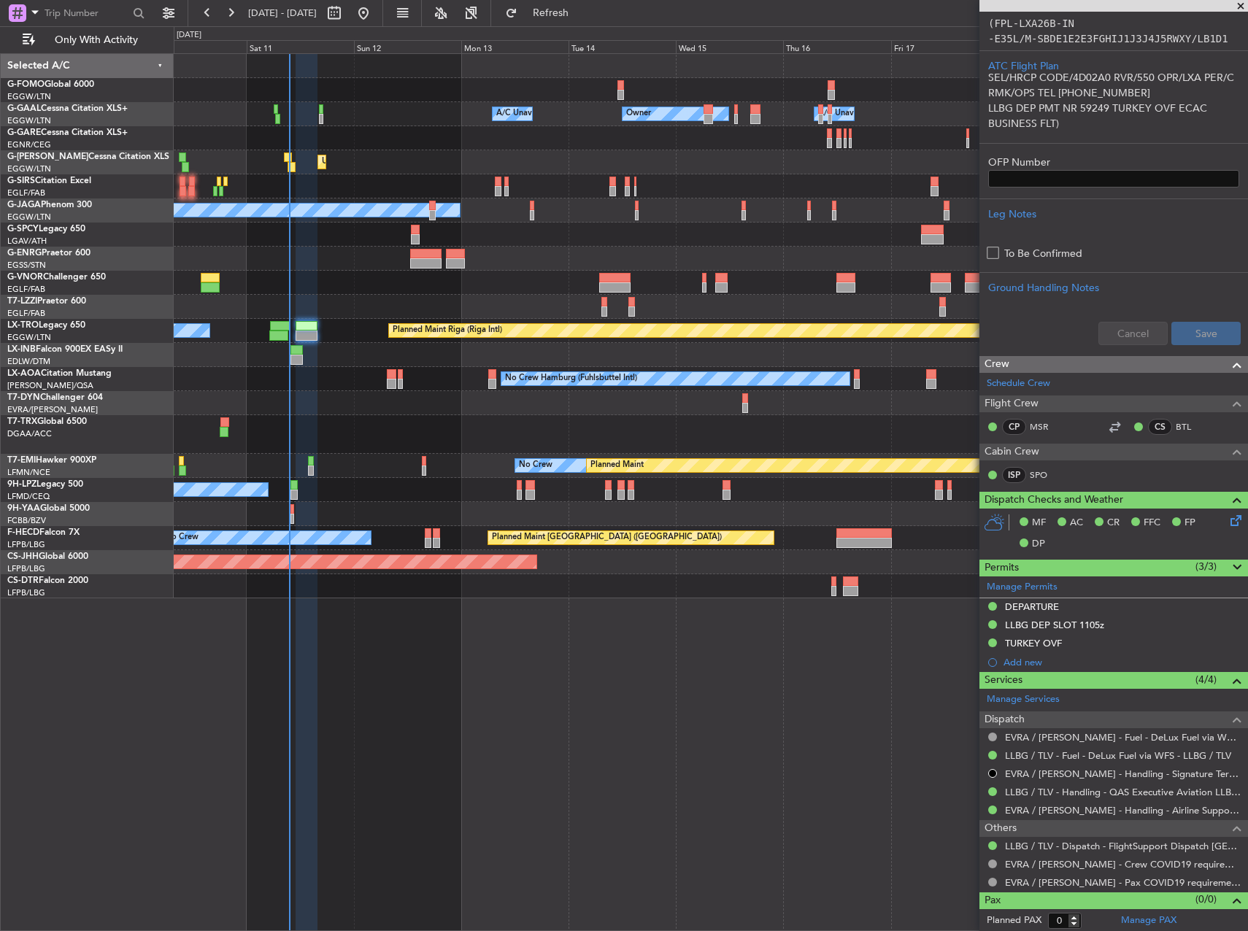
scroll to position [393, 0]
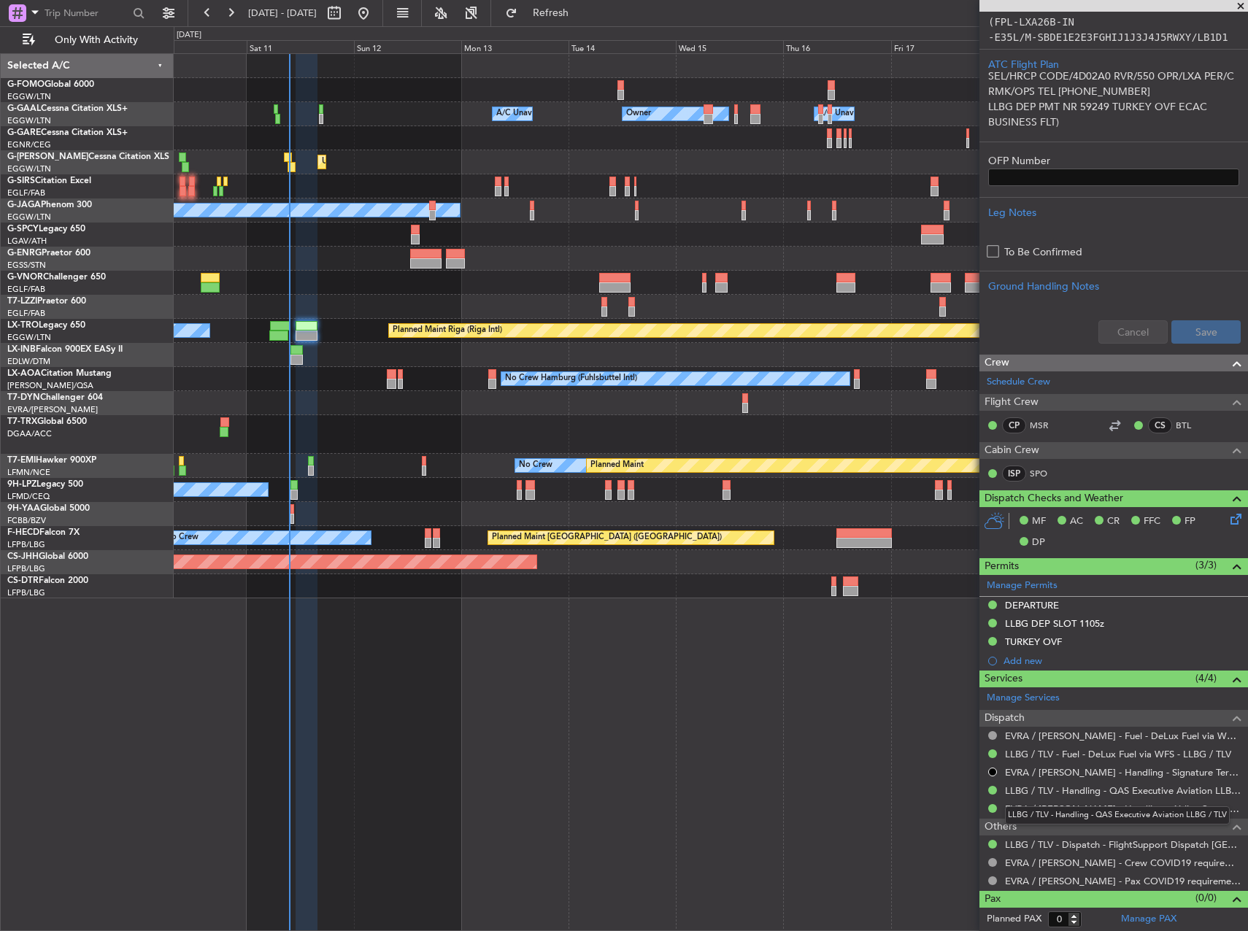
click at [1094, 809] on div "LLBG / TLV - Handling - QAS Executive Aviation LLBG / TLV" at bounding box center [1117, 816] width 225 height 18
click at [1191, 807] on link "EVRA / RIX - Handling - Airline Support Baltic ( EVRA / RIX )" at bounding box center [1123, 809] width 236 height 12
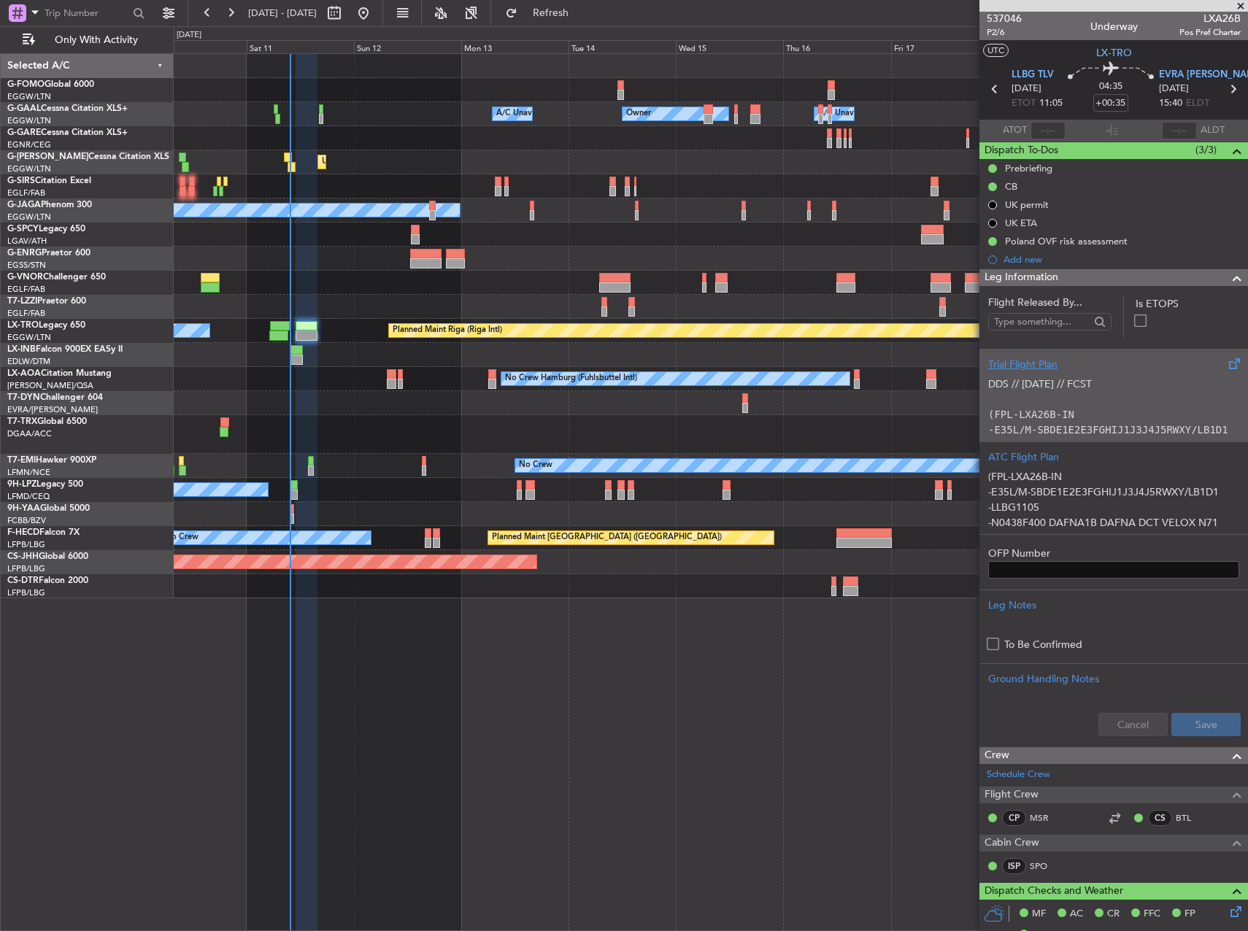
scroll to position [0, 0]
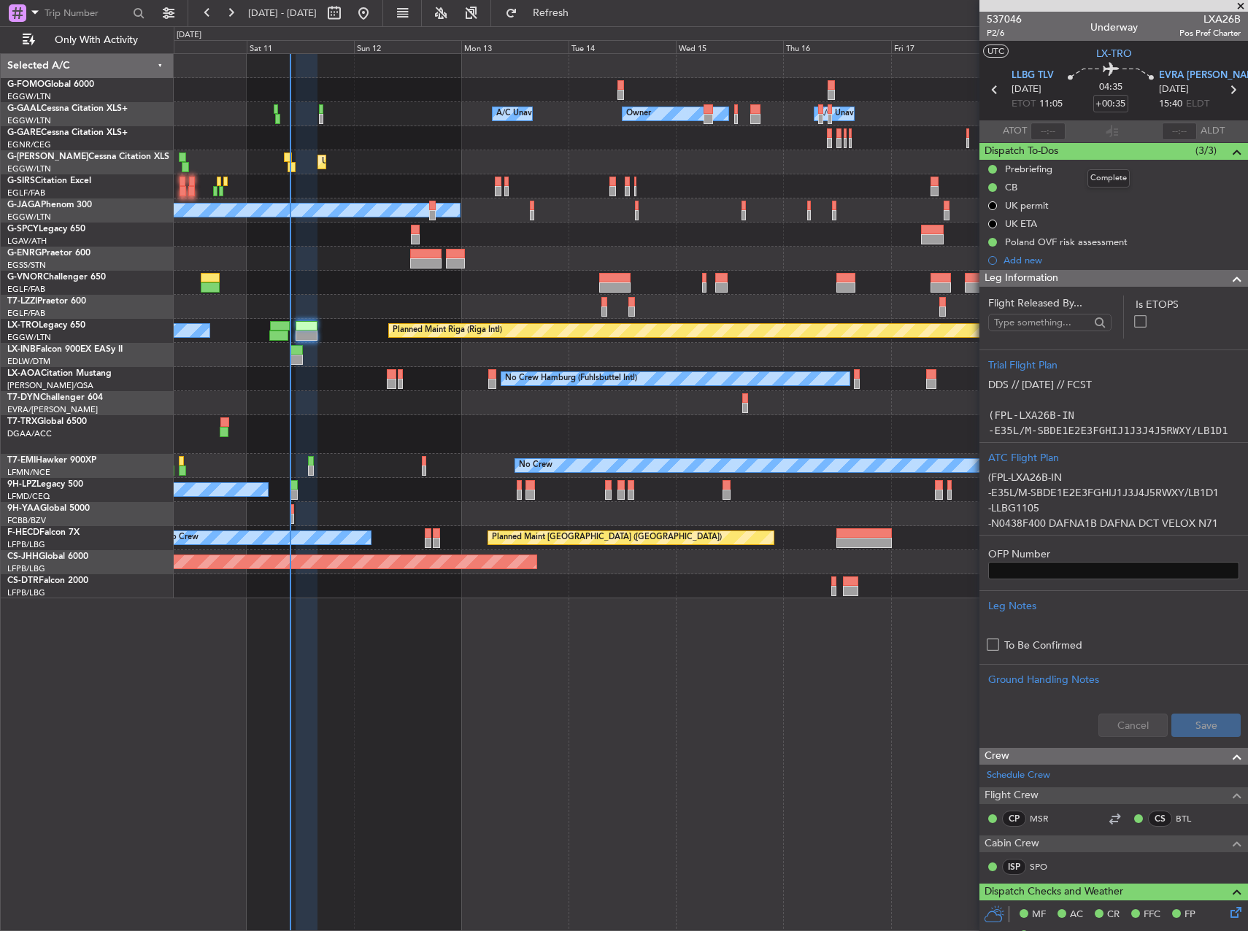
click at [1068, 151] on div "Dispatch To-Dos (3/3)" at bounding box center [1114, 151] width 269 height 17
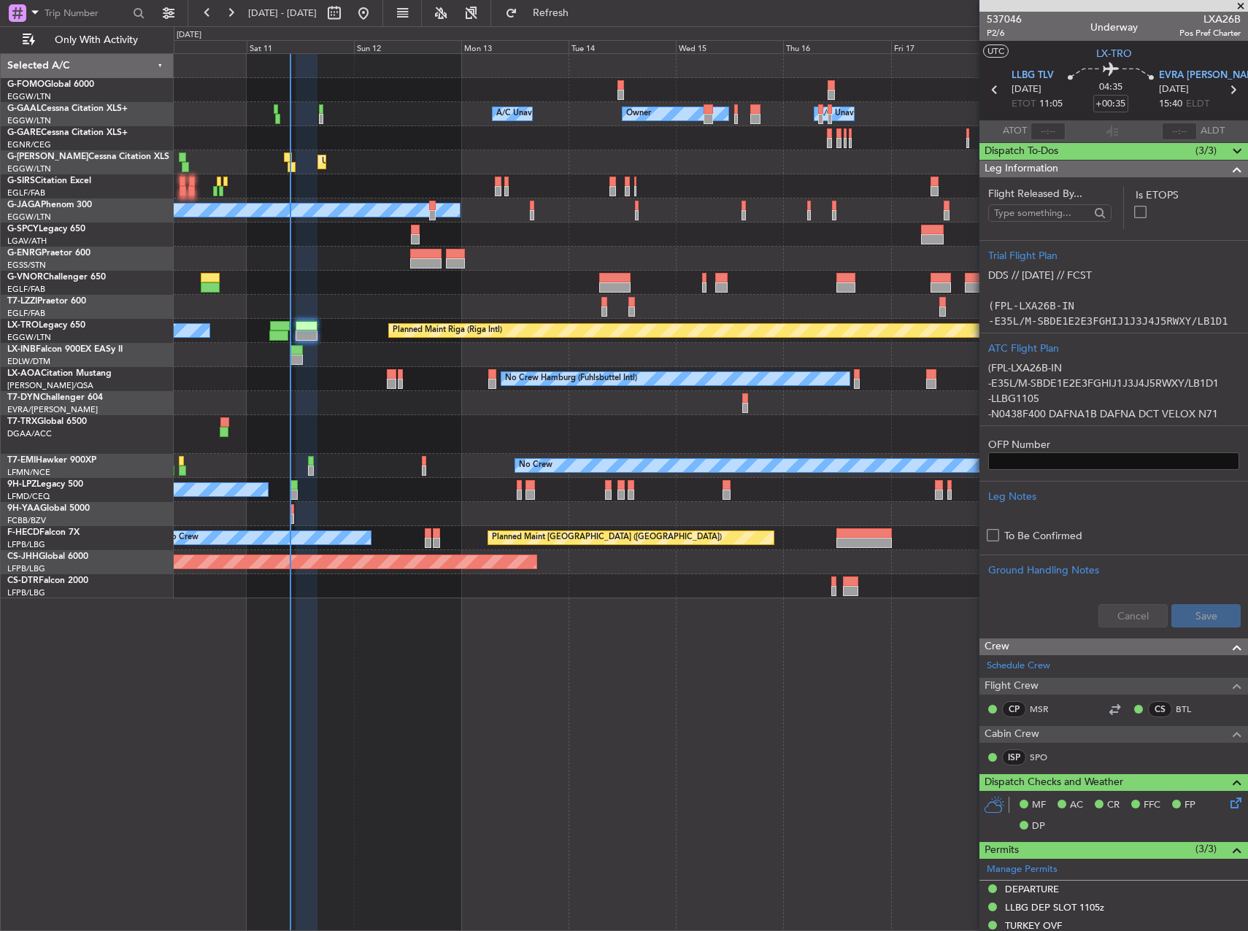
click at [1068, 151] on div "Dispatch To-Dos (3/3)" at bounding box center [1114, 151] width 269 height 17
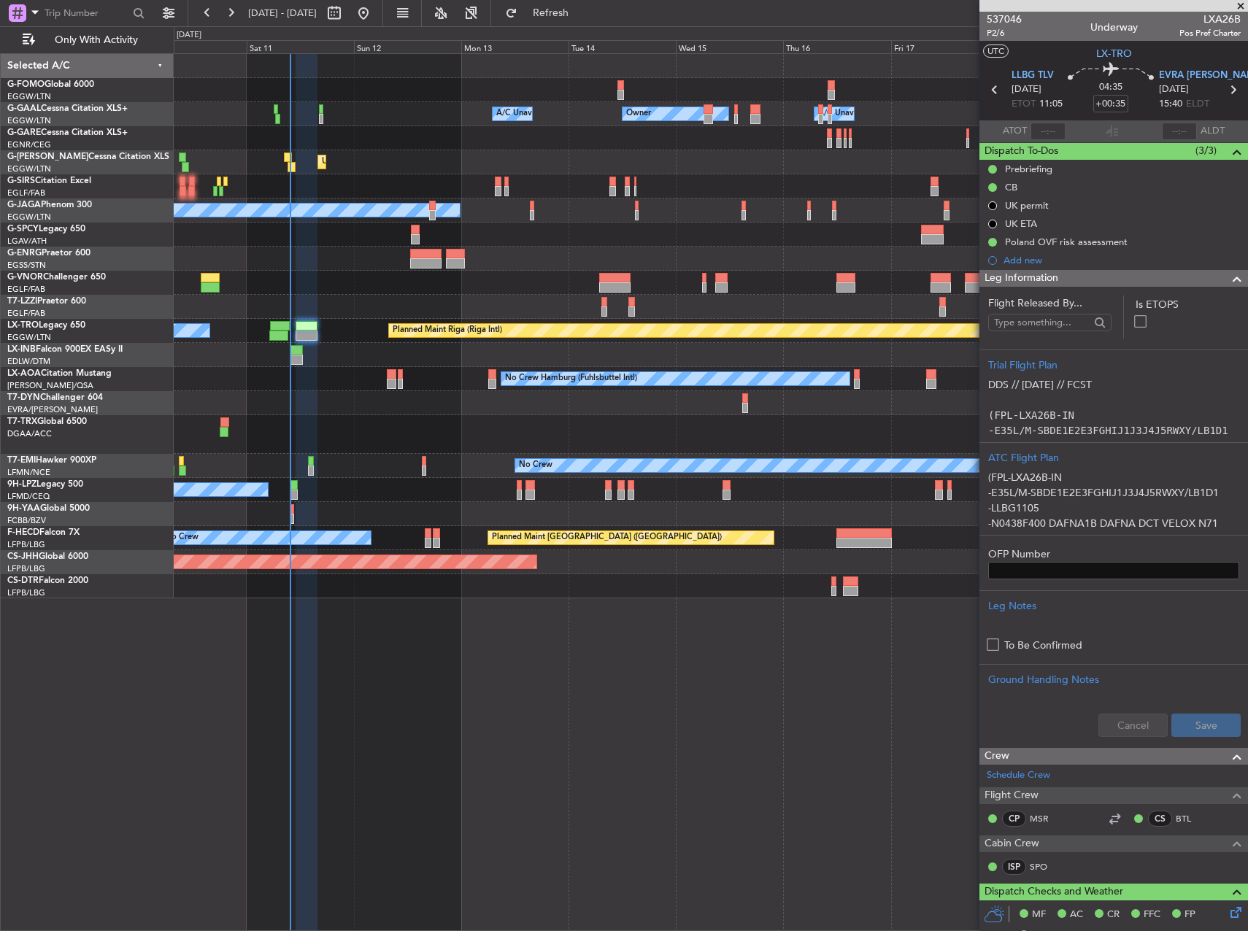
click at [1134, 126] on section "ATOT ALDT" at bounding box center [1114, 131] width 269 height 22
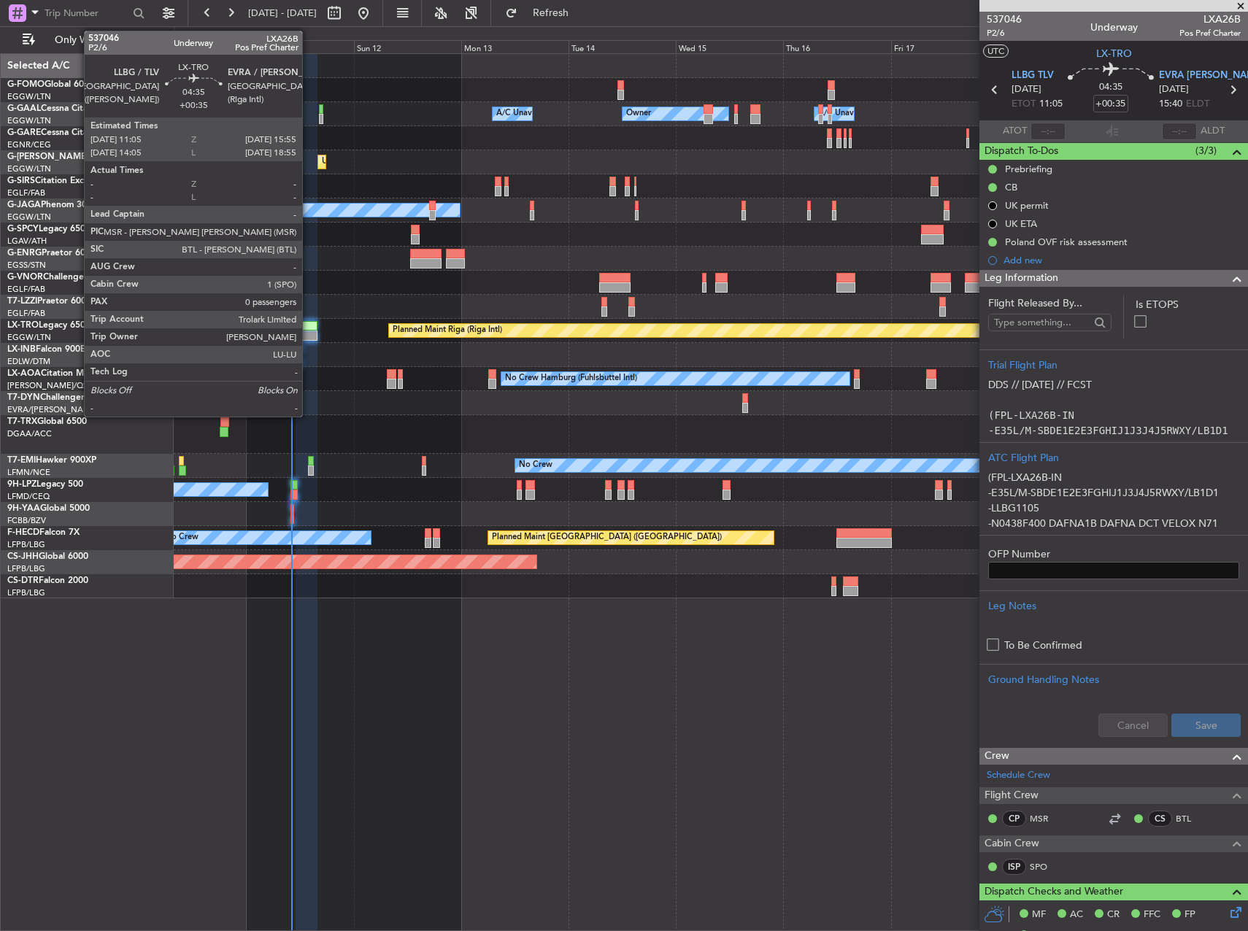
click at [309, 332] on div at bounding box center [307, 336] width 22 height 10
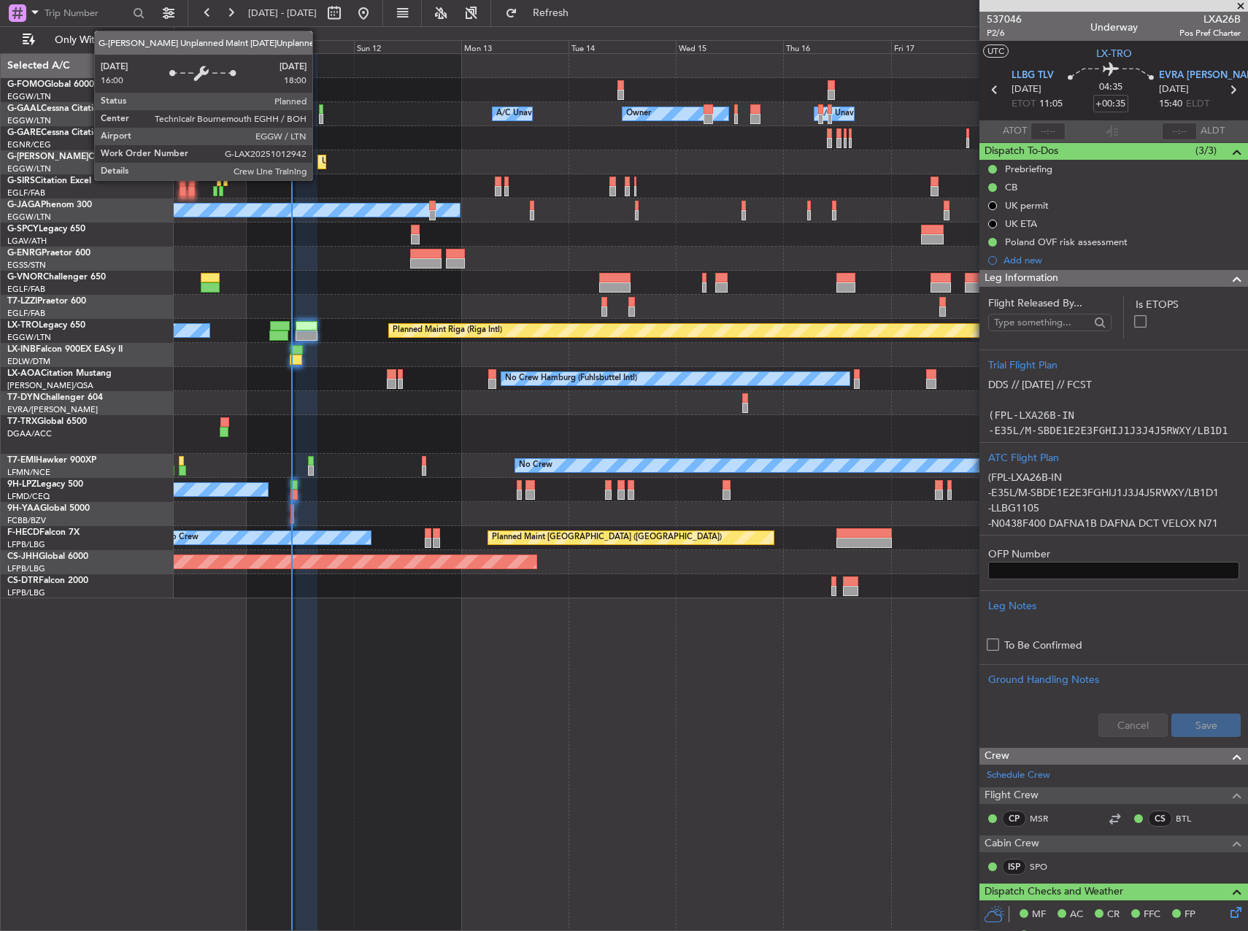
click at [319, 161] on div "Unplanned Maint [GEOGRAPHIC_DATA] ([GEOGRAPHIC_DATA])" at bounding box center [322, 161] width 8 height 13
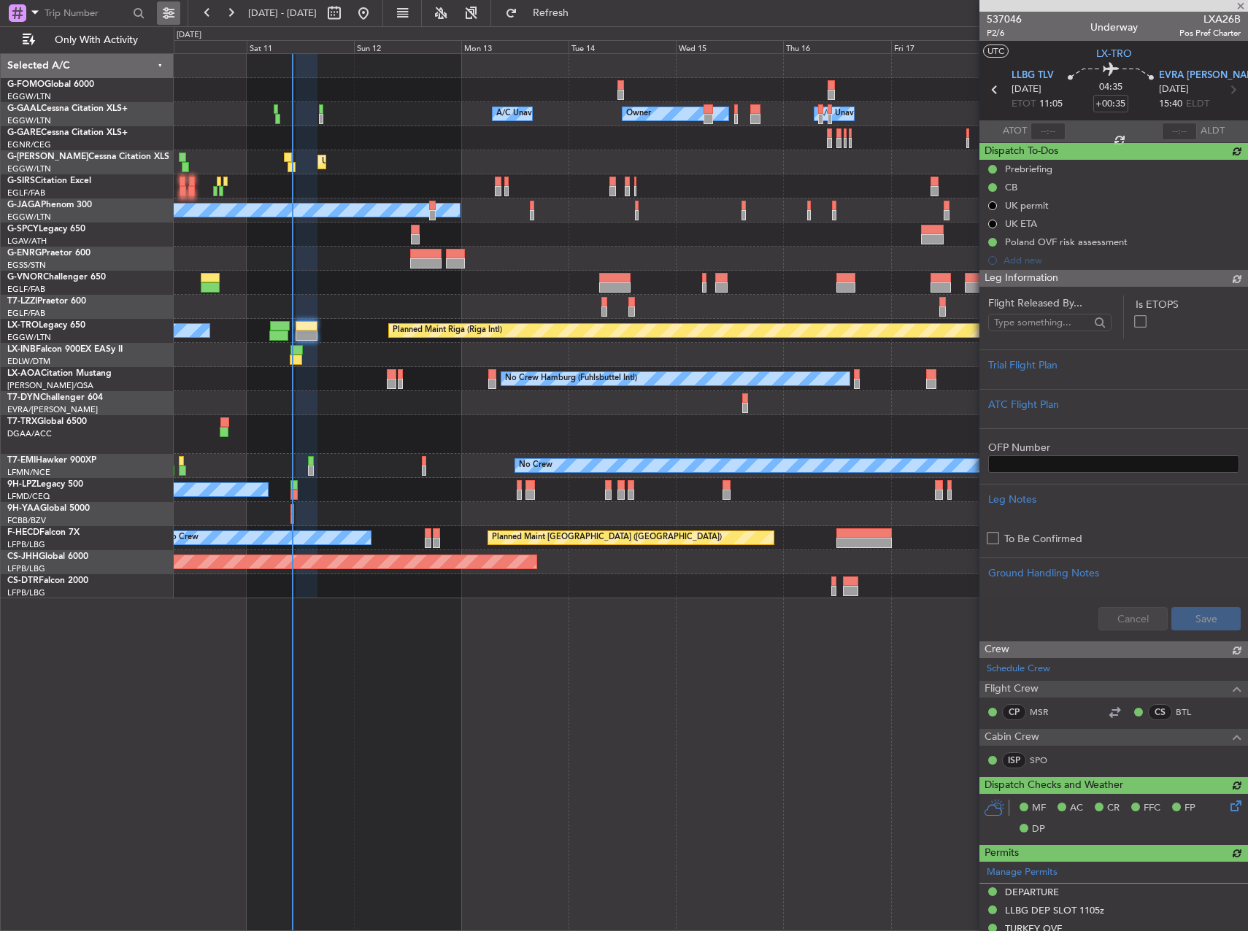
type input "10:12"
